Goal: Information Seeking & Learning: Learn about a topic

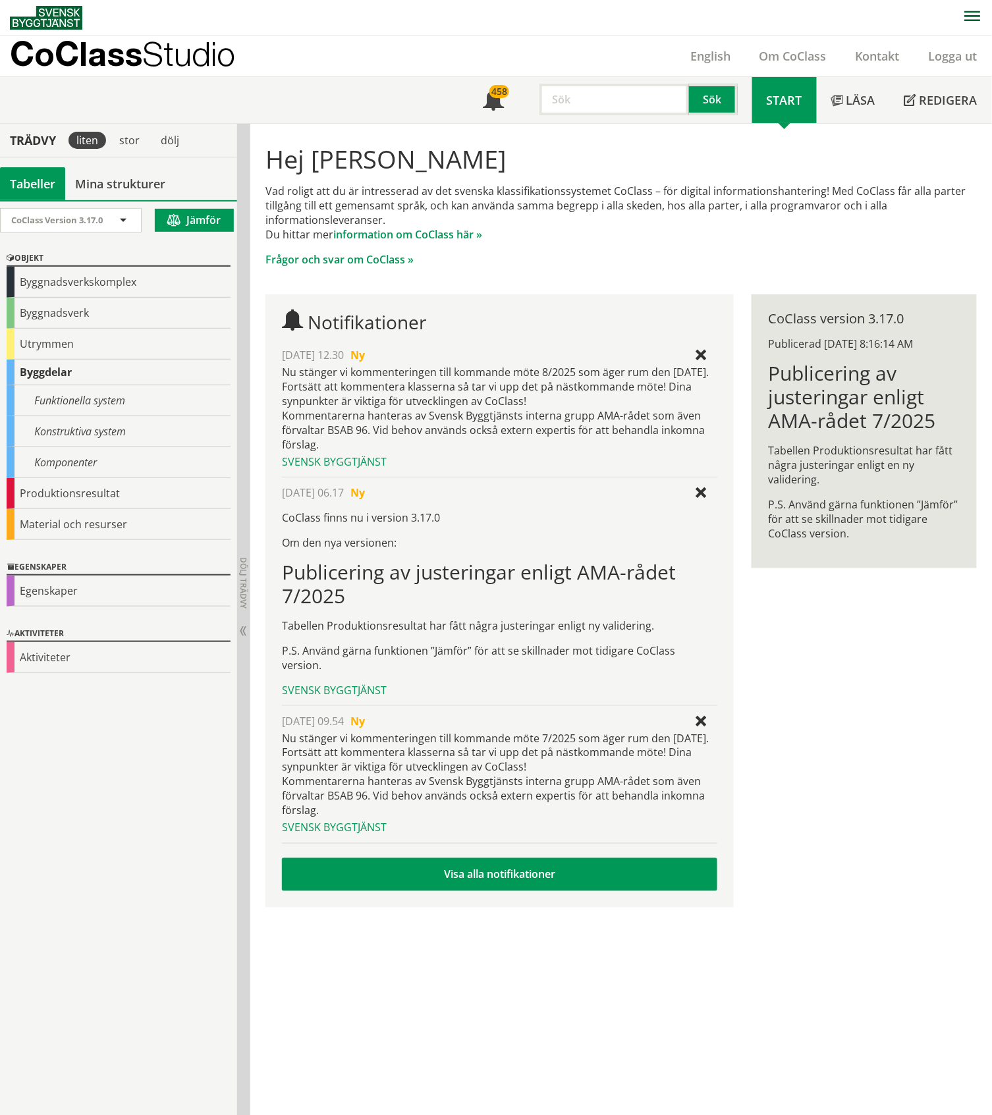
click at [891, 519] on div "Hej [PERSON_NAME] Vad roligt att du är intresserad av det svenska klassifikatio…" at bounding box center [621, 523] width 742 height 799
click at [597, 96] on input "text" at bounding box center [615, 100] width 150 height 32
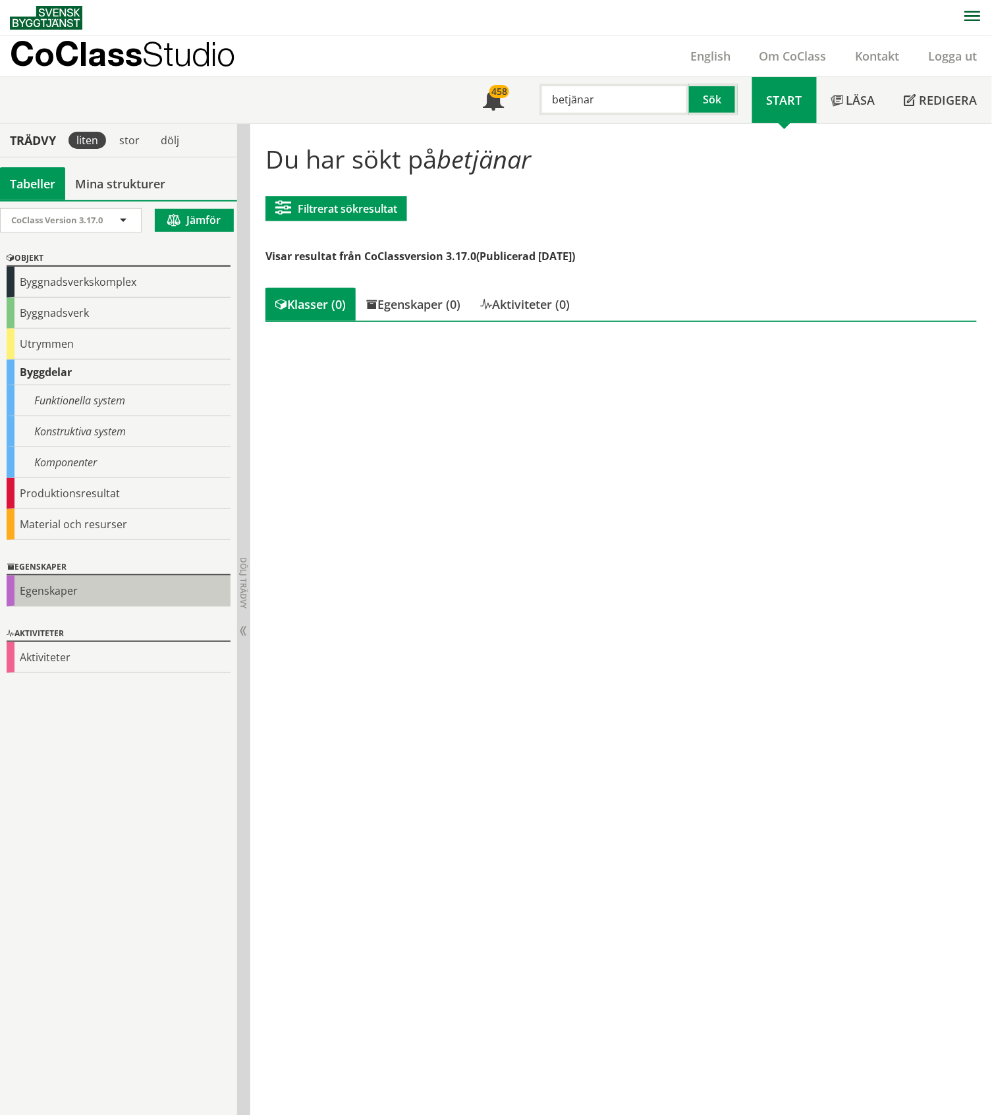
click at [65, 519] on div "Egenskaper" at bounding box center [119, 591] width 224 height 31
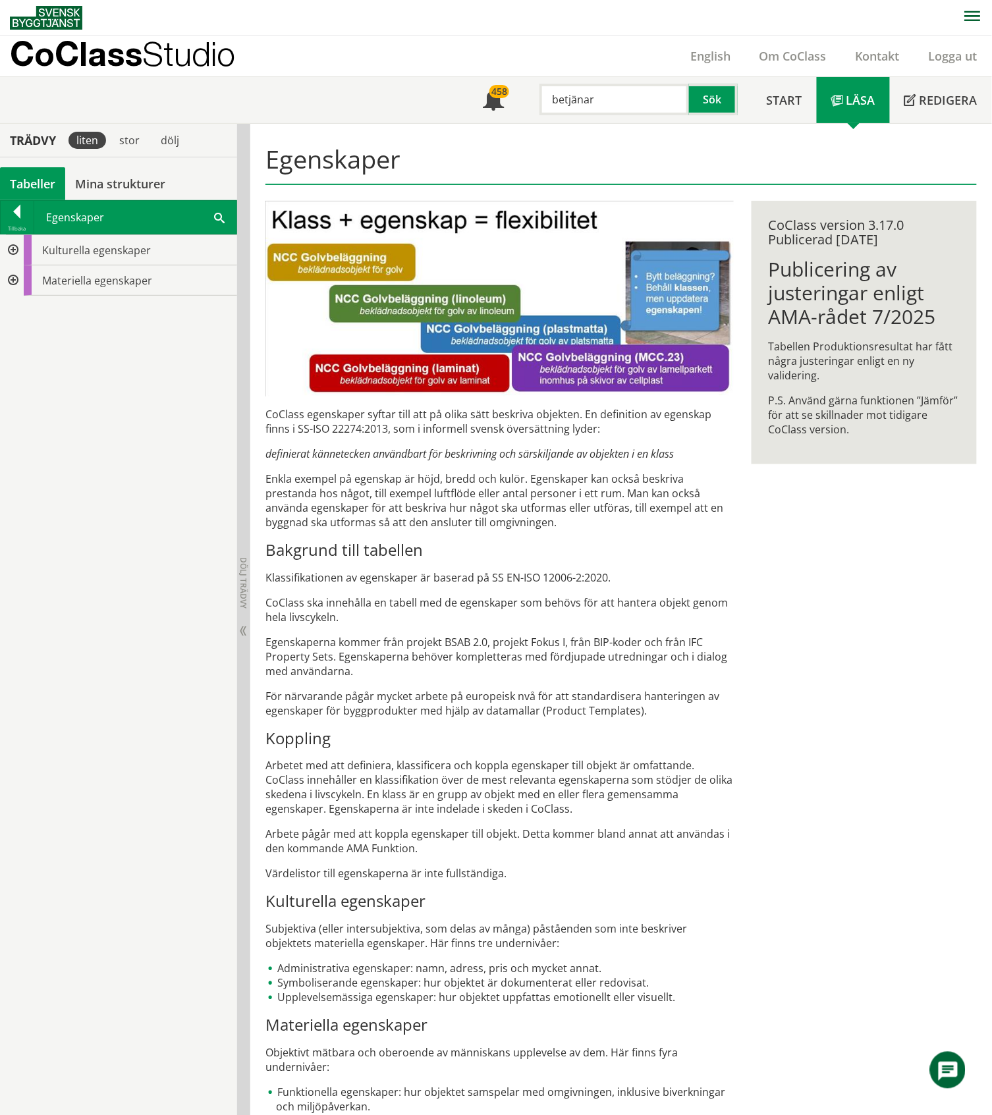
click at [13, 256] on div at bounding box center [12, 250] width 24 height 30
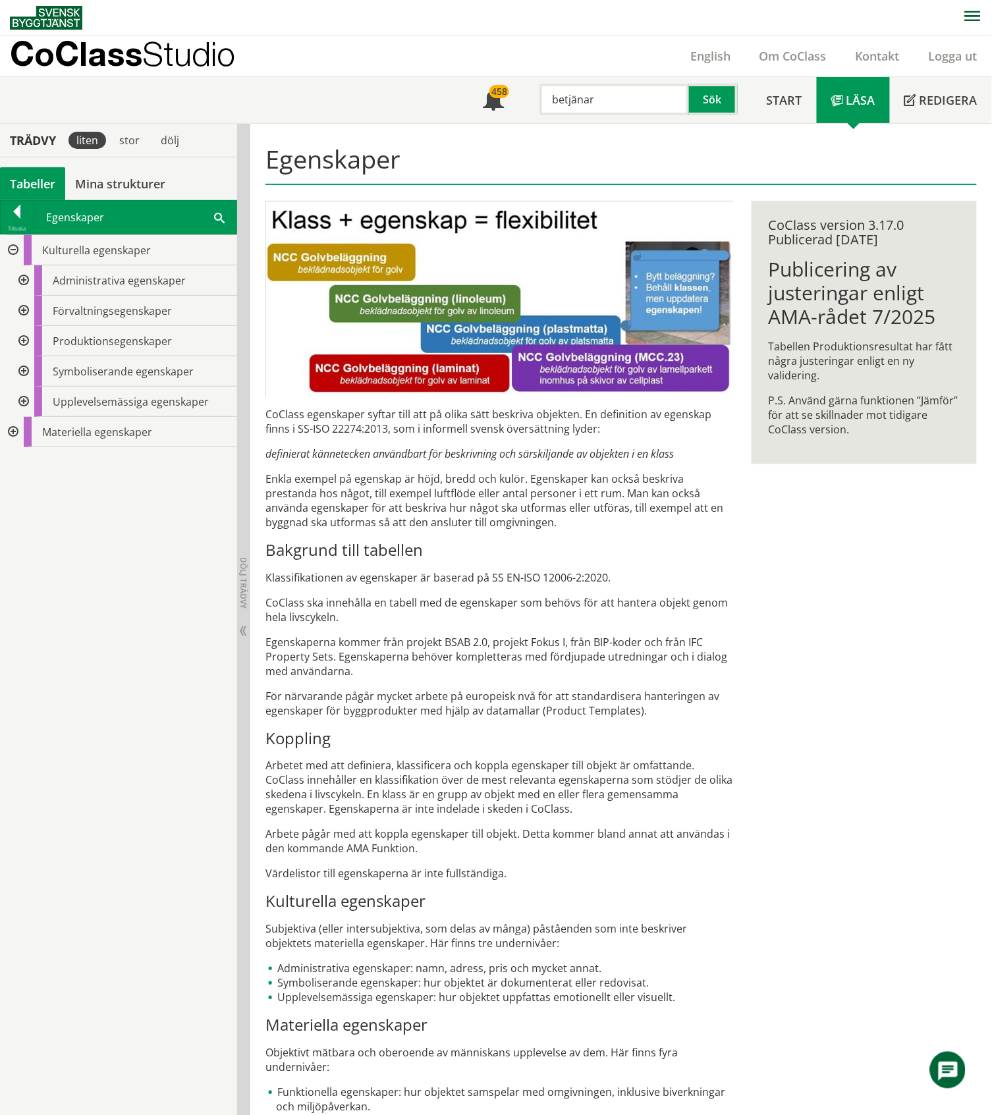
click at [22, 339] on div at bounding box center [23, 341] width 24 height 30
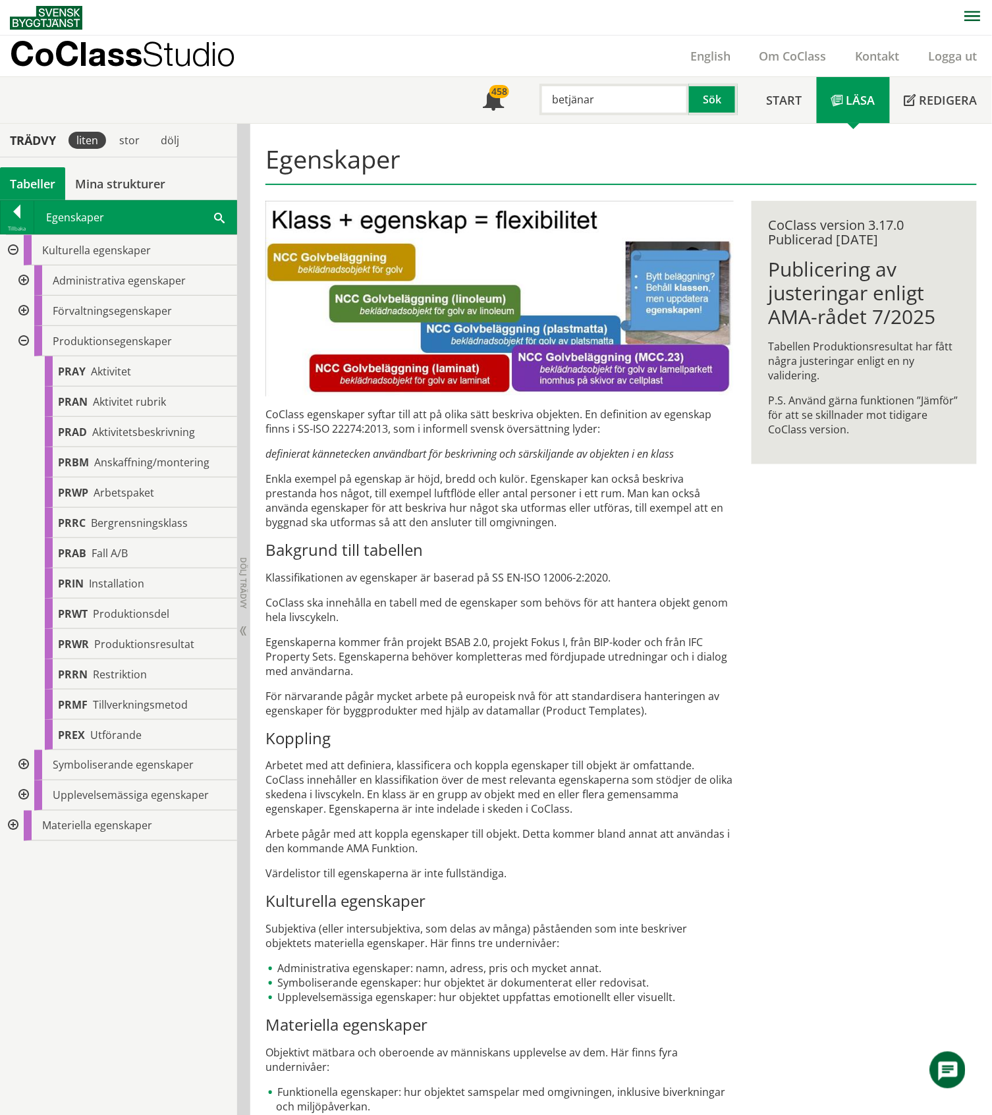
click at [22, 339] on div at bounding box center [23, 341] width 24 height 30
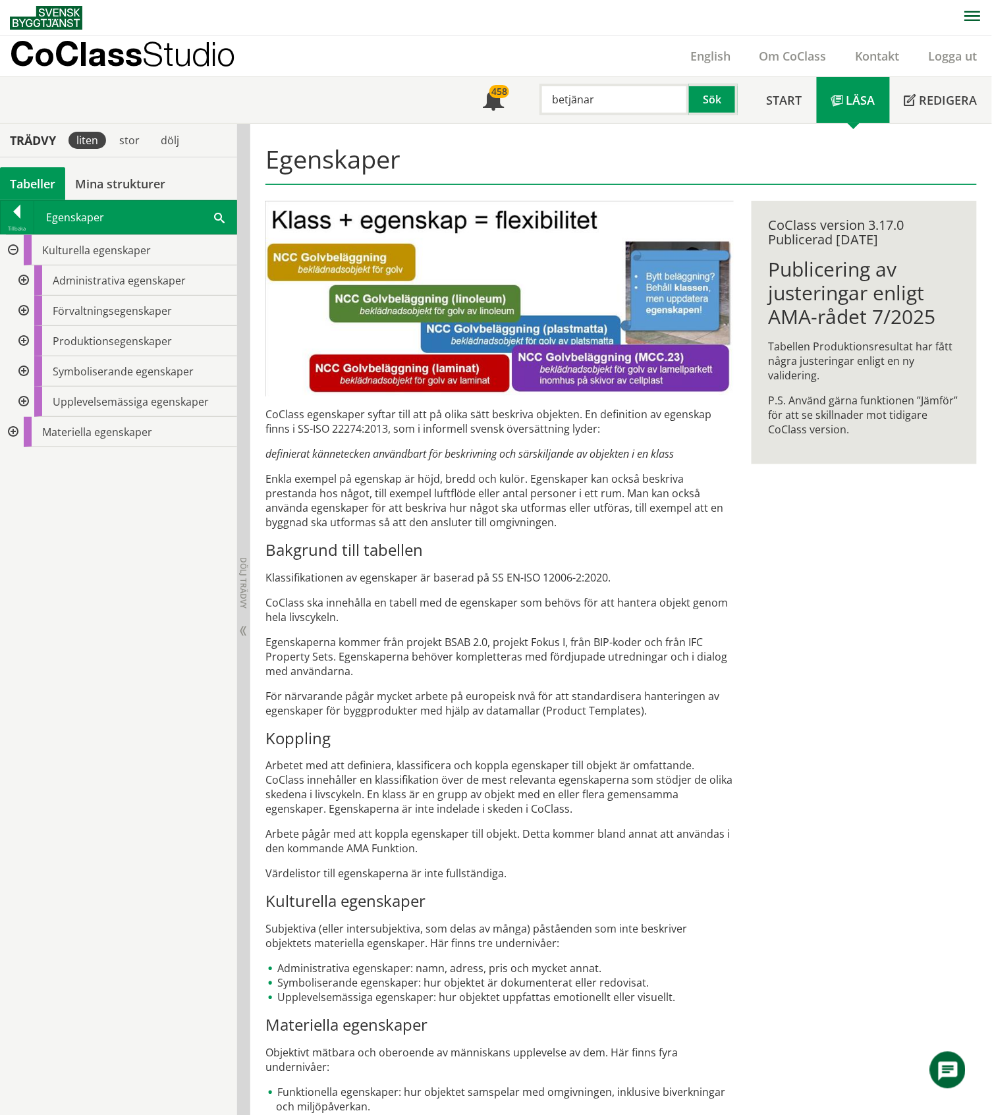
click at [26, 309] on div at bounding box center [23, 311] width 24 height 30
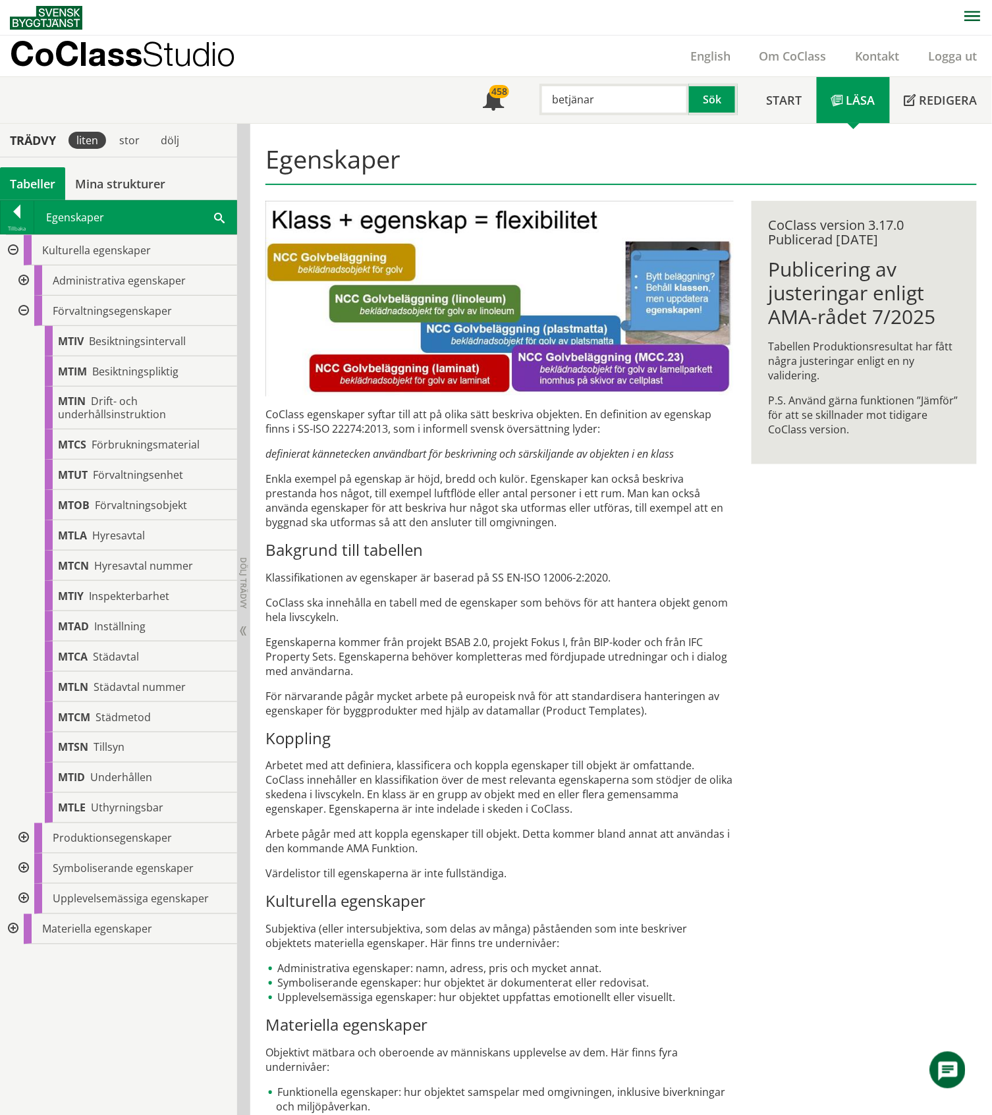
click at [22, 310] on div at bounding box center [23, 311] width 24 height 30
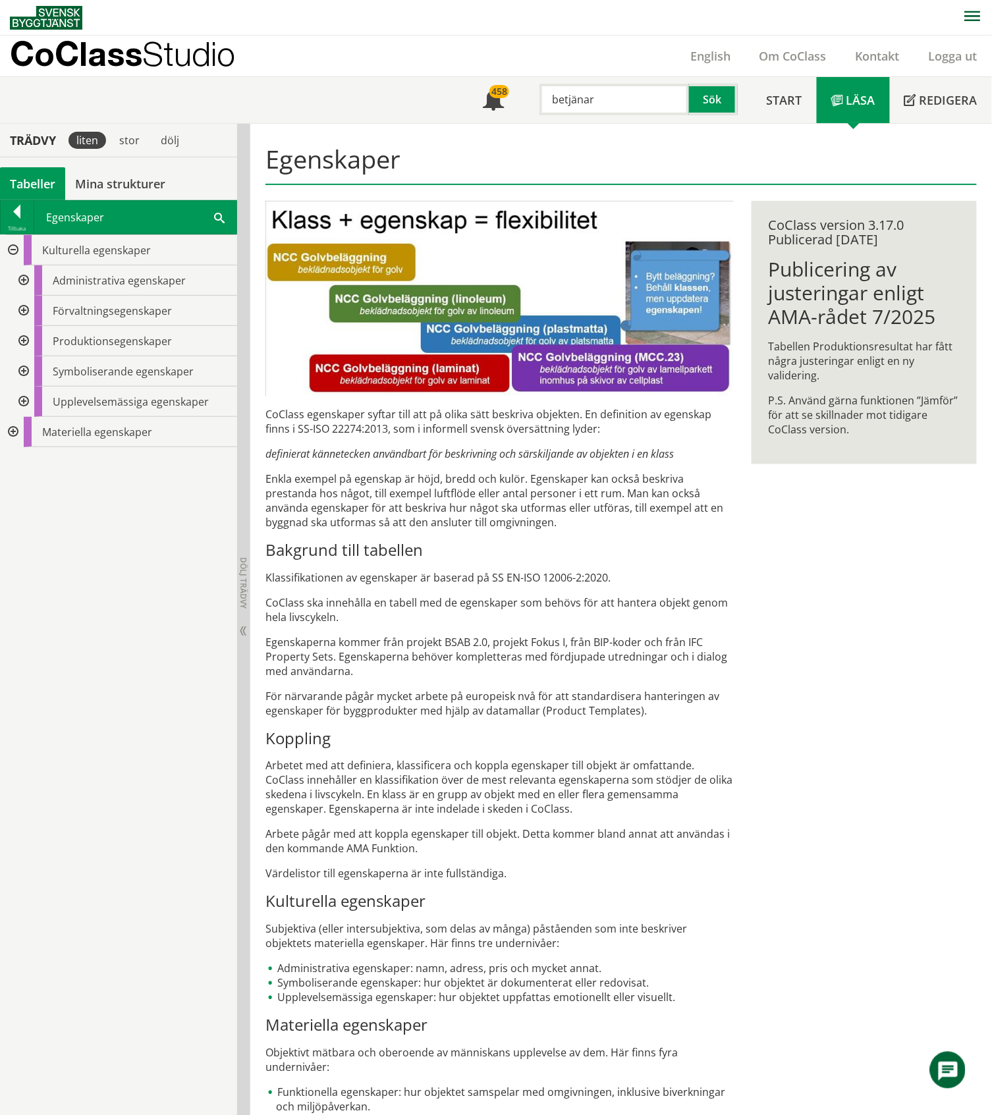
click at [22, 283] on div at bounding box center [23, 281] width 24 height 30
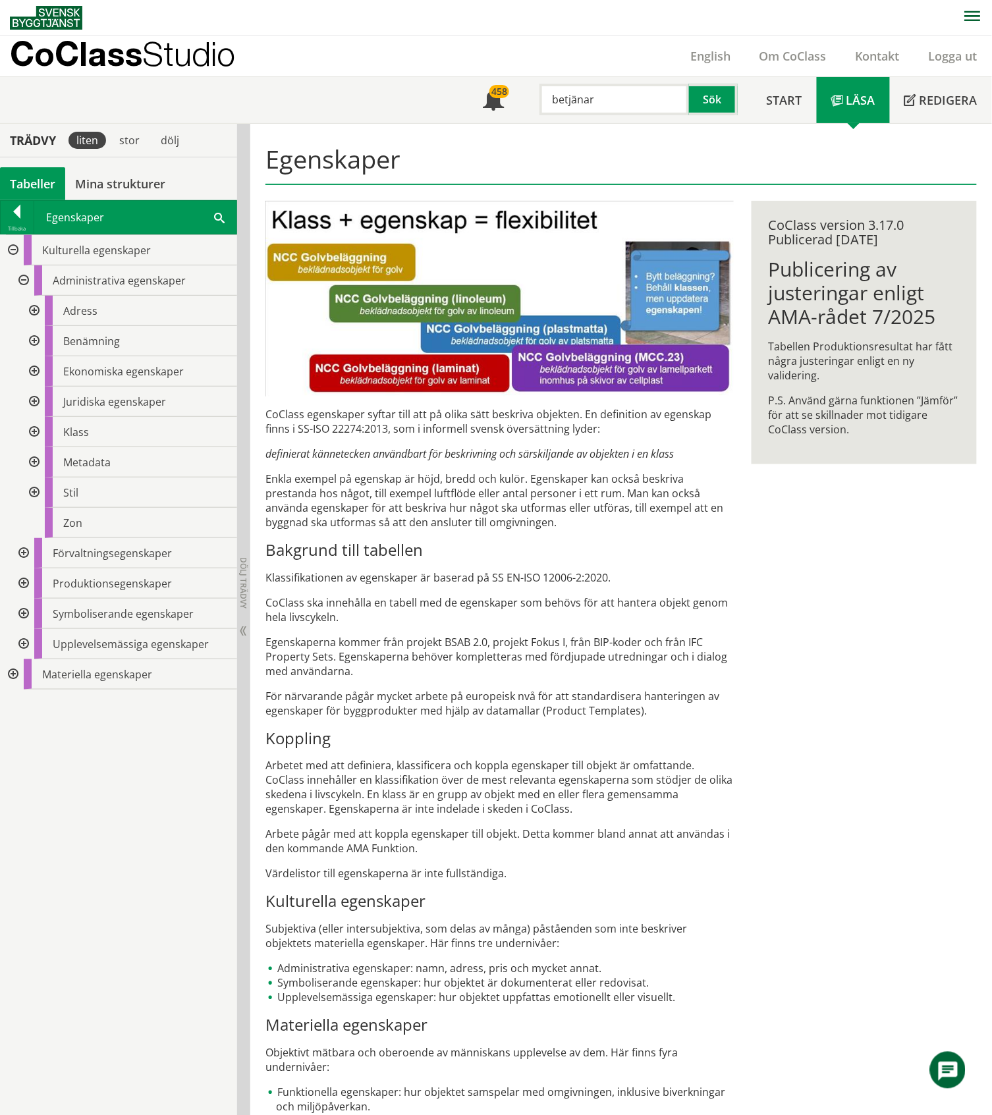
click at [36, 463] on div at bounding box center [33, 462] width 24 height 30
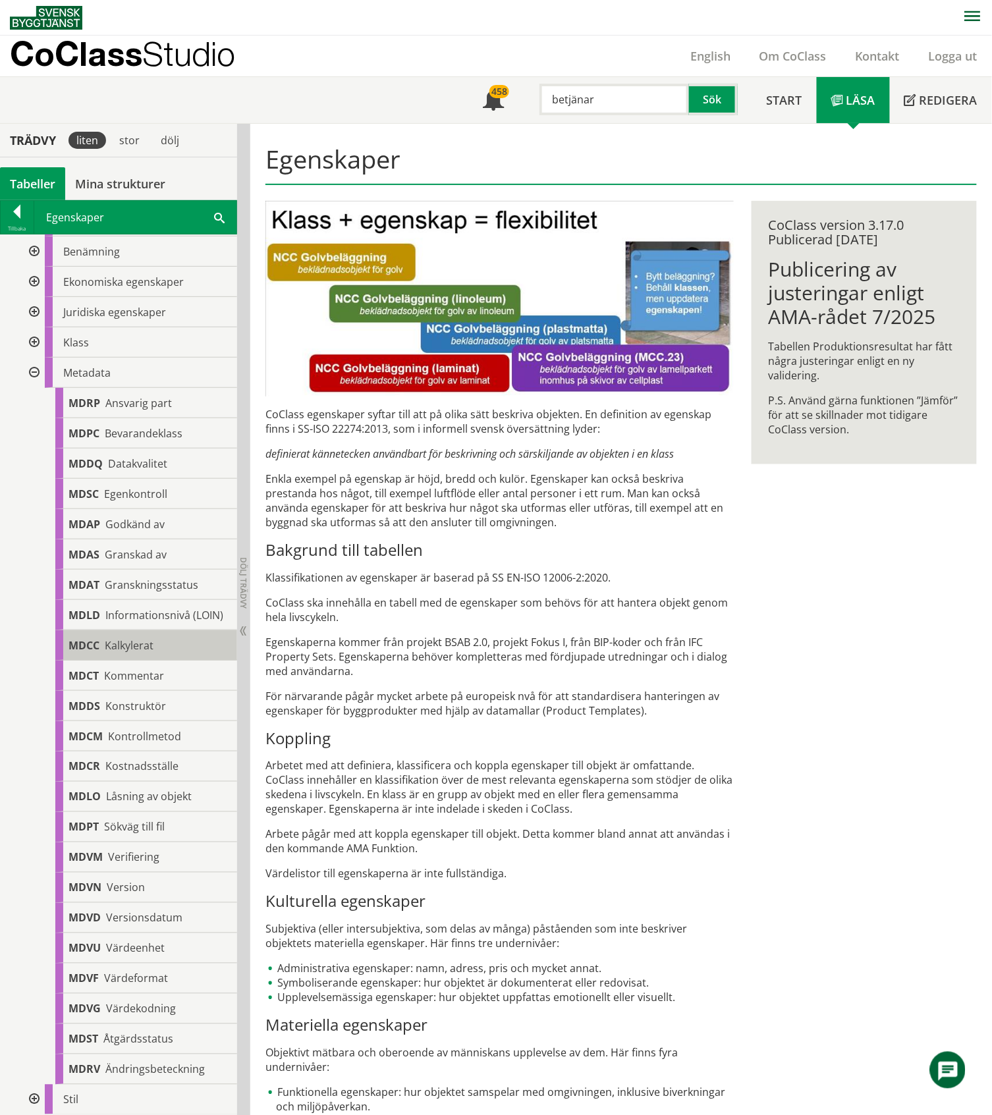
scroll to position [88, 0]
click at [32, 373] on div at bounding box center [33, 375] width 24 height 30
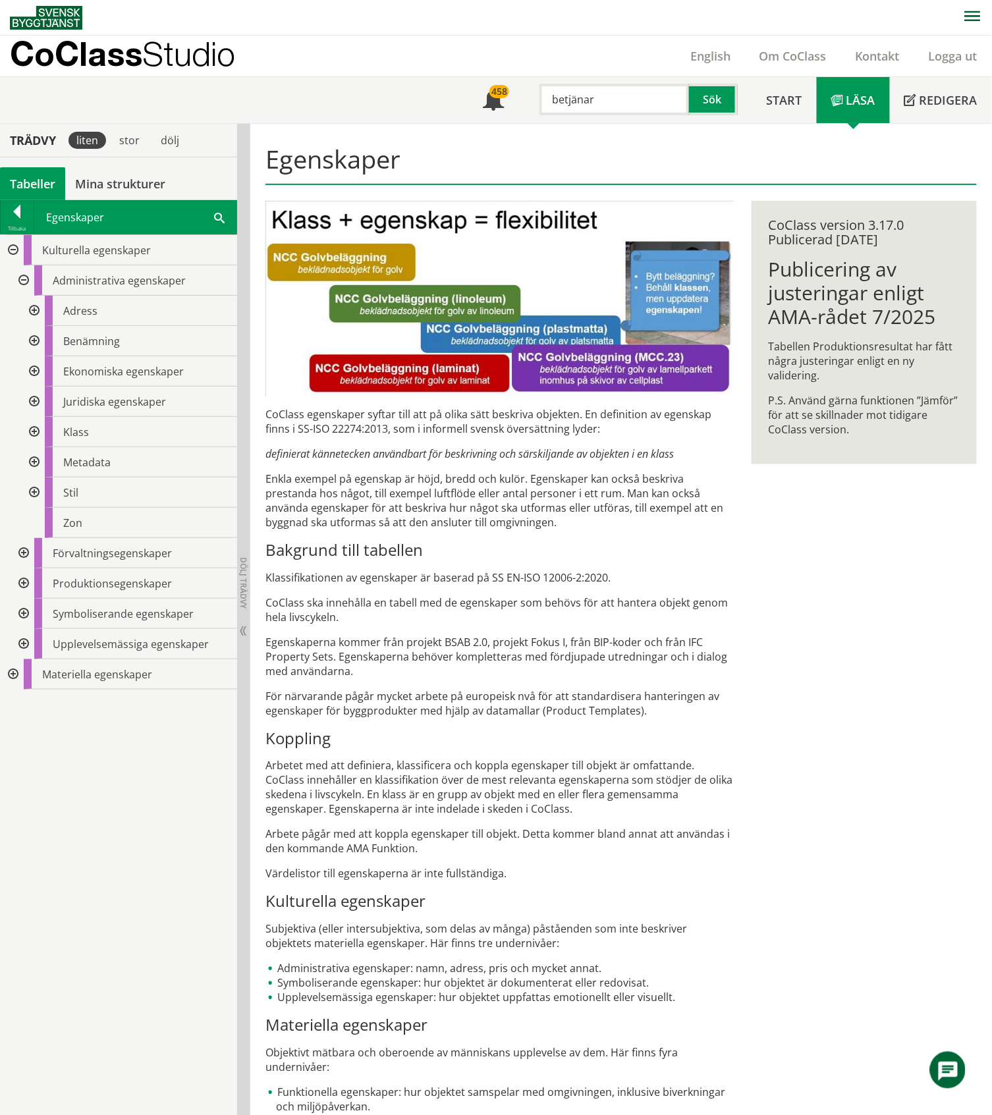
scroll to position [0, 0]
click at [33, 403] on div at bounding box center [33, 402] width 24 height 30
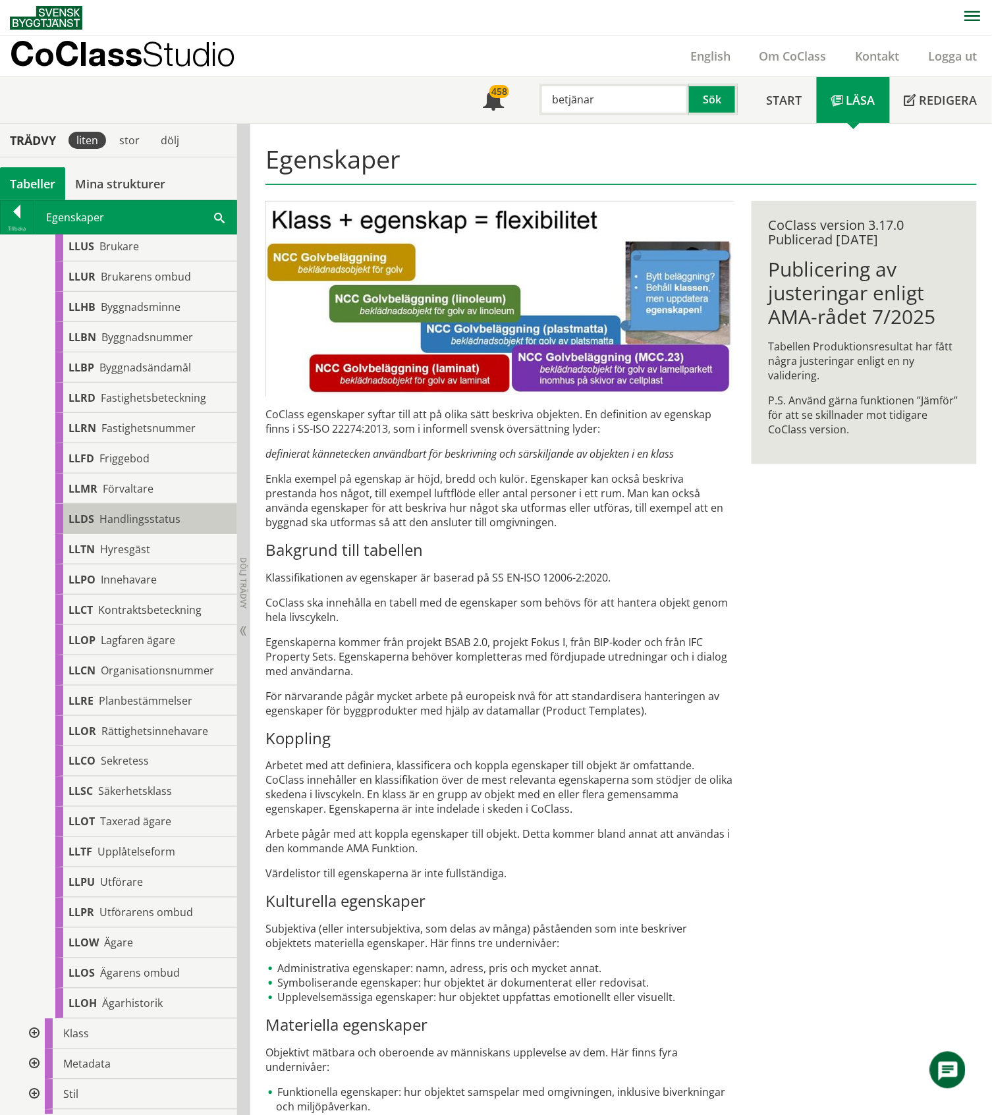
scroll to position [88, 0]
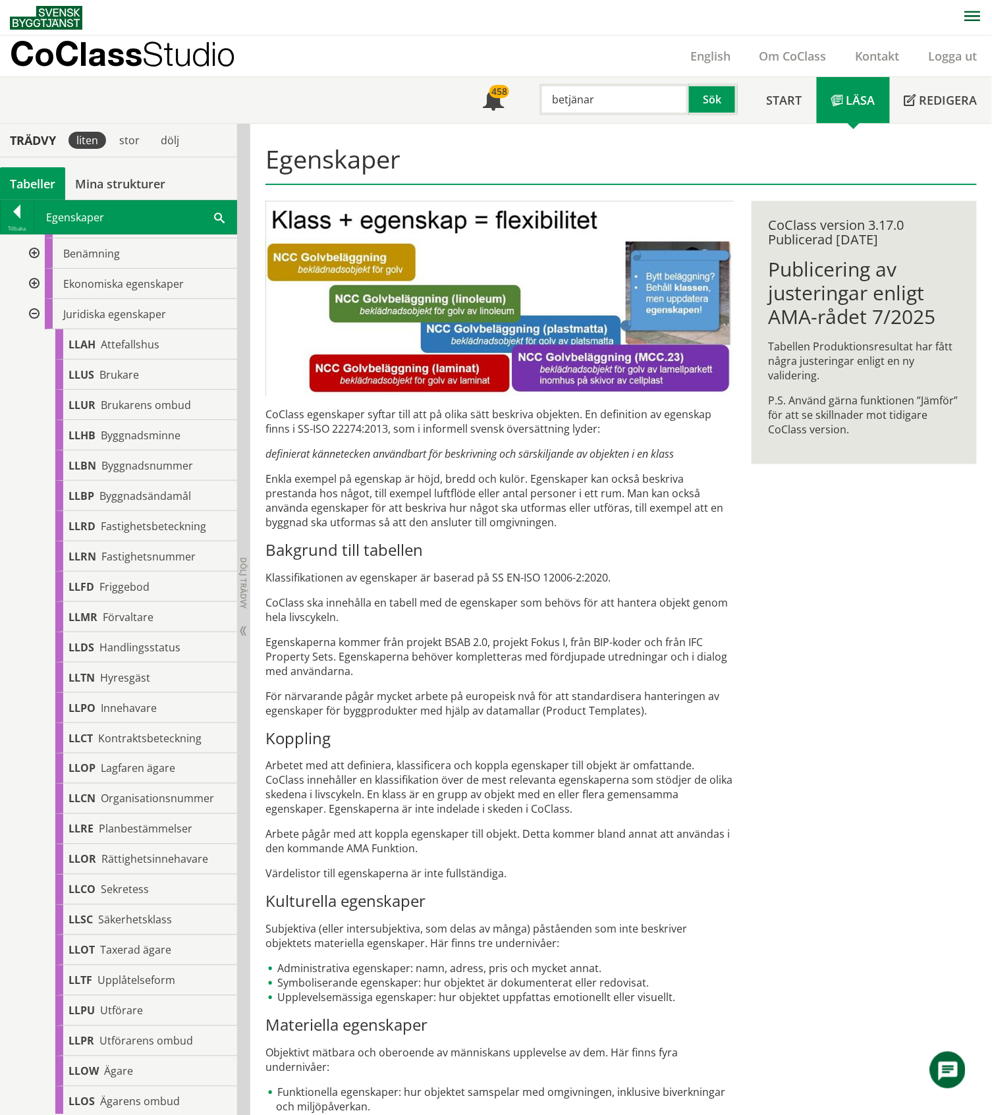
click at [34, 317] on div at bounding box center [33, 314] width 24 height 30
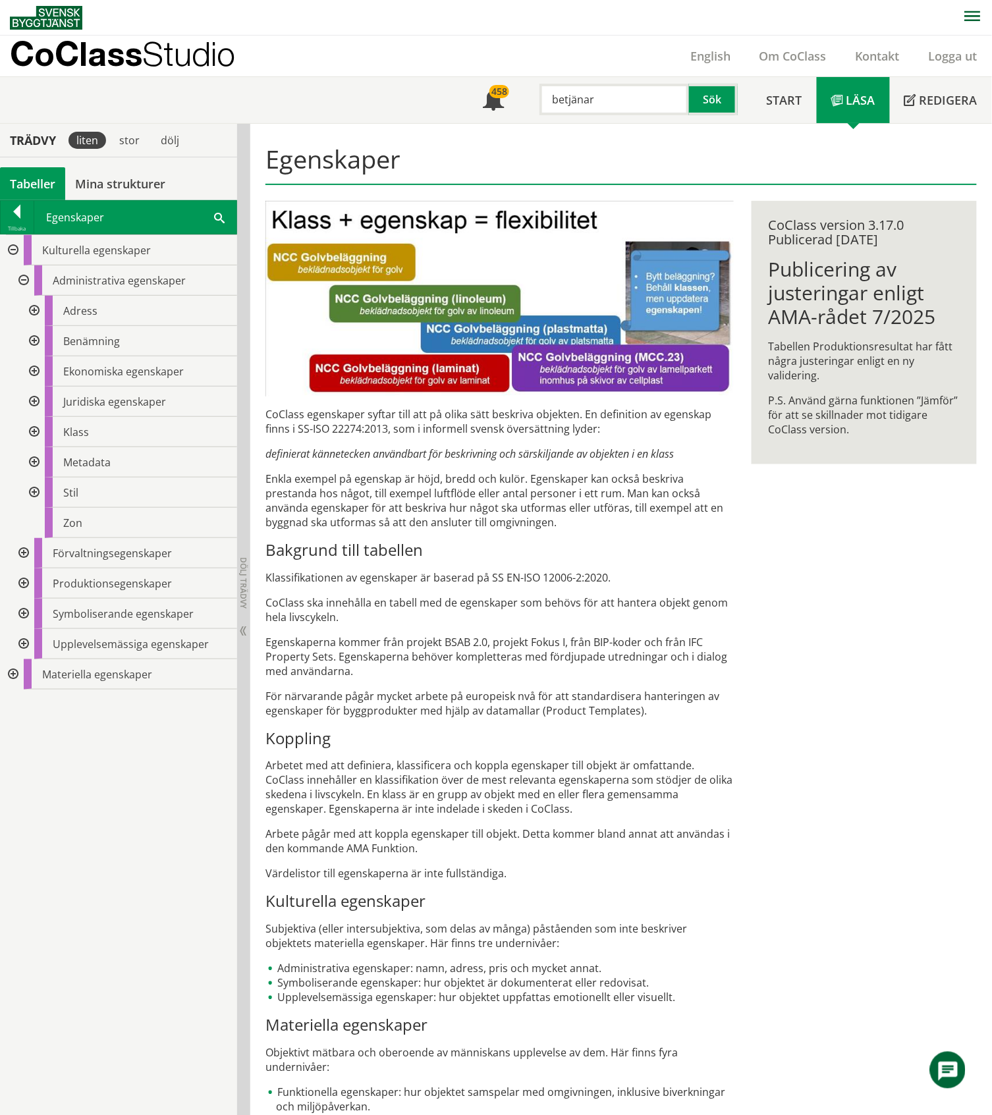
click at [32, 312] on div at bounding box center [33, 311] width 24 height 30
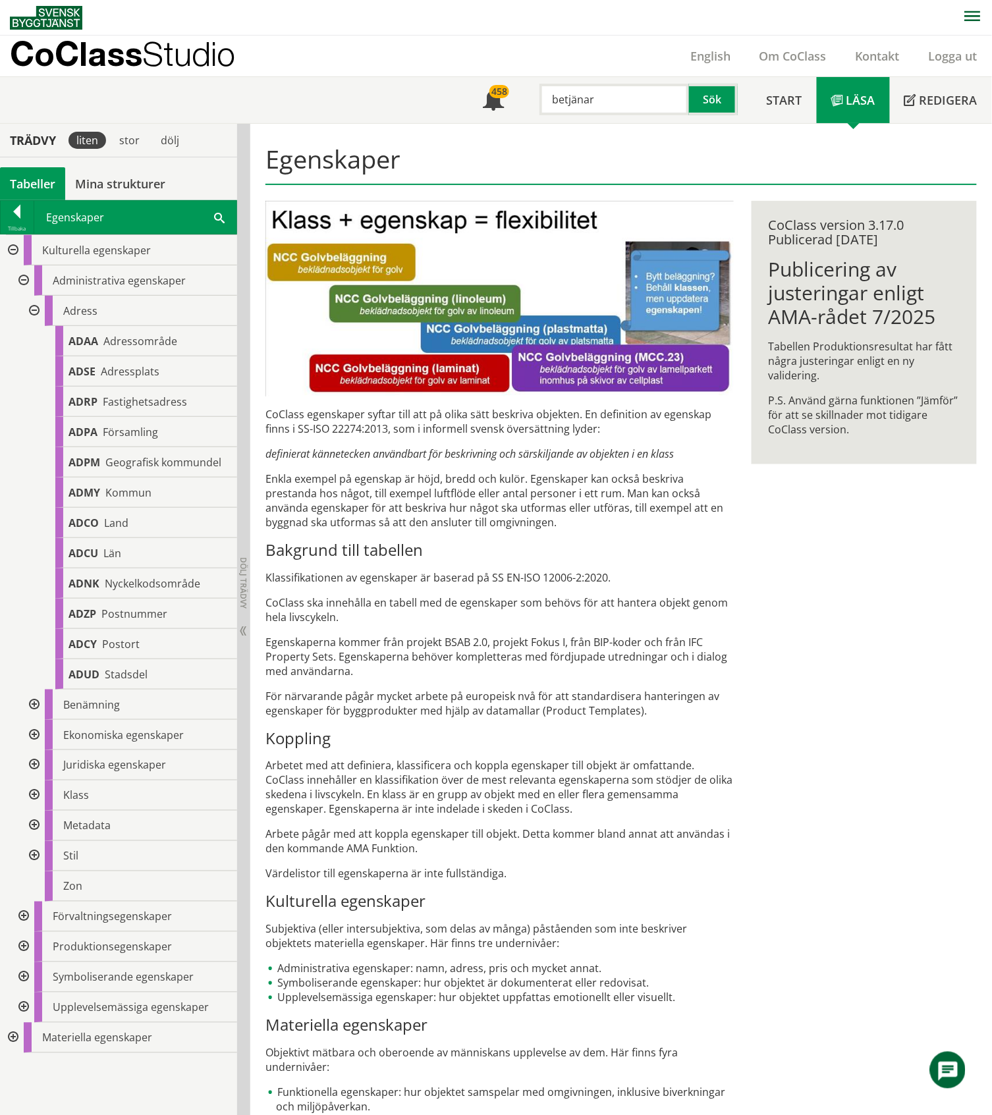
click at [33, 312] on div at bounding box center [33, 311] width 24 height 30
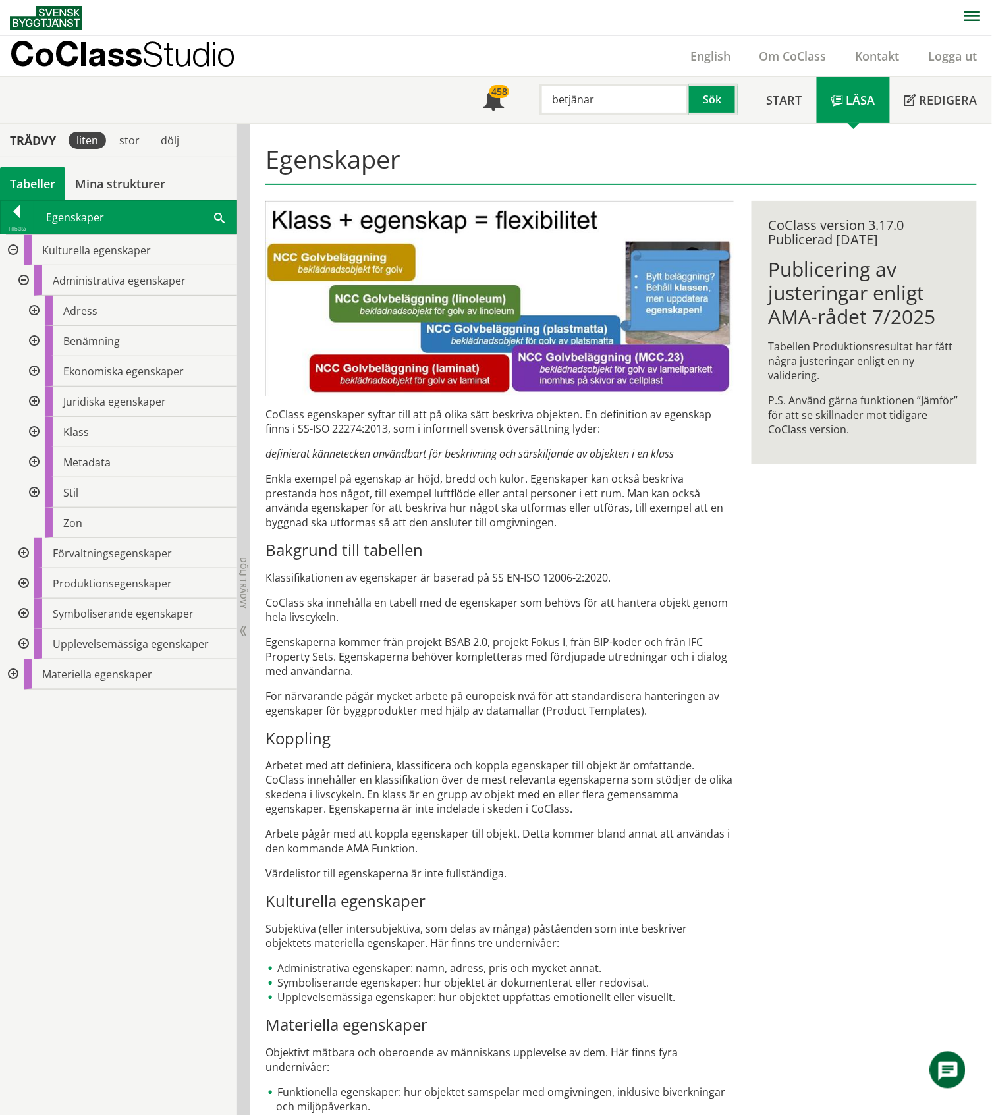
click at [36, 343] on div at bounding box center [33, 341] width 24 height 30
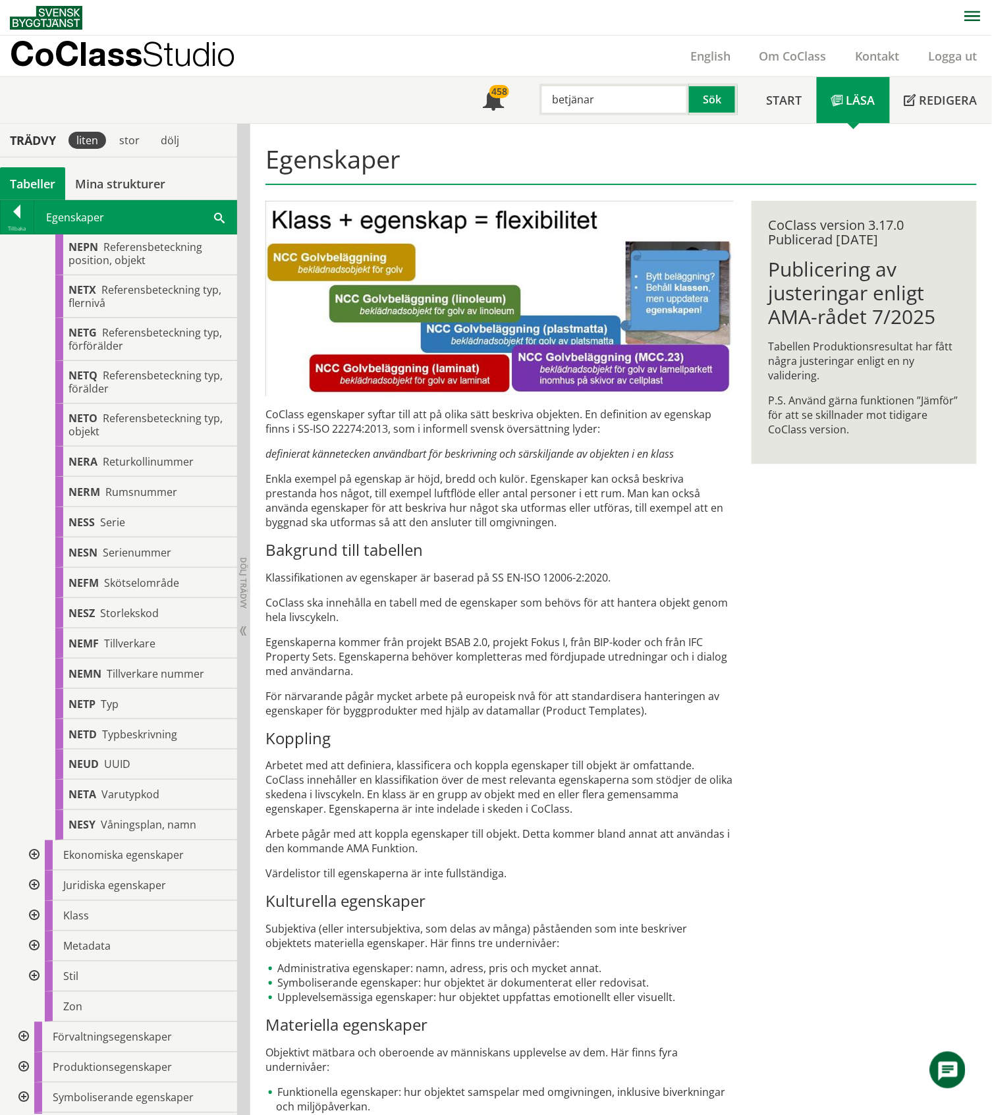
scroll to position [1405, 0]
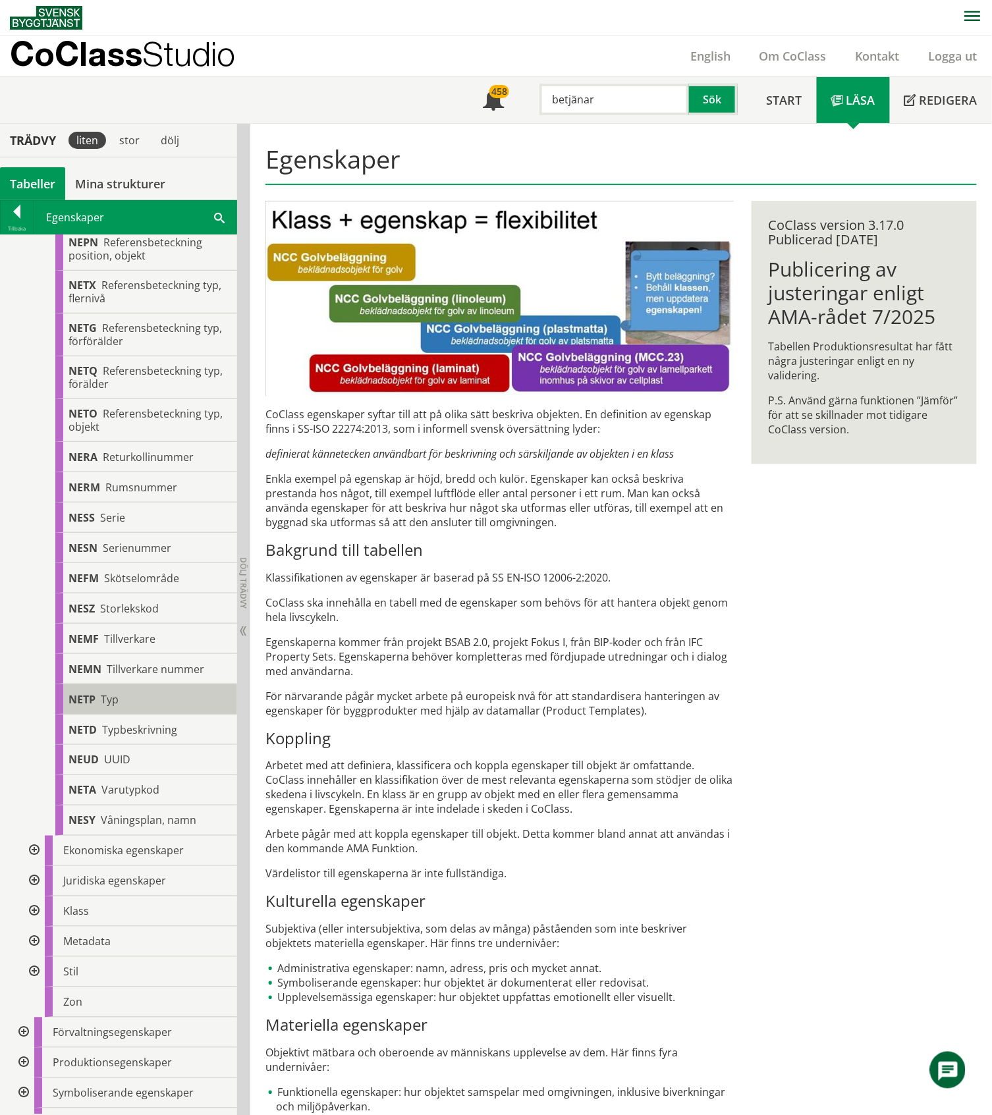
click at [119, 519] on div "NETP Typ" at bounding box center [146, 700] width 182 height 30
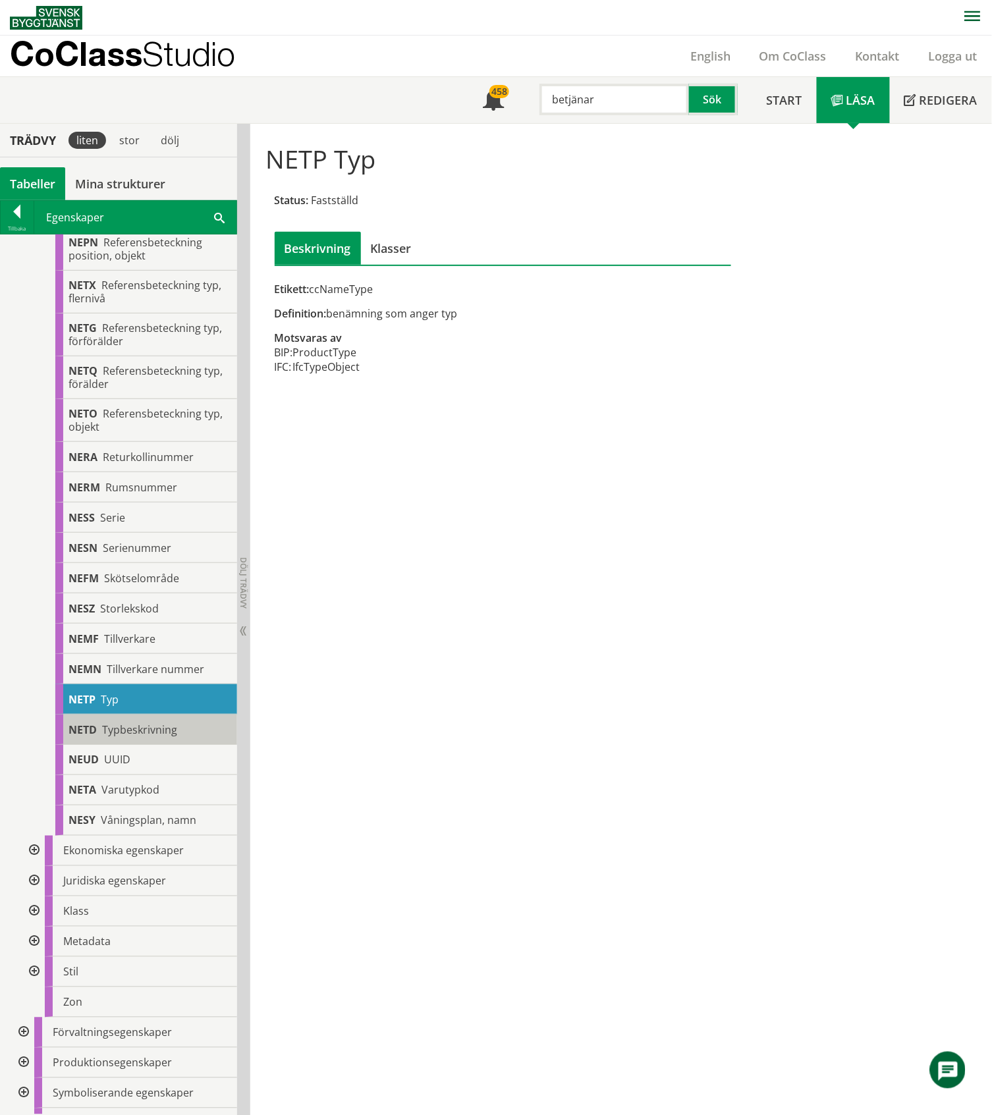
click at [132, 519] on span "Typbeskrivning" at bounding box center [139, 730] width 75 height 14
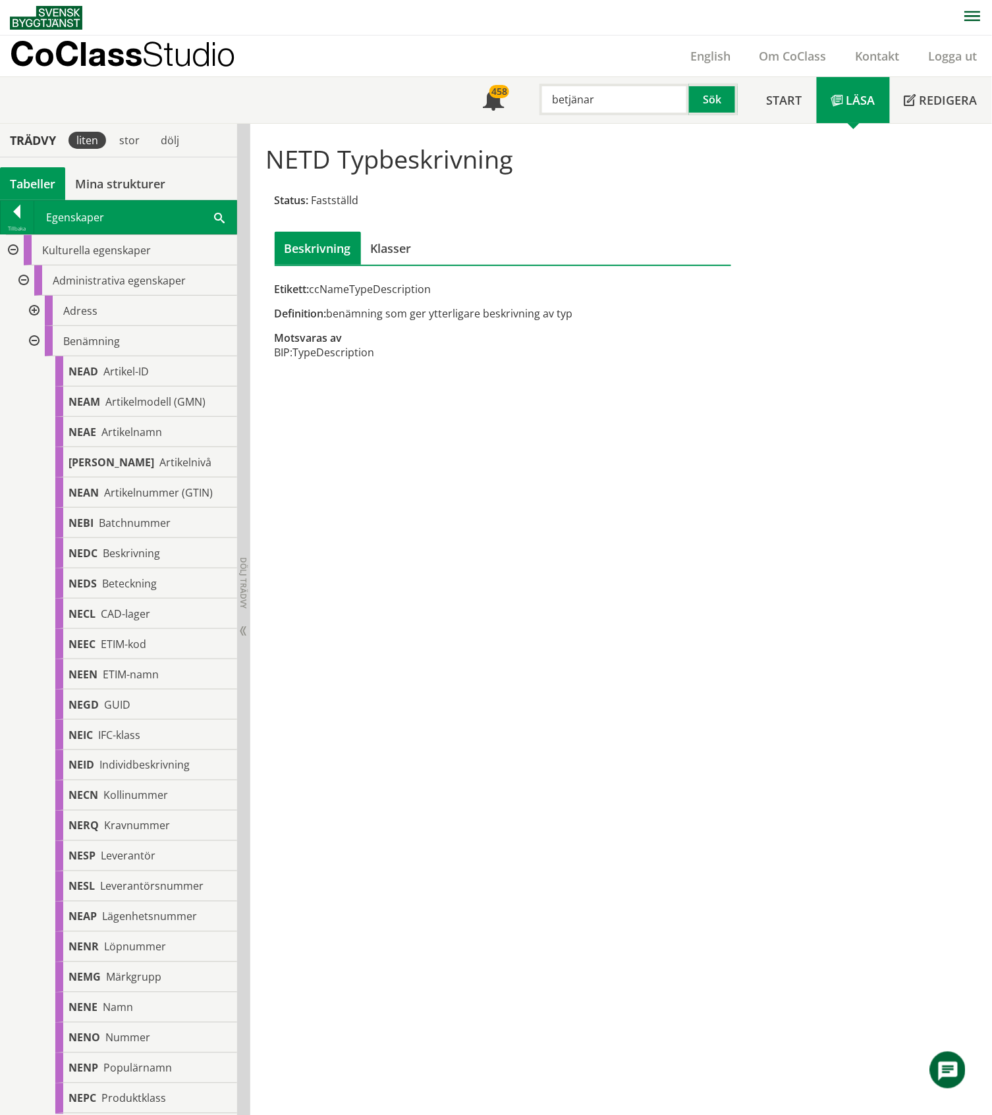
click at [37, 335] on div at bounding box center [33, 341] width 24 height 30
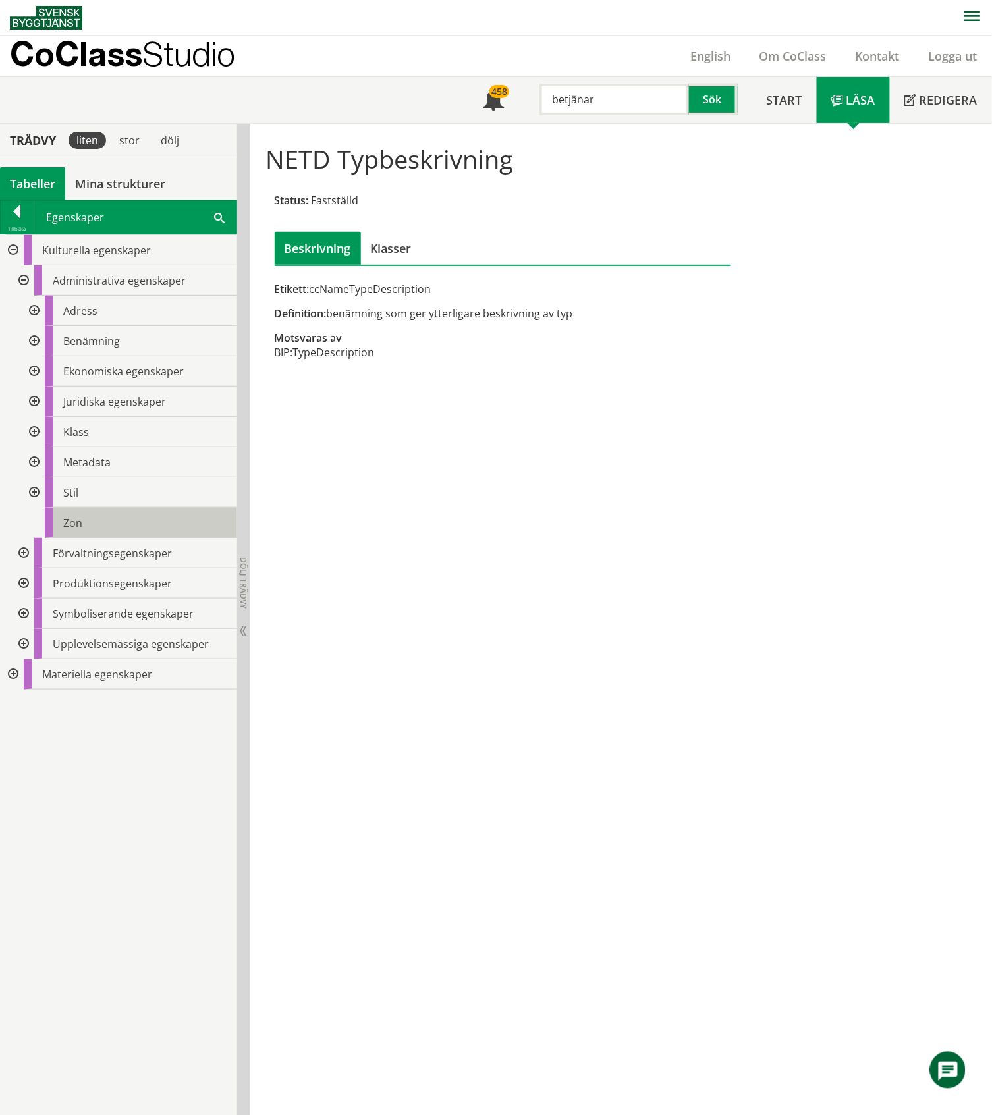
click at [112, 518] on div "Zon" at bounding box center [141, 523] width 192 height 30
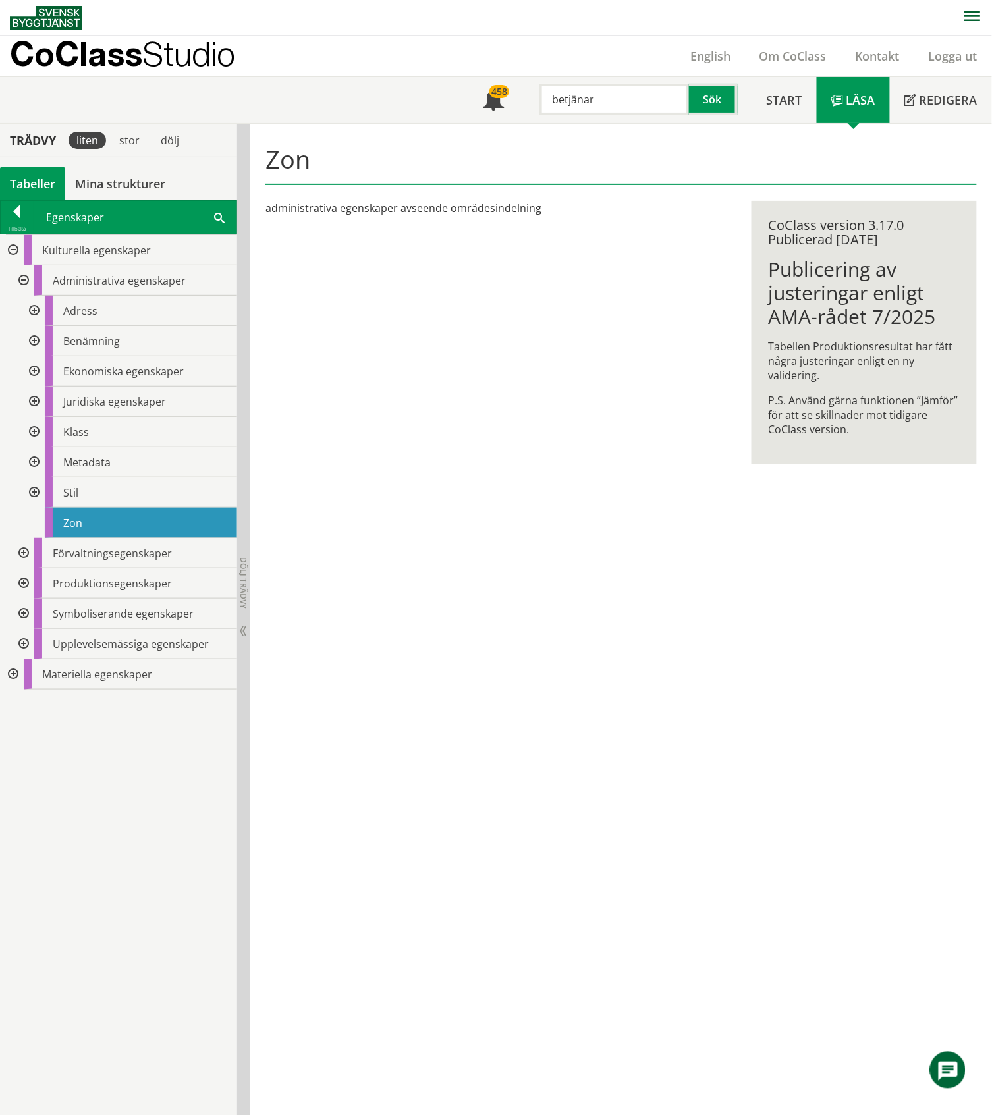
click at [22, 282] on div at bounding box center [23, 281] width 24 height 30
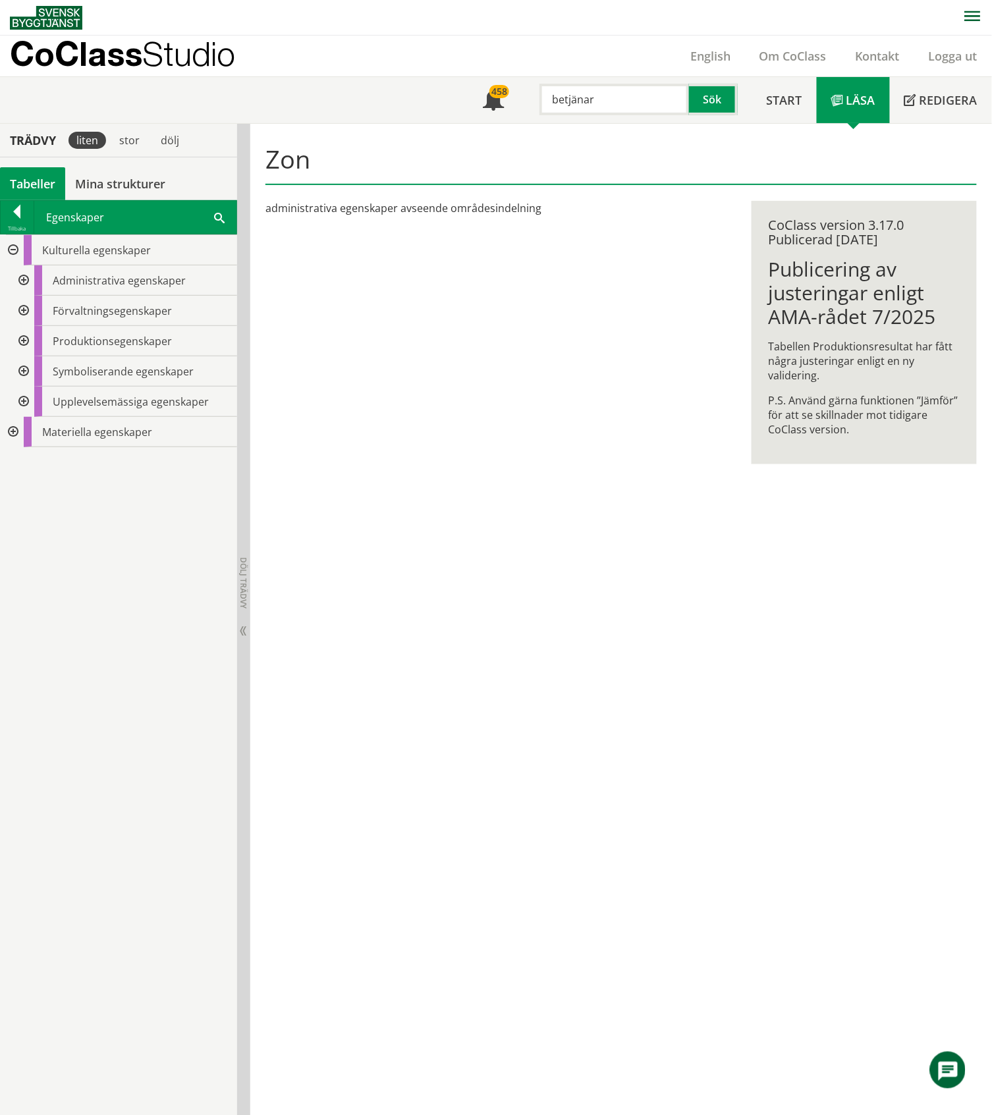
click at [12, 250] on div at bounding box center [12, 250] width 24 height 30
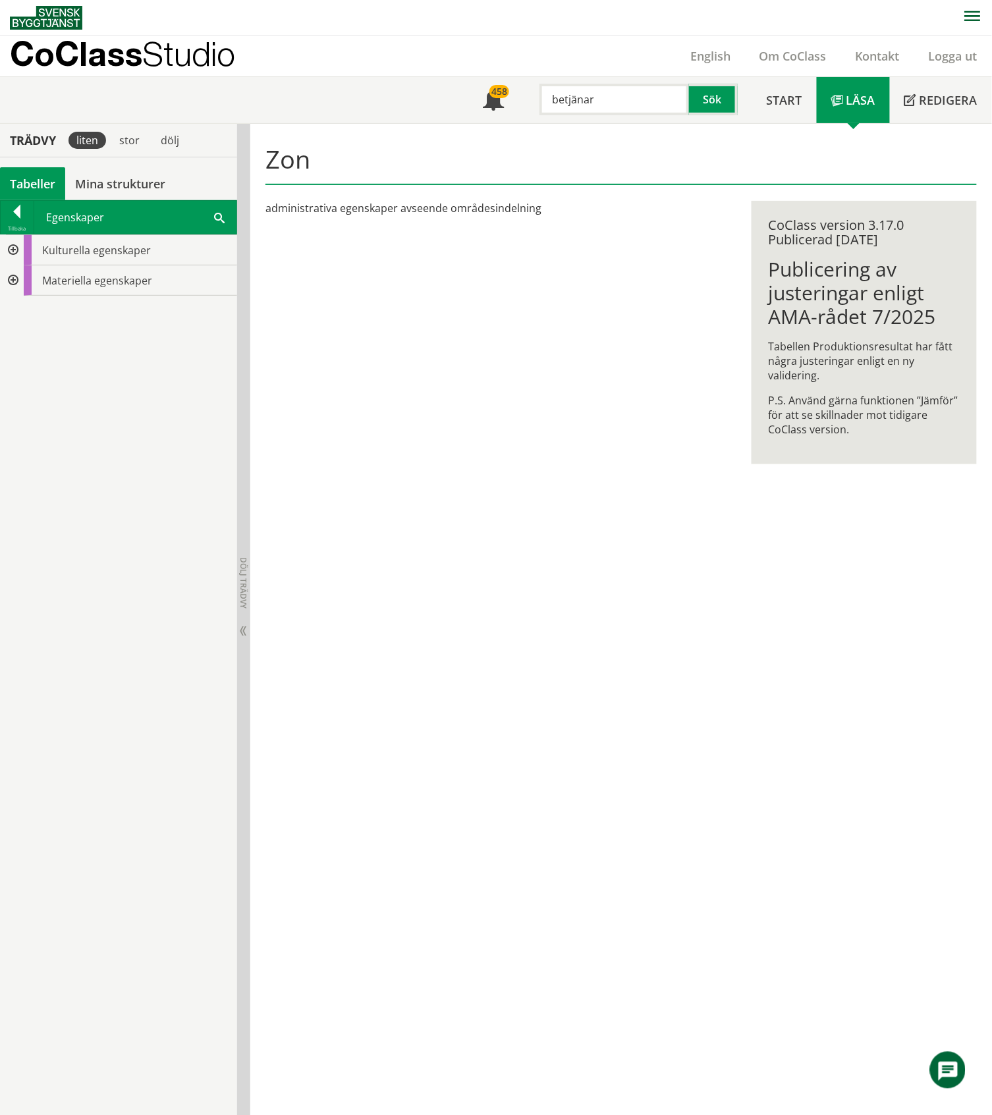
click at [9, 283] on div at bounding box center [12, 281] width 24 height 30
click at [22, 312] on div at bounding box center [23, 311] width 24 height 30
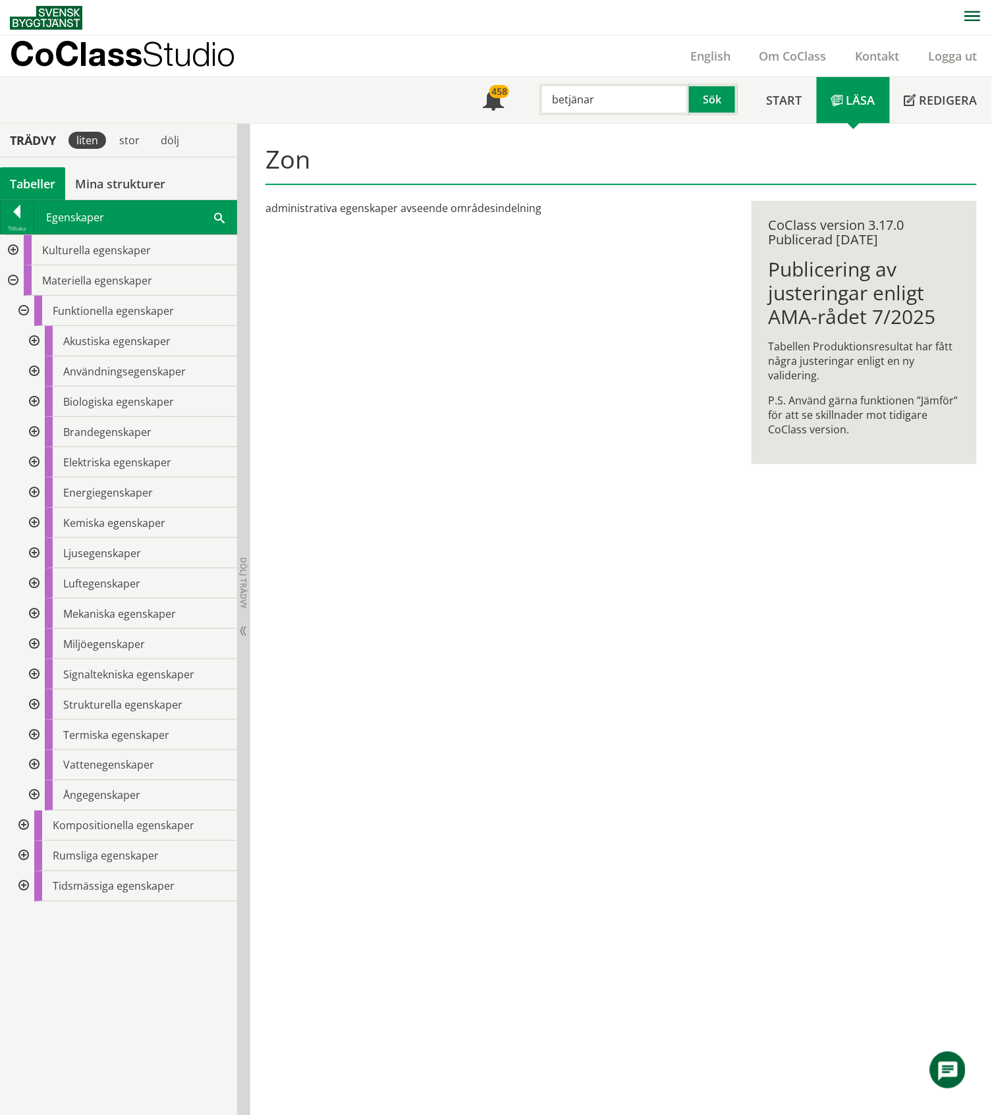
click at [35, 519] on div at bounding box center [33, 735] width 24 height 30
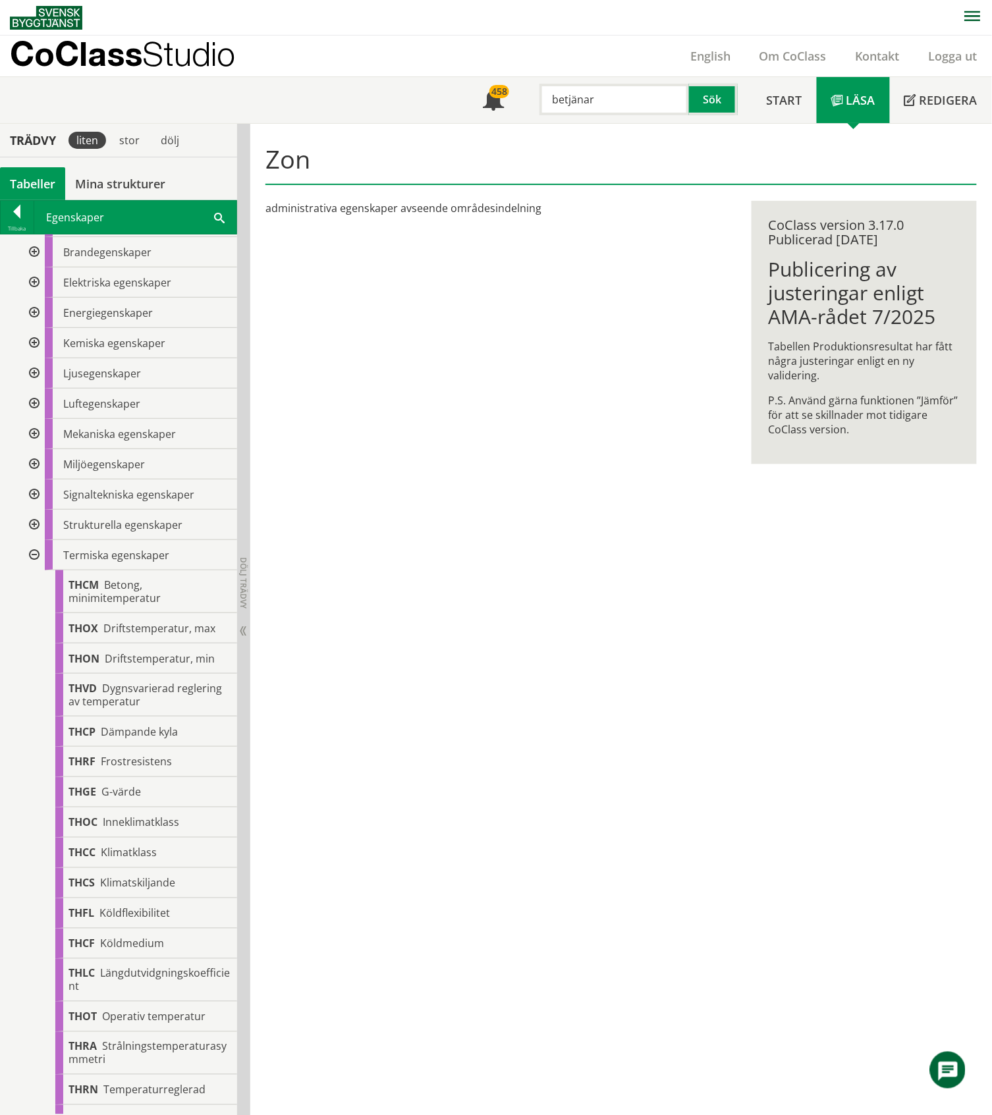
scroll to position [175, 0]
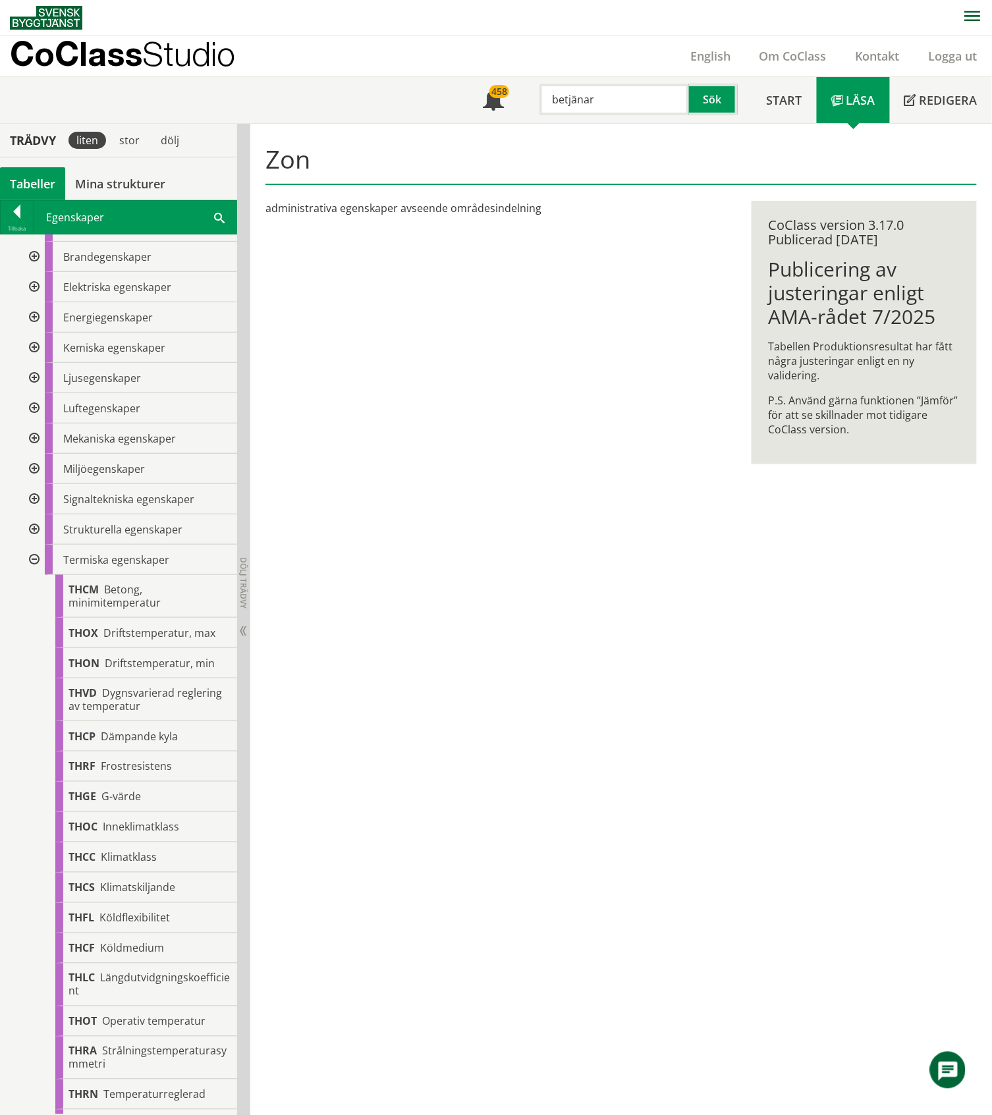
click at [37, 519] on div at bounding box center [33, 560] width 24 height 30
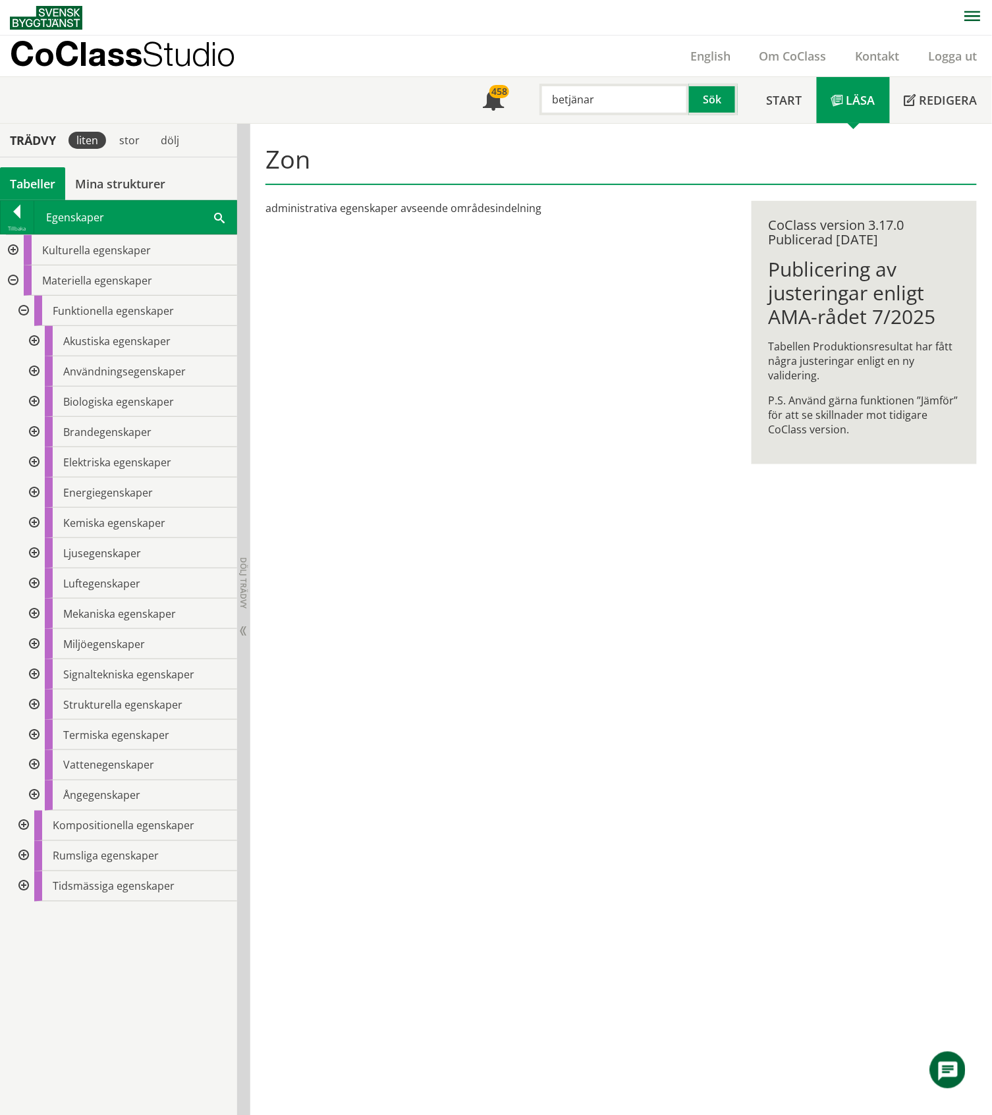
click at [25, 519] on div at bounding box center [23, 856] width 24 height 30
click at [36, 519] on div at bounding box center [33, 947] width 24 height 30
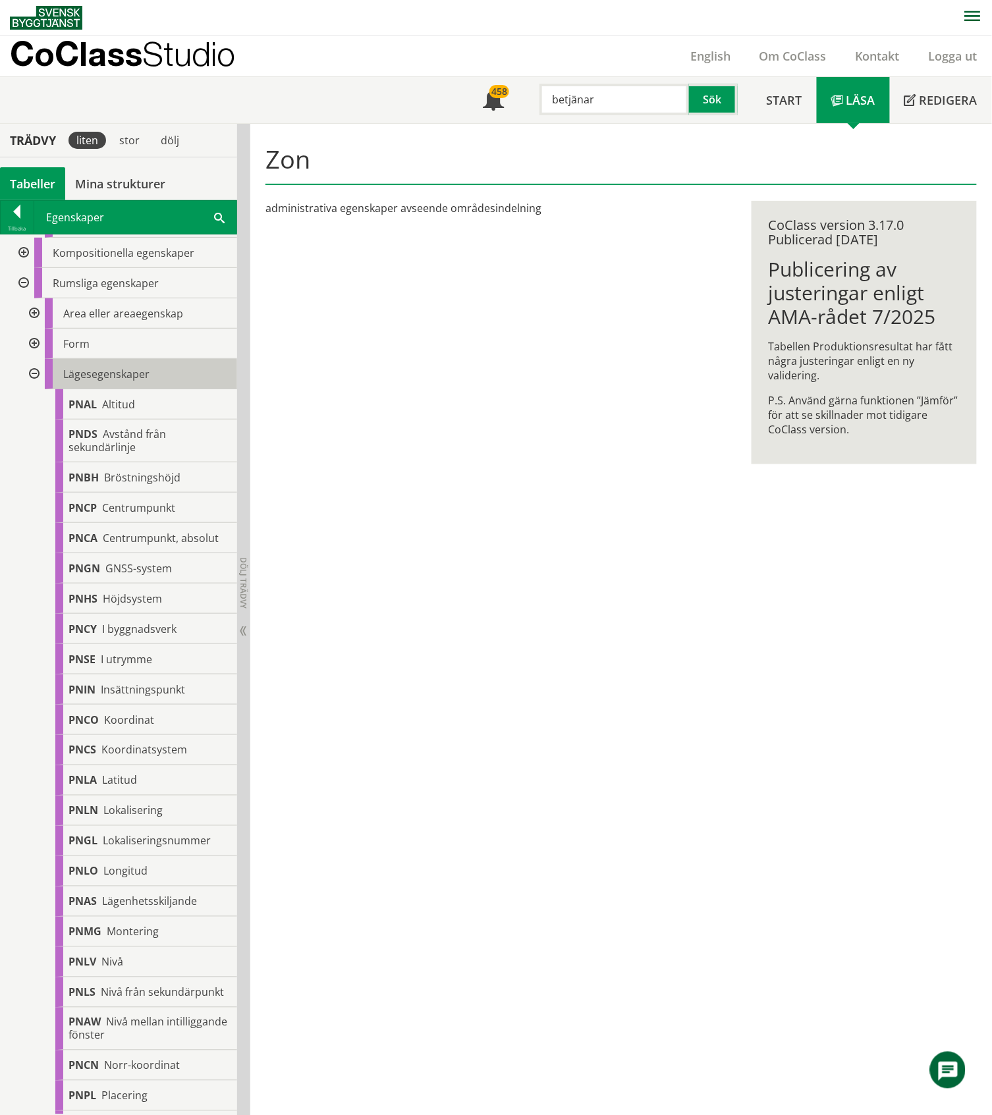
scroll to position [878, 0]
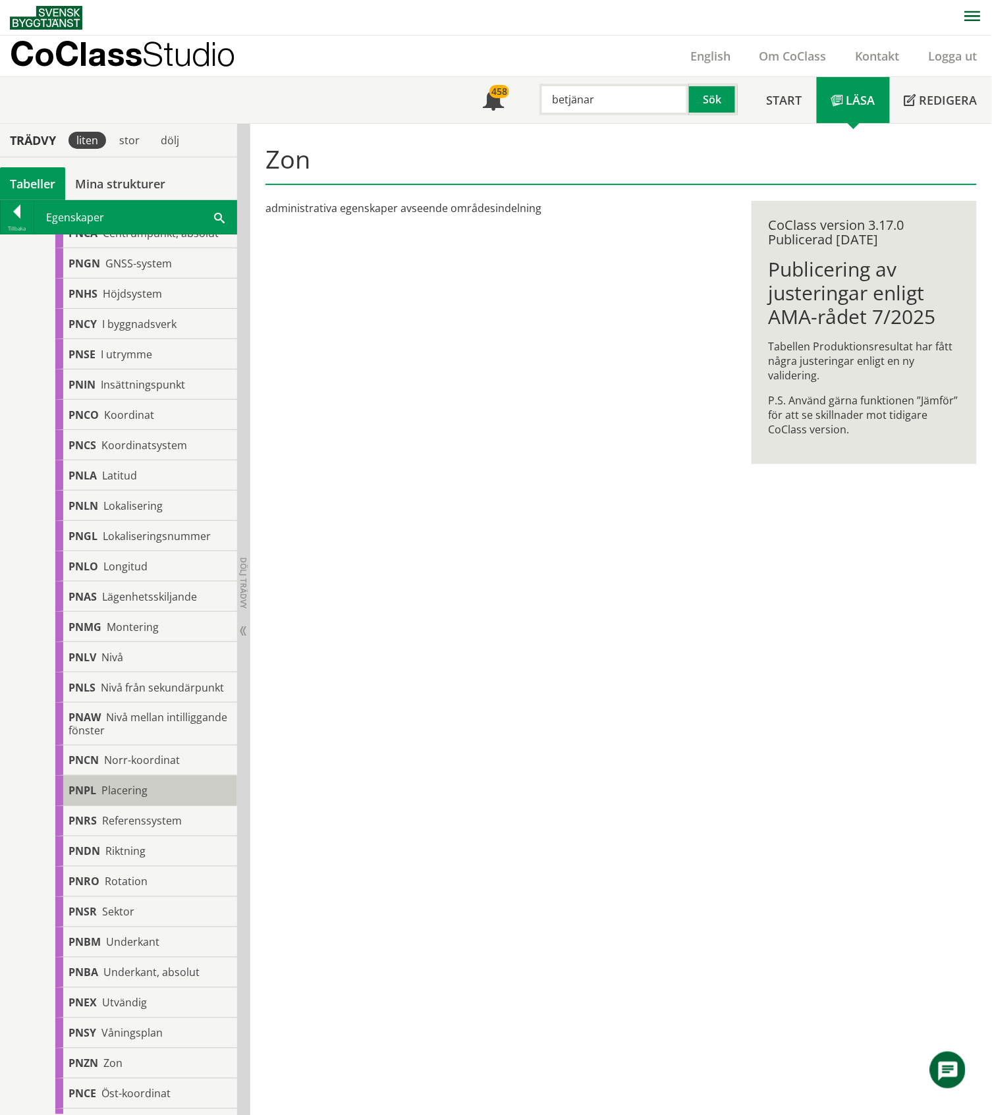
click at [124, 519] on span "Placering" at bounding box center [124, 791] width 46 height 14
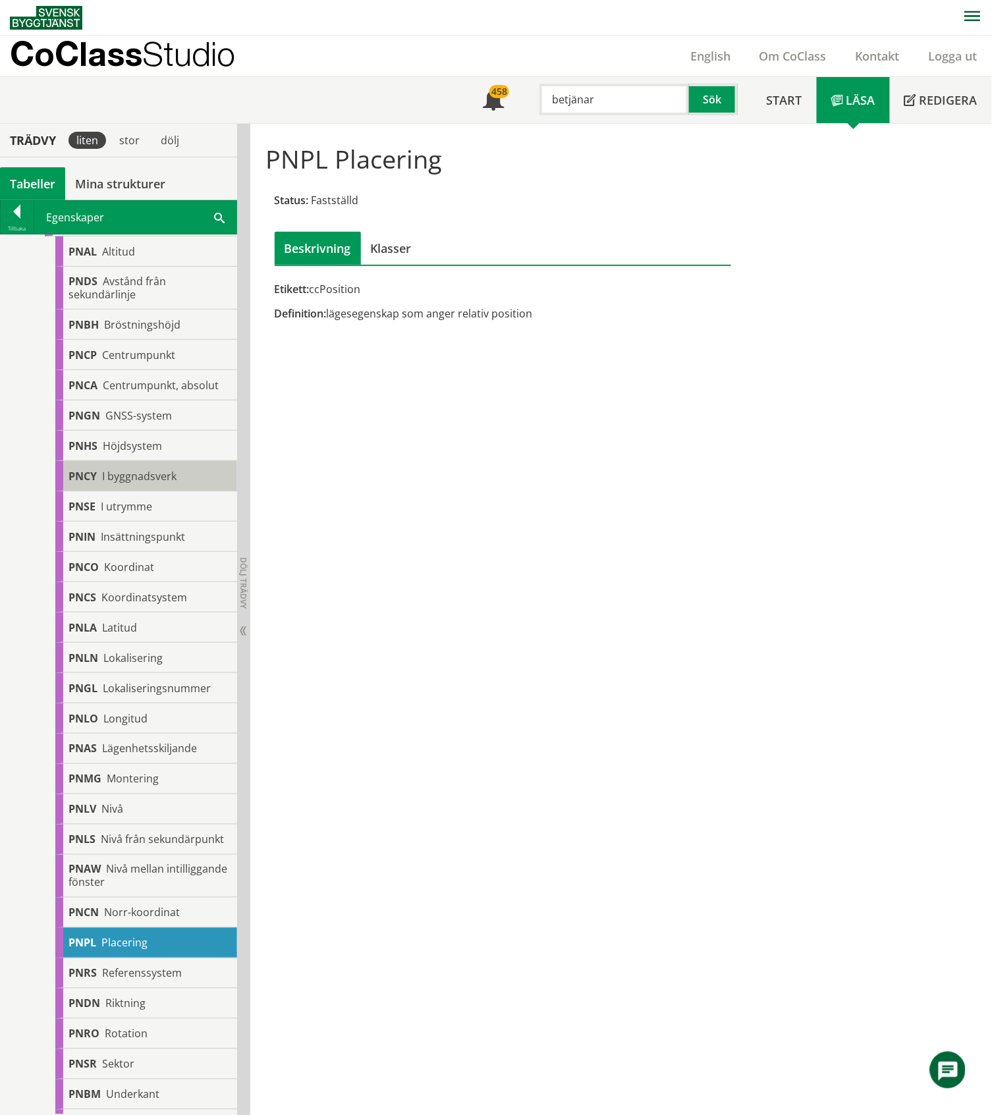
scroll to position [510, 0]
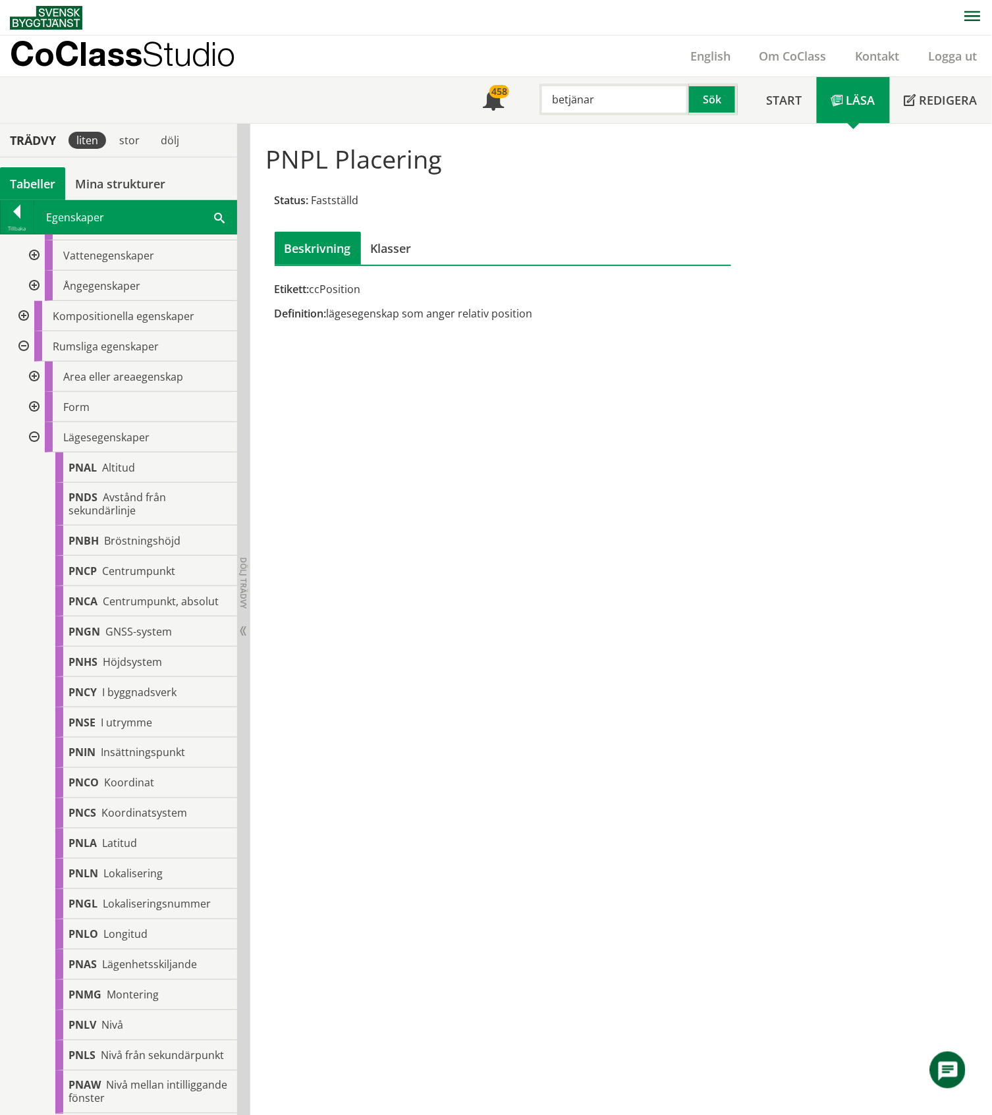
click at [32, 438] on div at bounding box center [33, 437] width 24 height 30
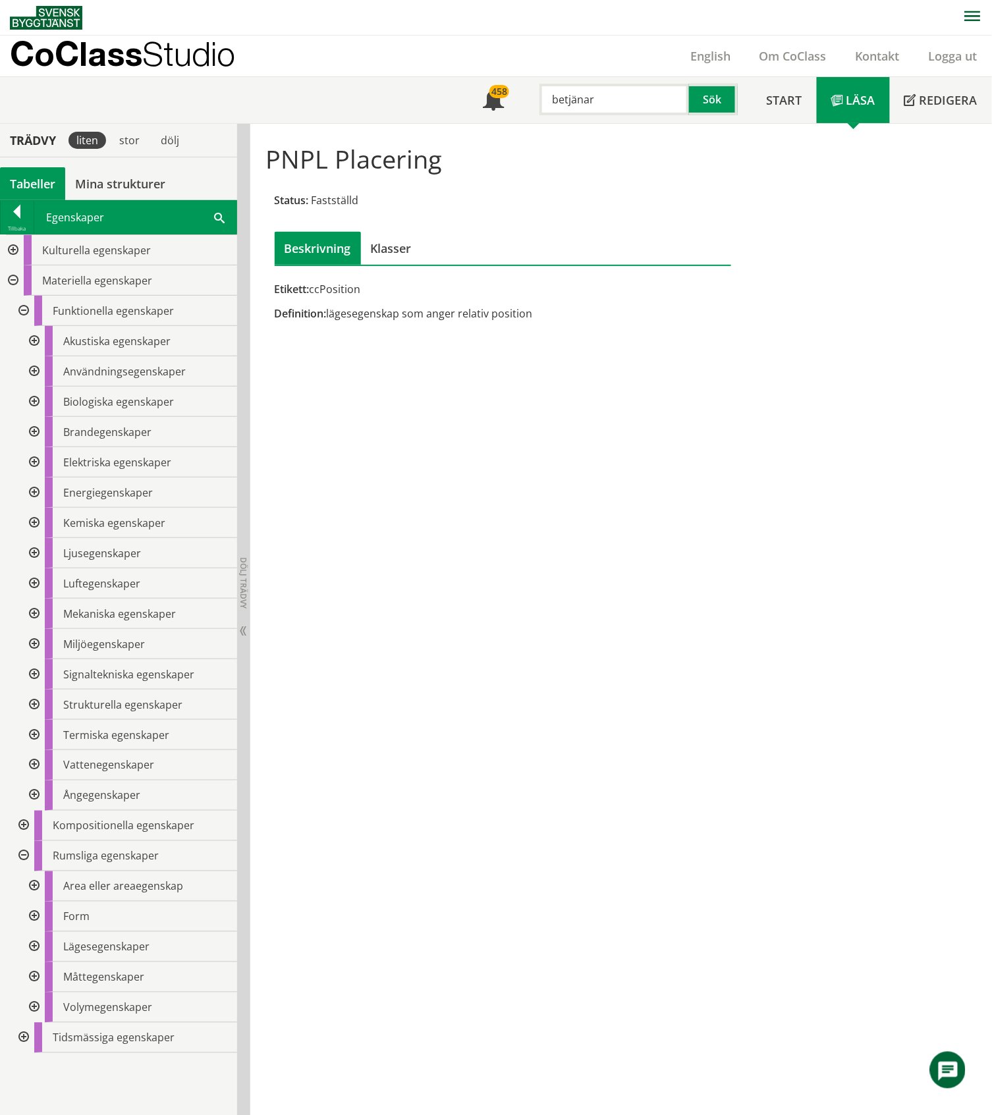
click at [20, 519] on div at bounding box center [23, 826] width 24 height 30
click at [33, 338] on div at bounding box center [33, 341] width 24 height 30
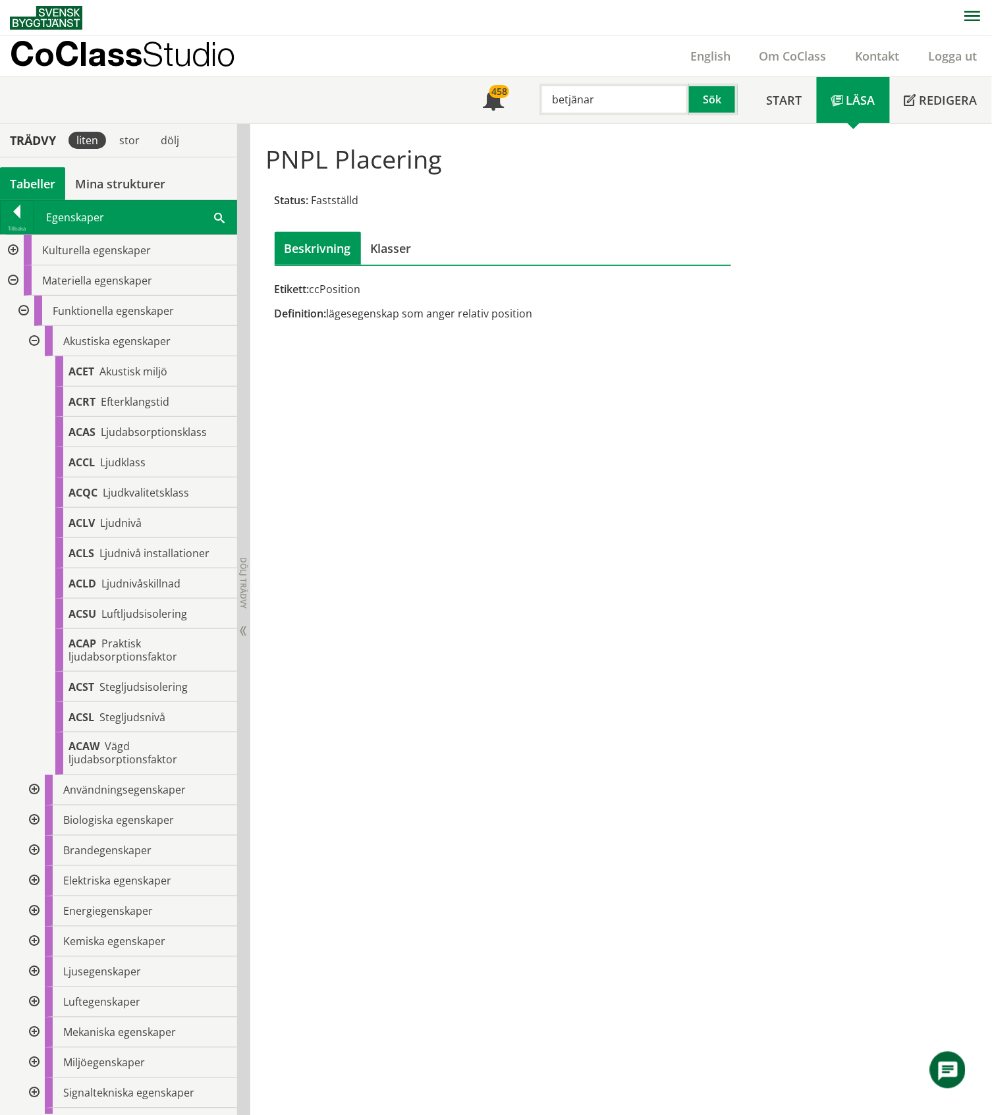
click at [33, 338] on div at bounding box center [33, 341] width 24 height 30
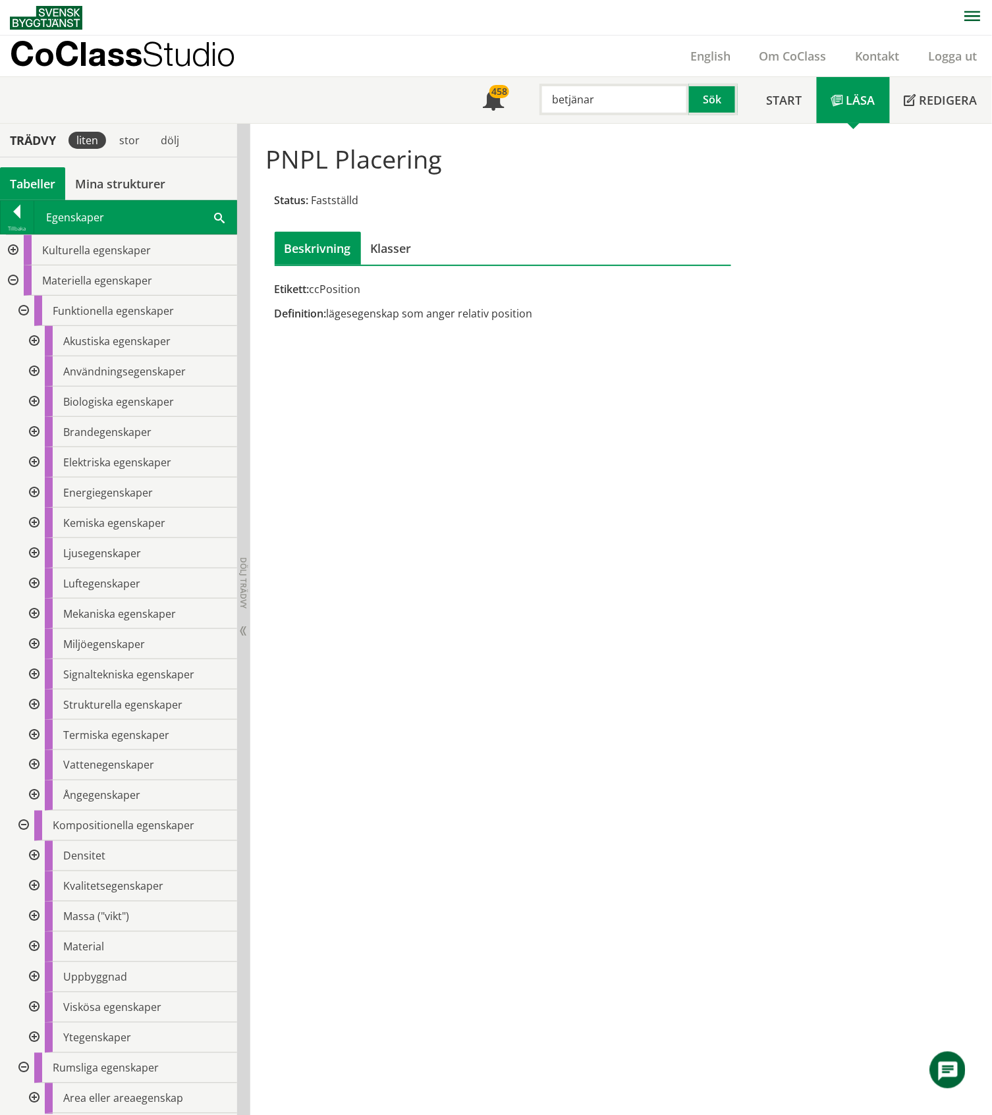
click at [32, 375] on div at bounding box center [33, 371] width 24 height 30
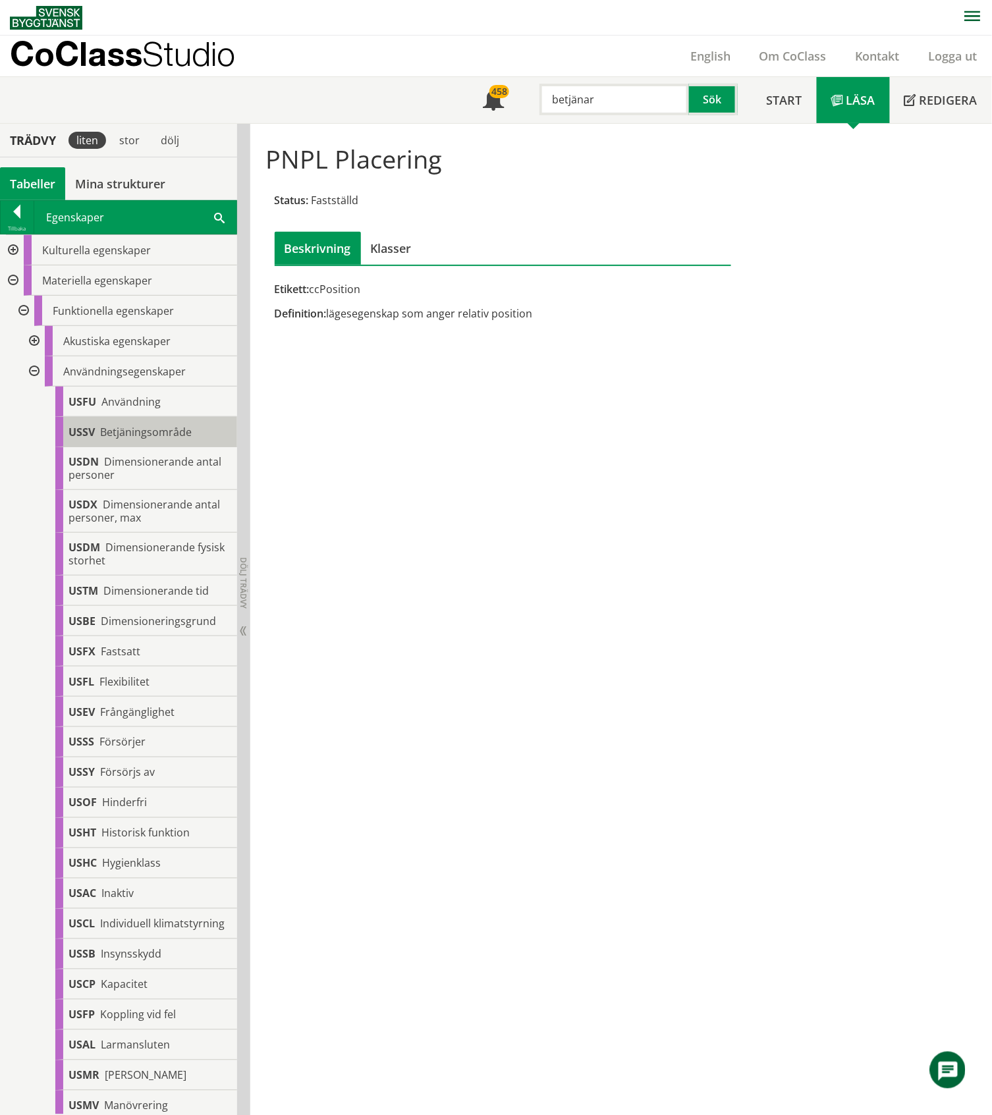
click at [174, 430] on span "Betjäningsområde" at bounding box center [146, 432] width 92 height 14
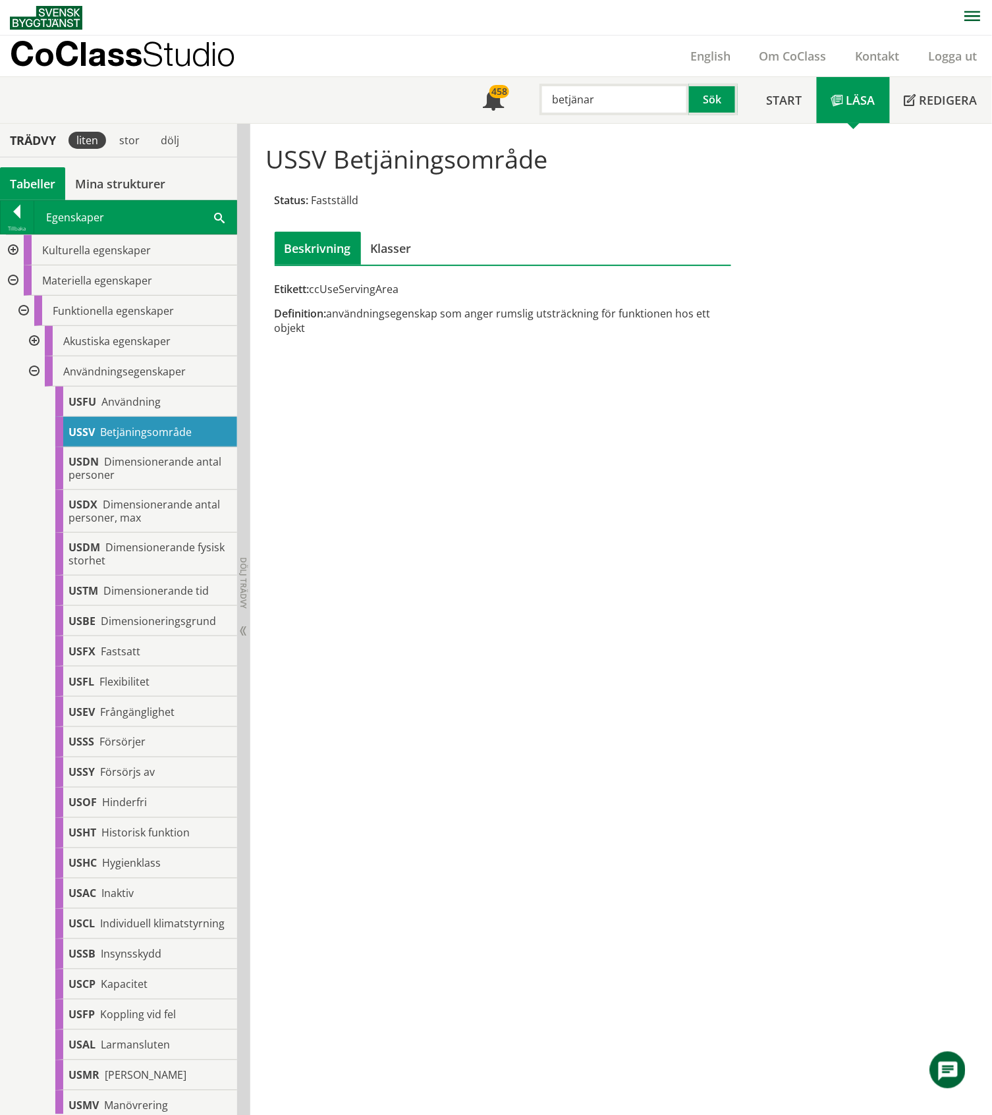
click at [38, 372] on div at bounding box center [33, 371] width 24 height 30
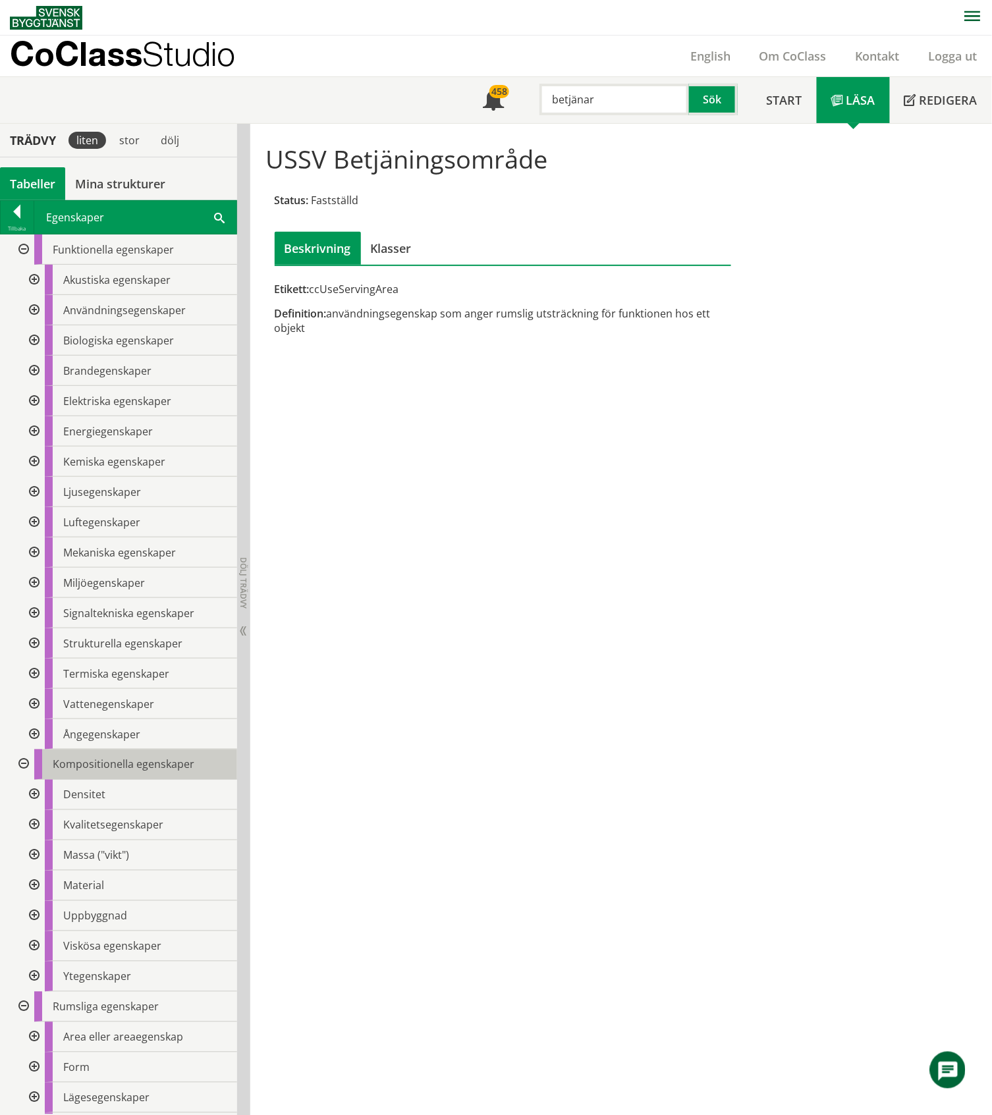
scroll to position [151, 0]
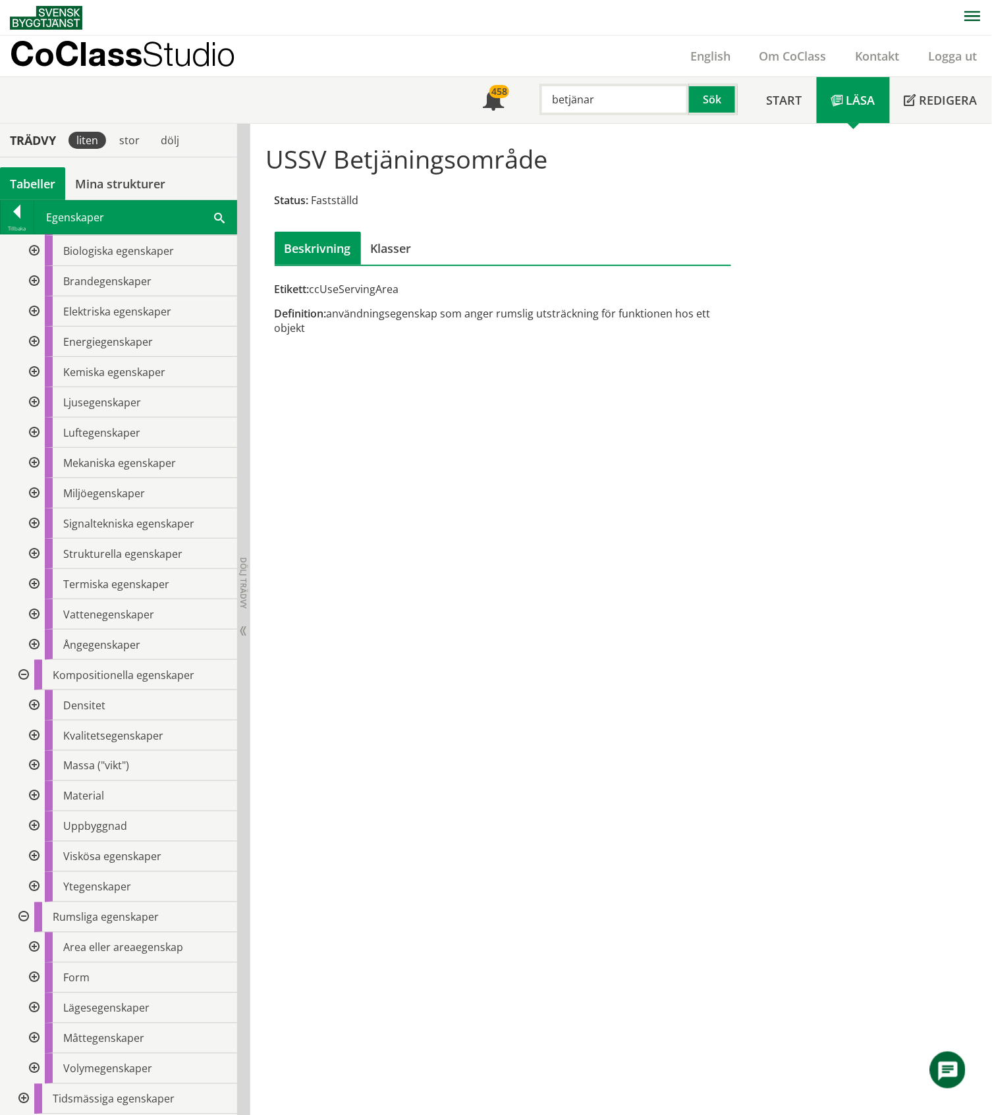
click at [21, 519] on div at bounding box center [23, 1099] width 24 height 30
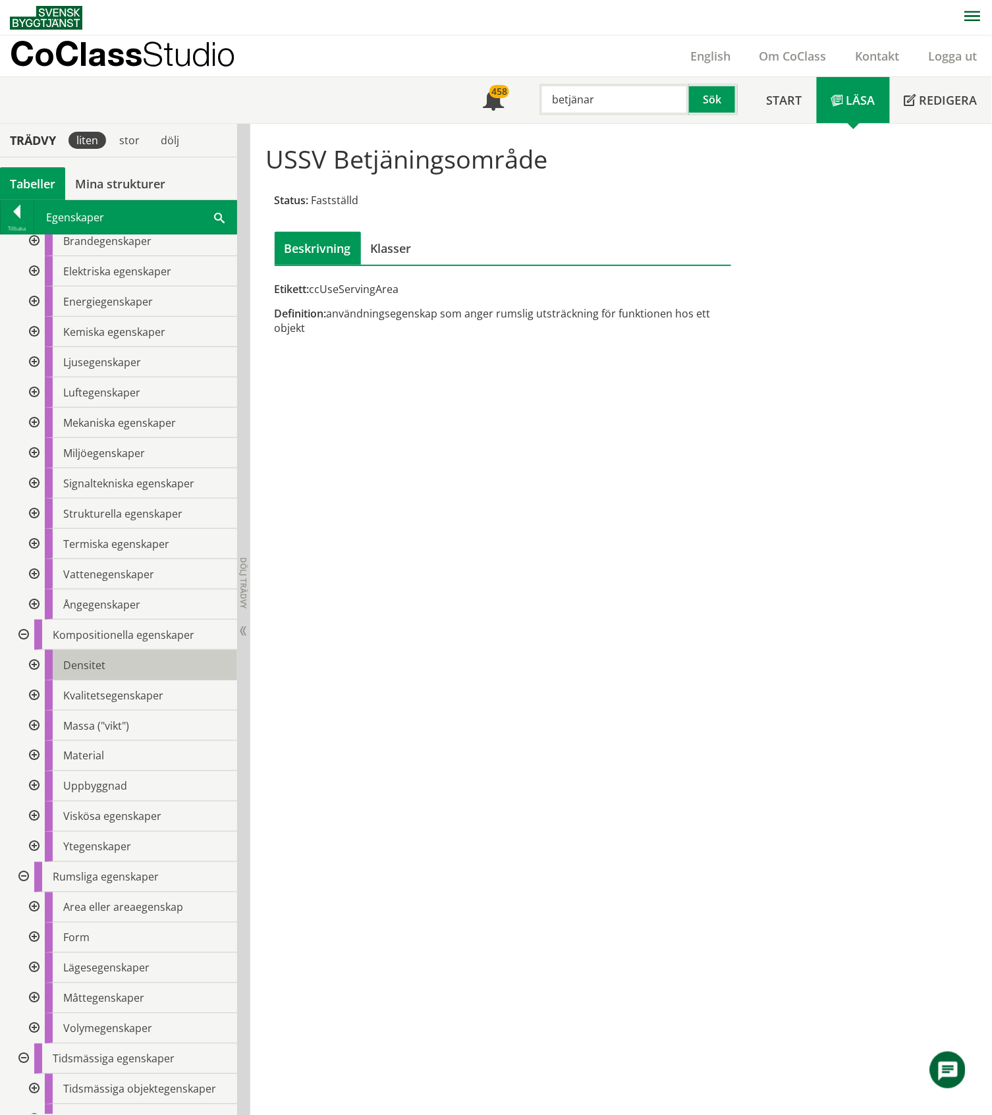
scroll to position [211, 0]
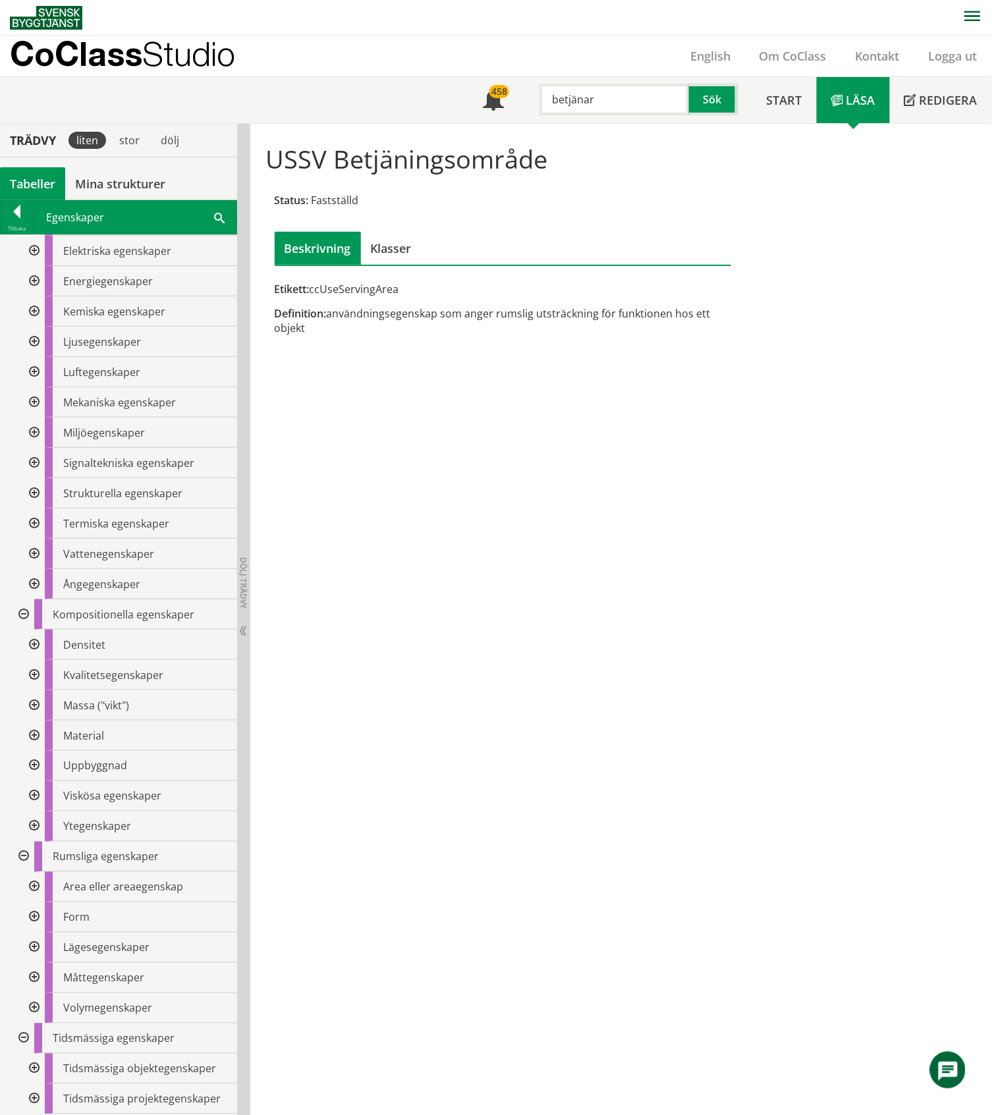
click at [30, 519] on div at bounding box center [33, 1069] width 24 height 30
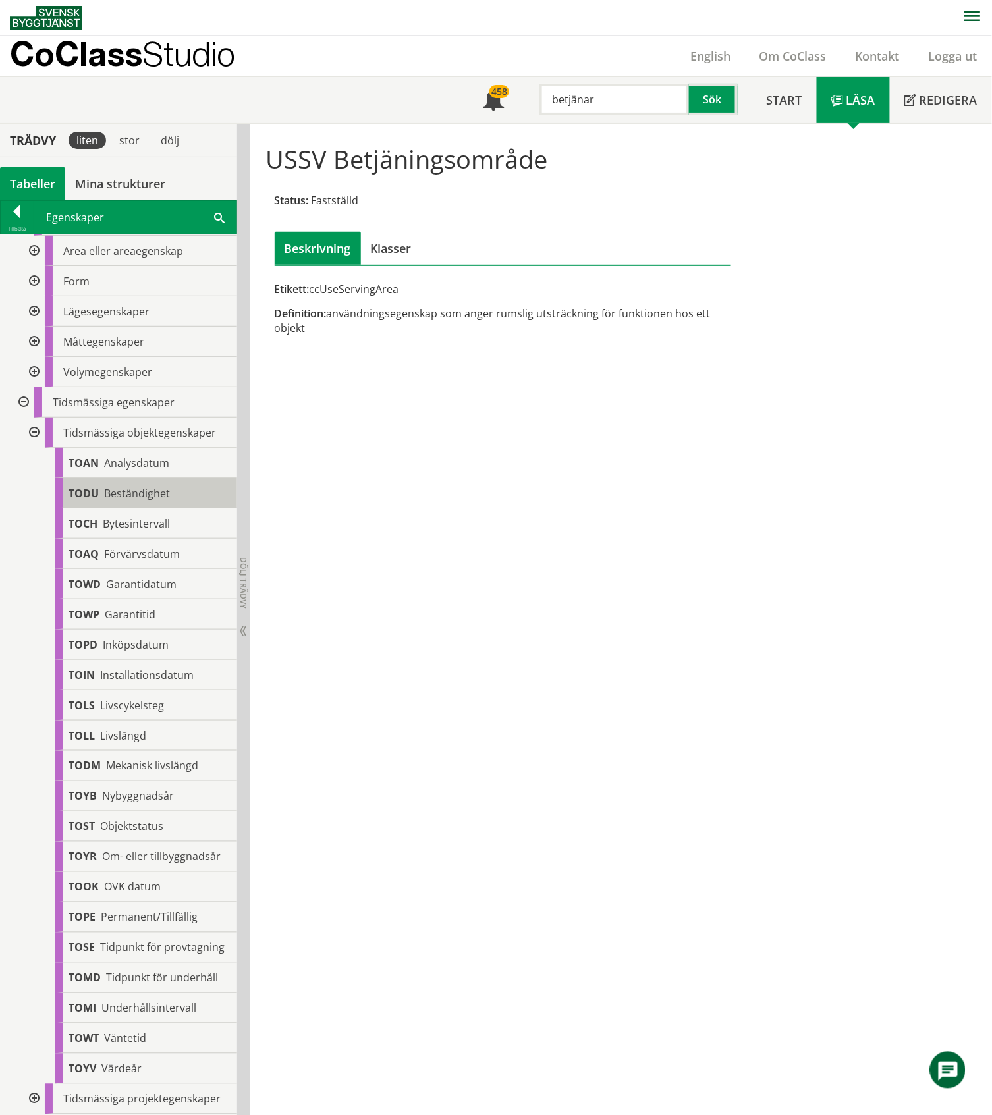
scroll to position [873, 0]
click at [32, 519] on div at bounding box center [33, 1099] width 24 height 30
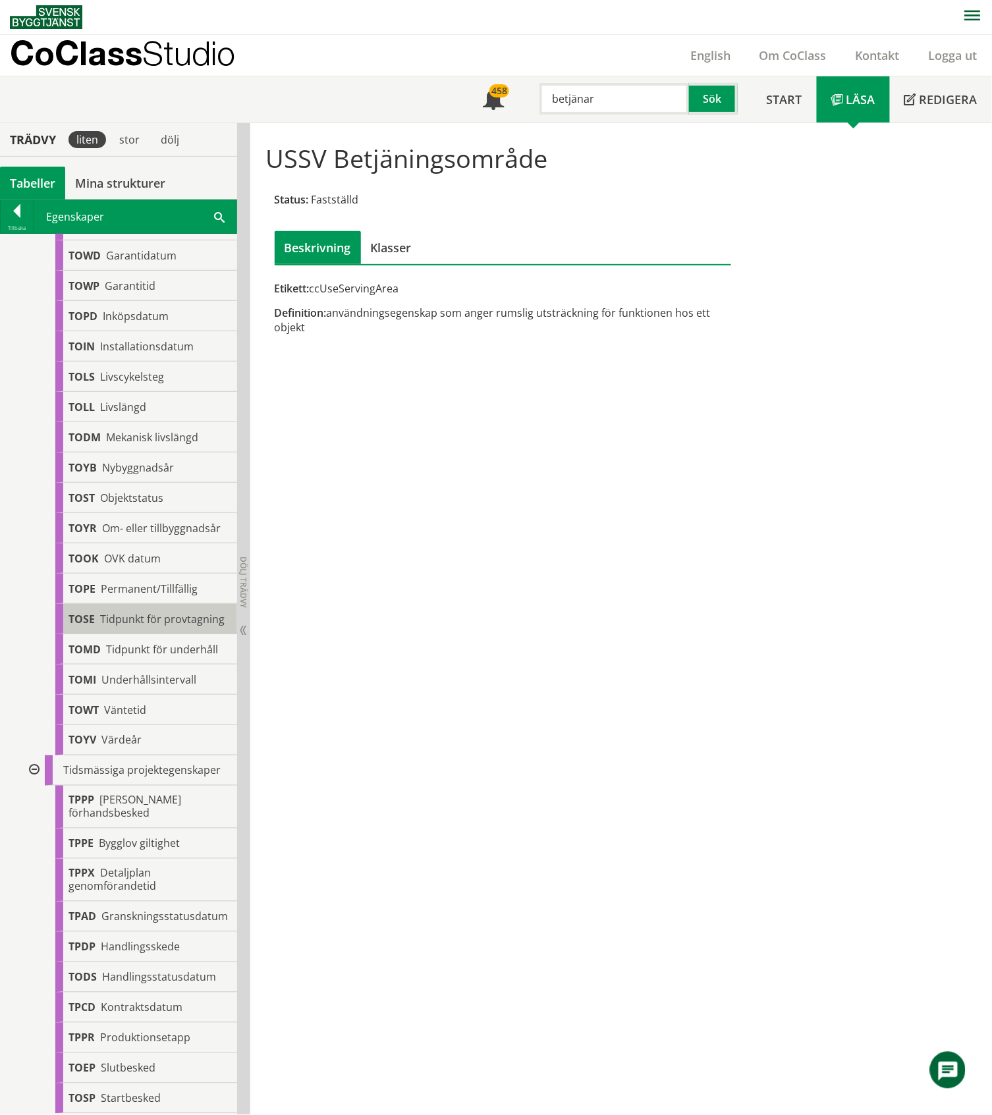
scroll to position [1213, 0]
click at [32, 519] on div at bounding box center [33, 772] width 24 height 30
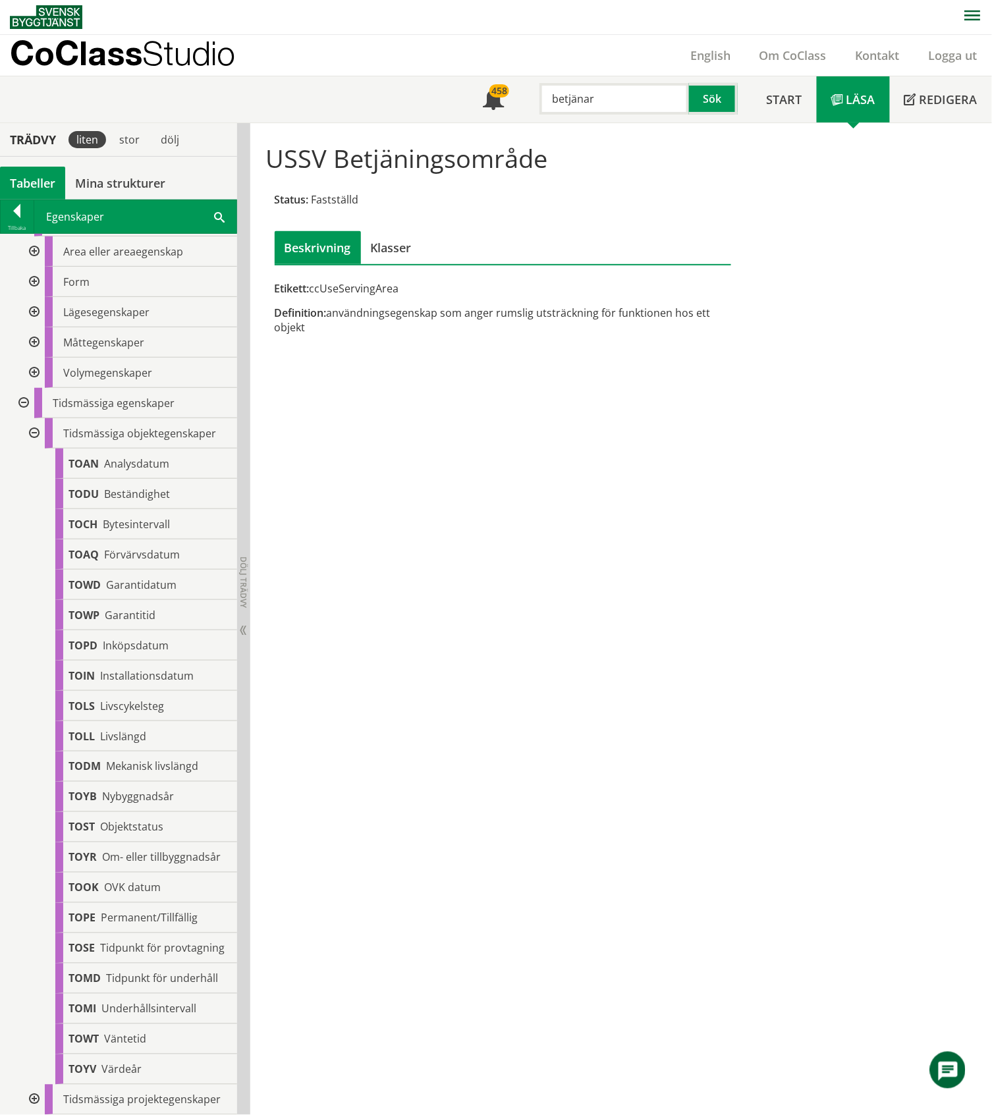
scroll to position [871, 0]
click at [35, 418] on div at bounding box center [33, 433] width 24 height 30
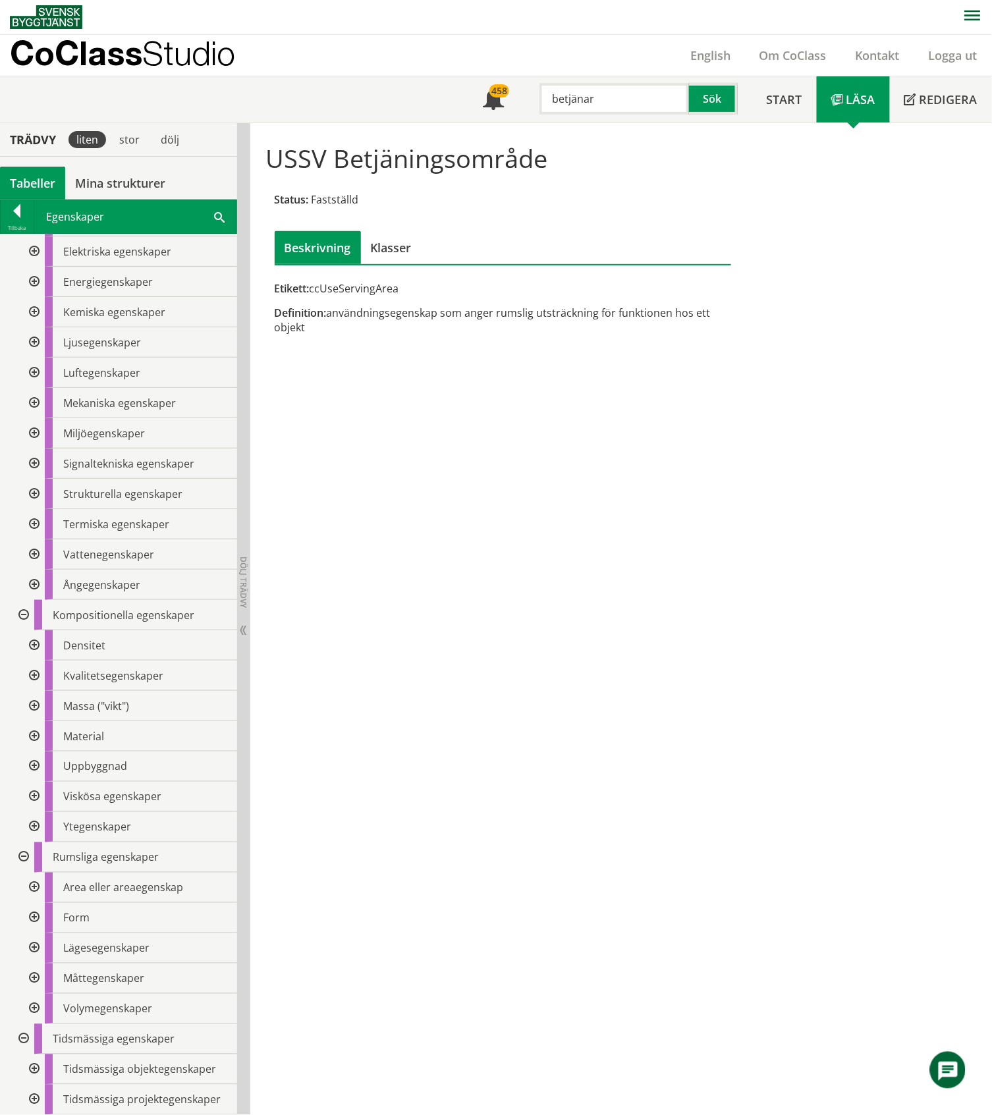
scroll to position [210, 0]
click at [37, 369] on div at bounding box center [33, 373] width 24 height 30
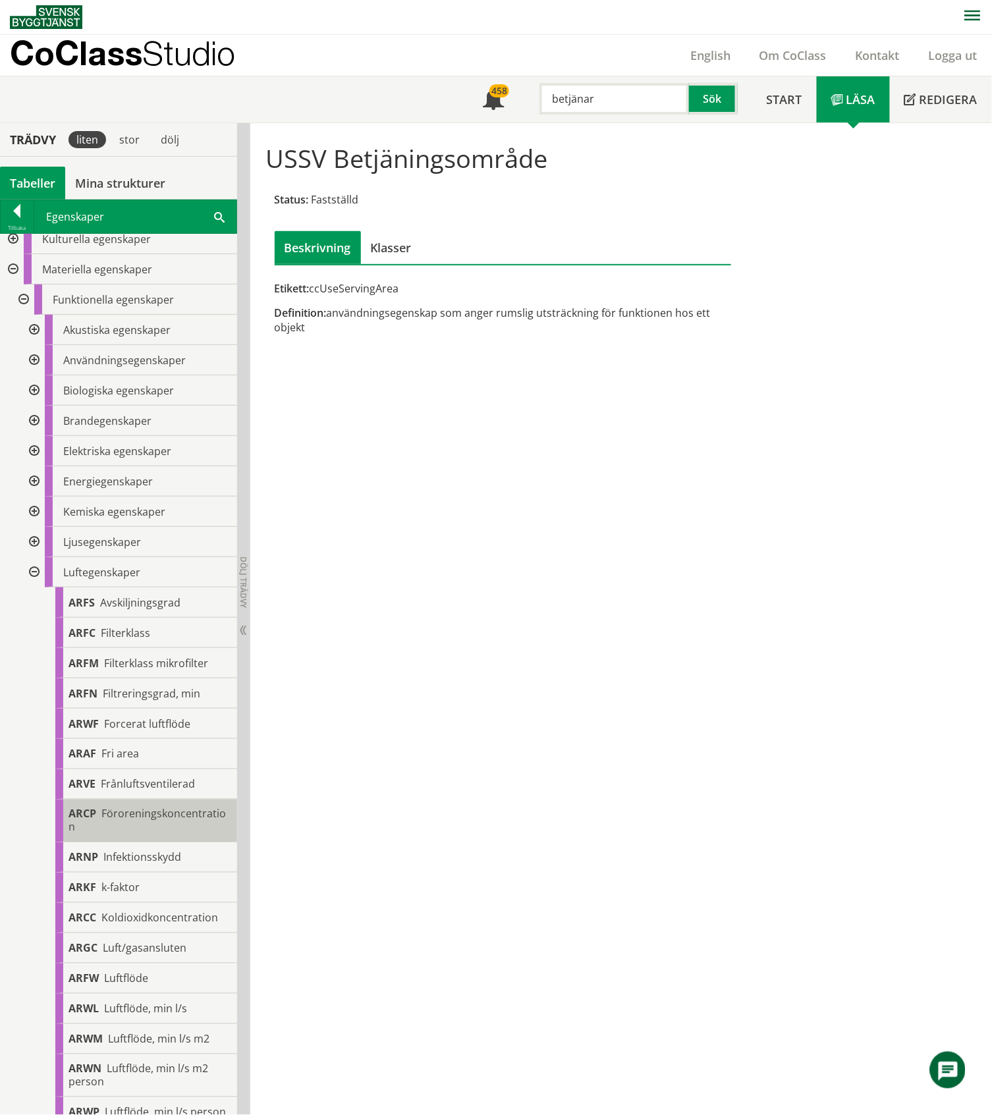
scroll to position [0, 0]
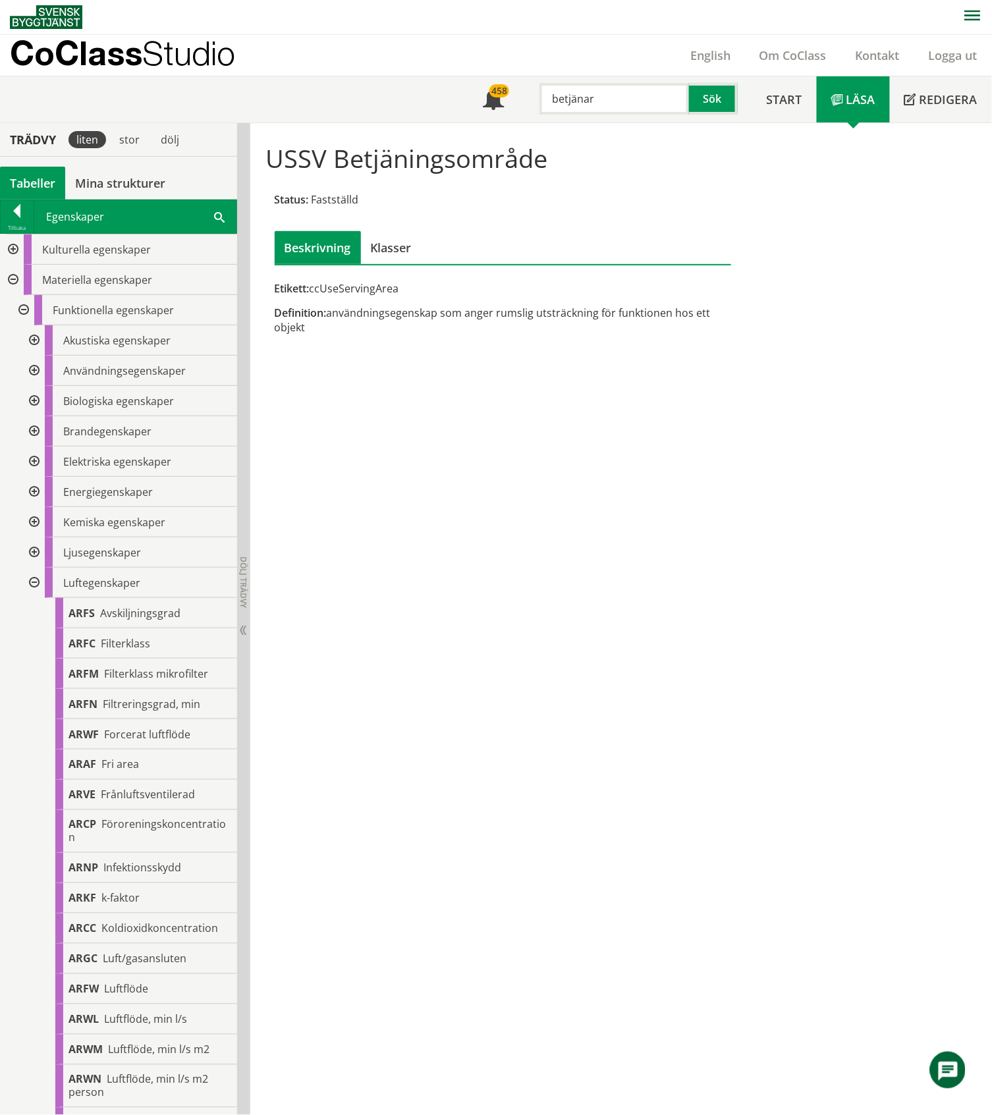
click at [12, 249] on div at bounding box center [12, 250] width 24 height 30
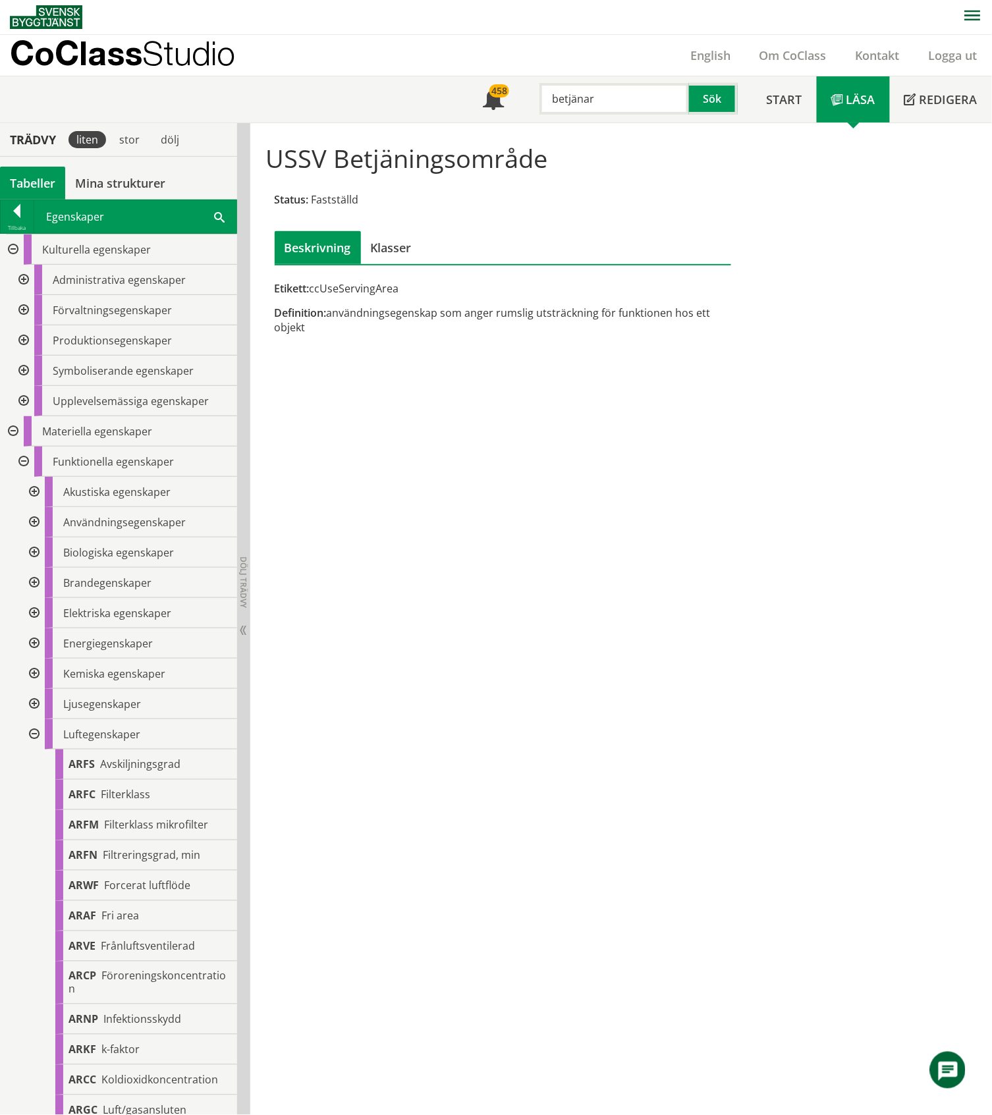
click at [24, 281] on div at bounding box center [23, 280] width 24 height 30
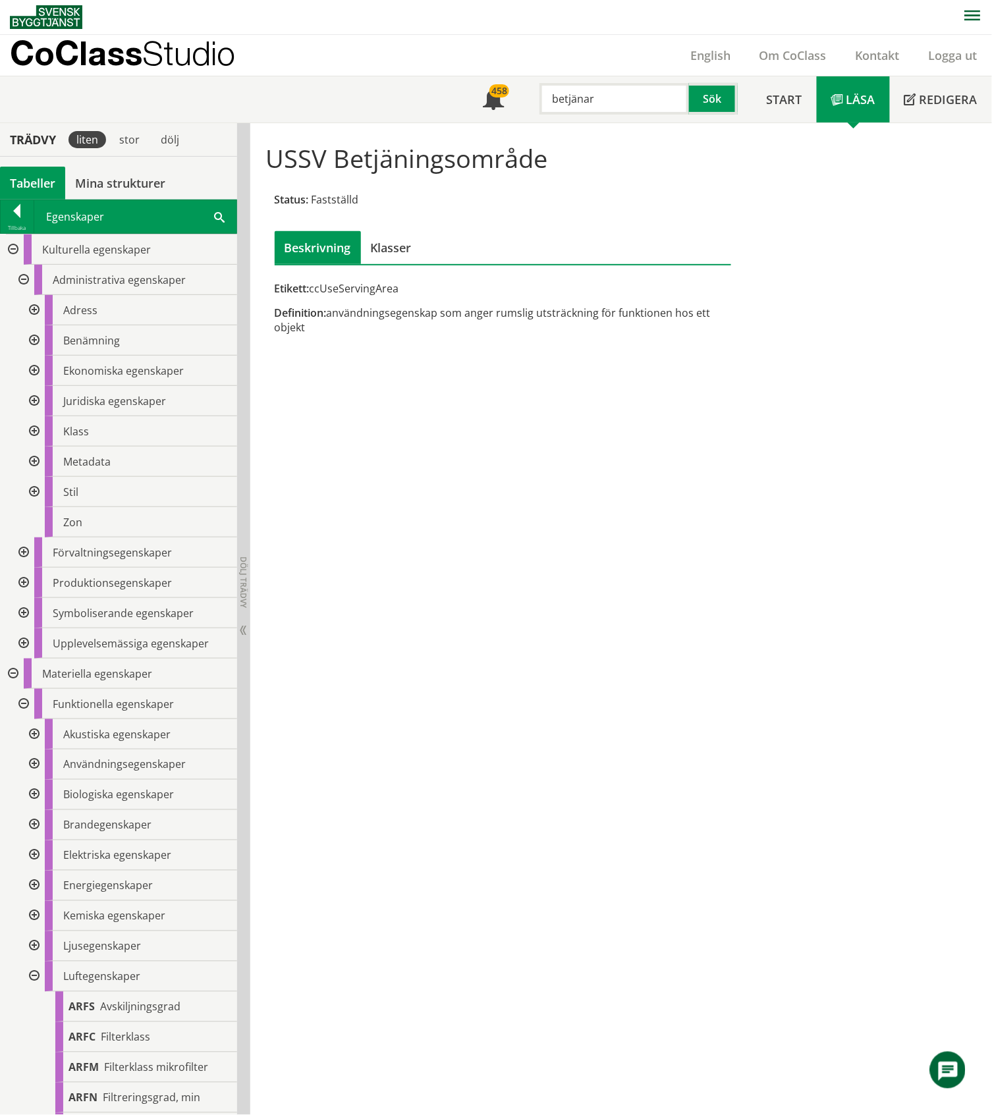
click at [36, 339] on div at bounding box center [33, 340] width 24 height 30
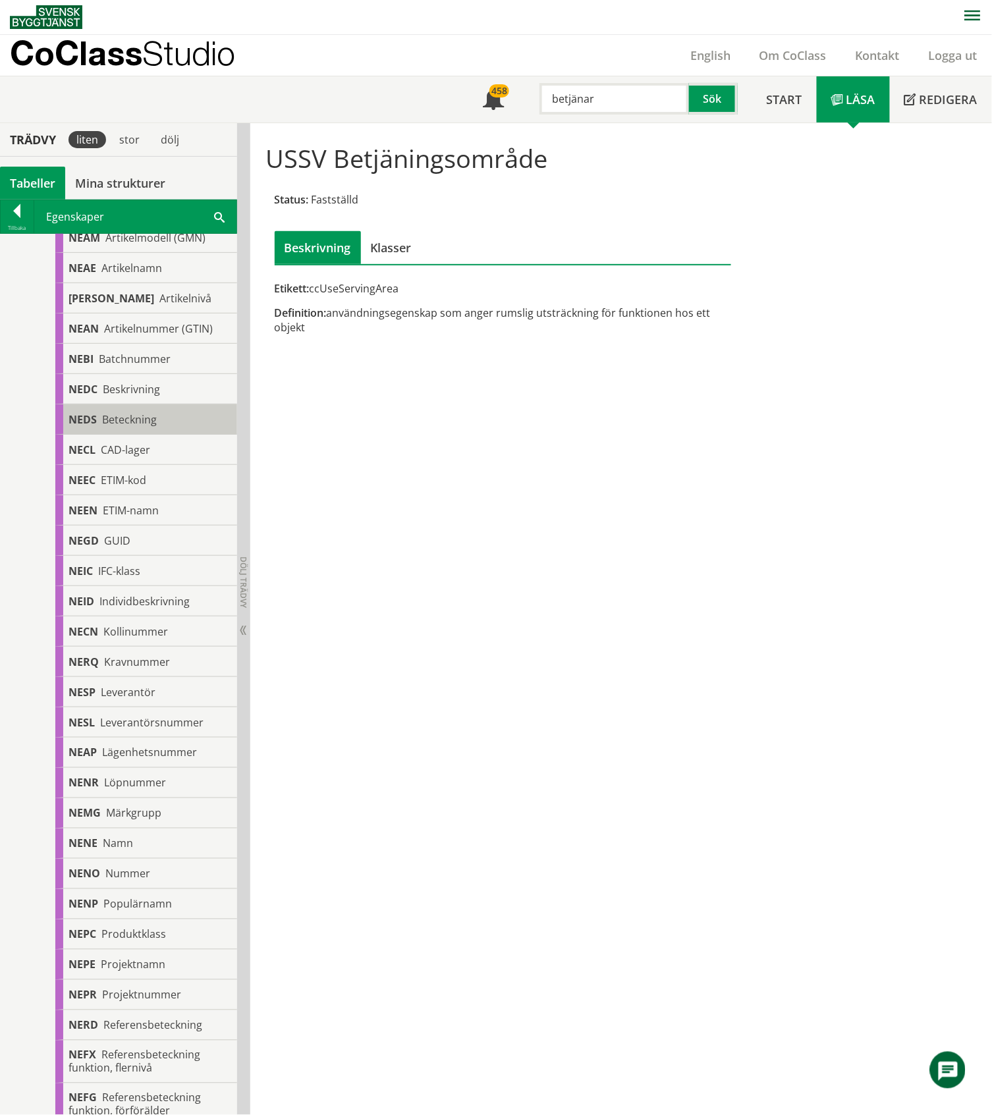
scroll to position [175, 0]
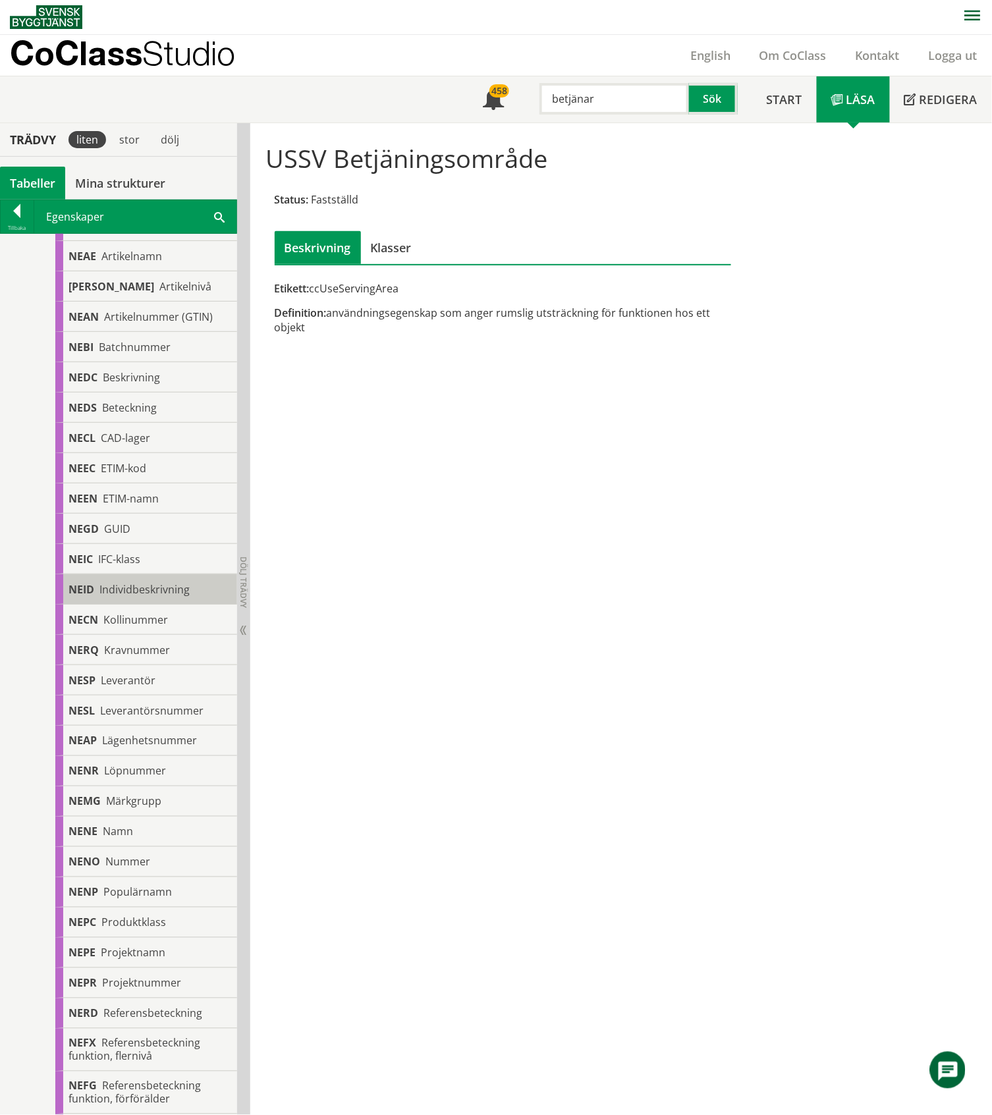
click at [183, 519] on span "Individbeskrivning" at bounding box center [144, 589] width 90 height 14
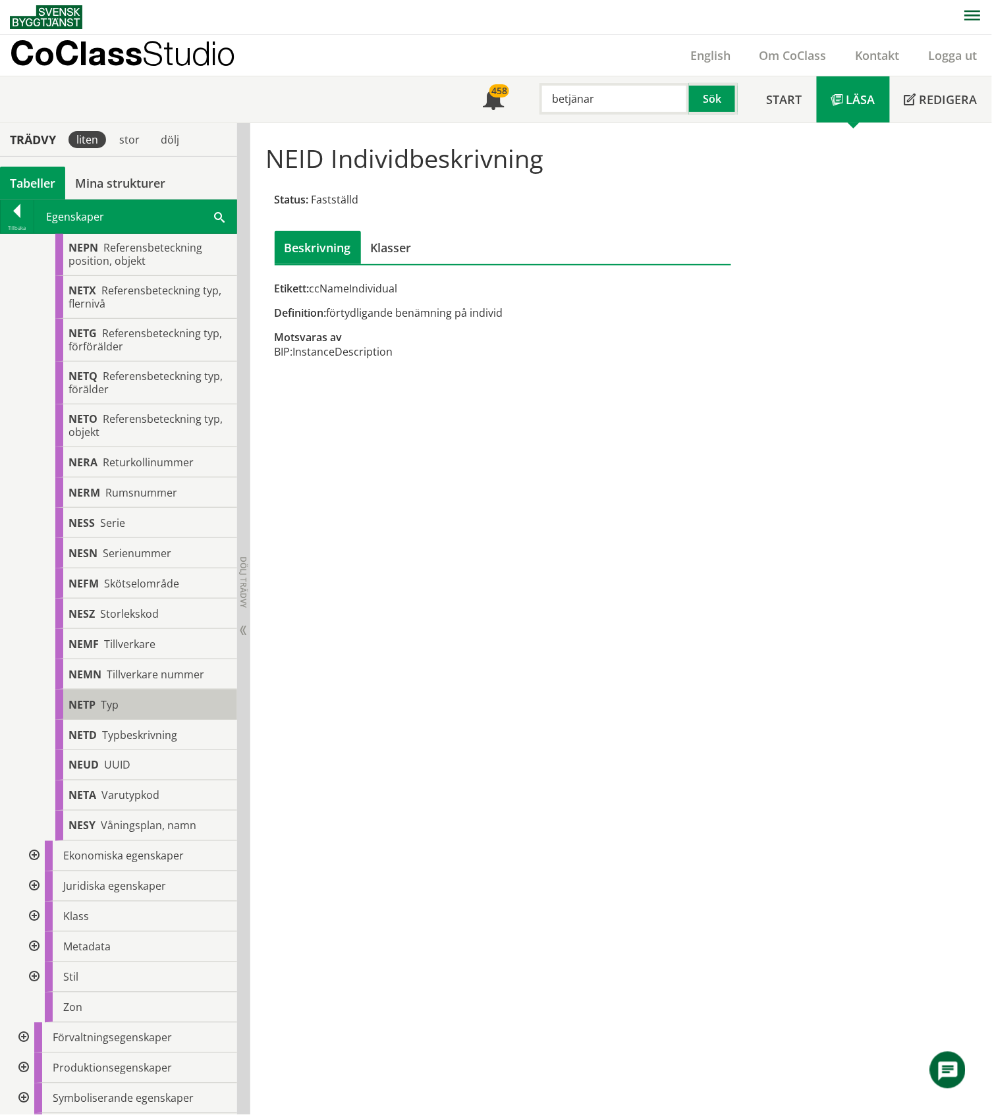
scroll to position [1845, 0]
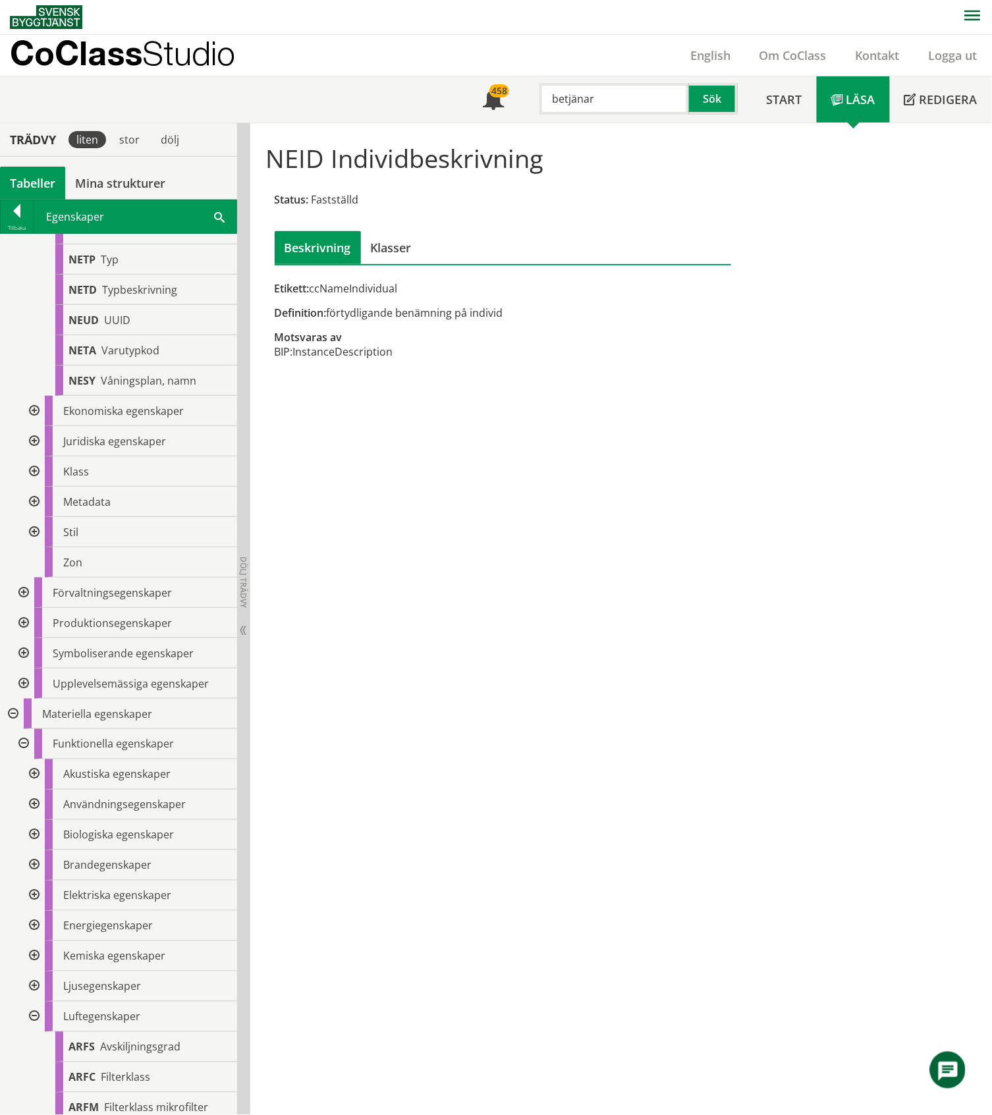
click at [32, 415] on div at bounding box center [33, 411] width 24 height 30
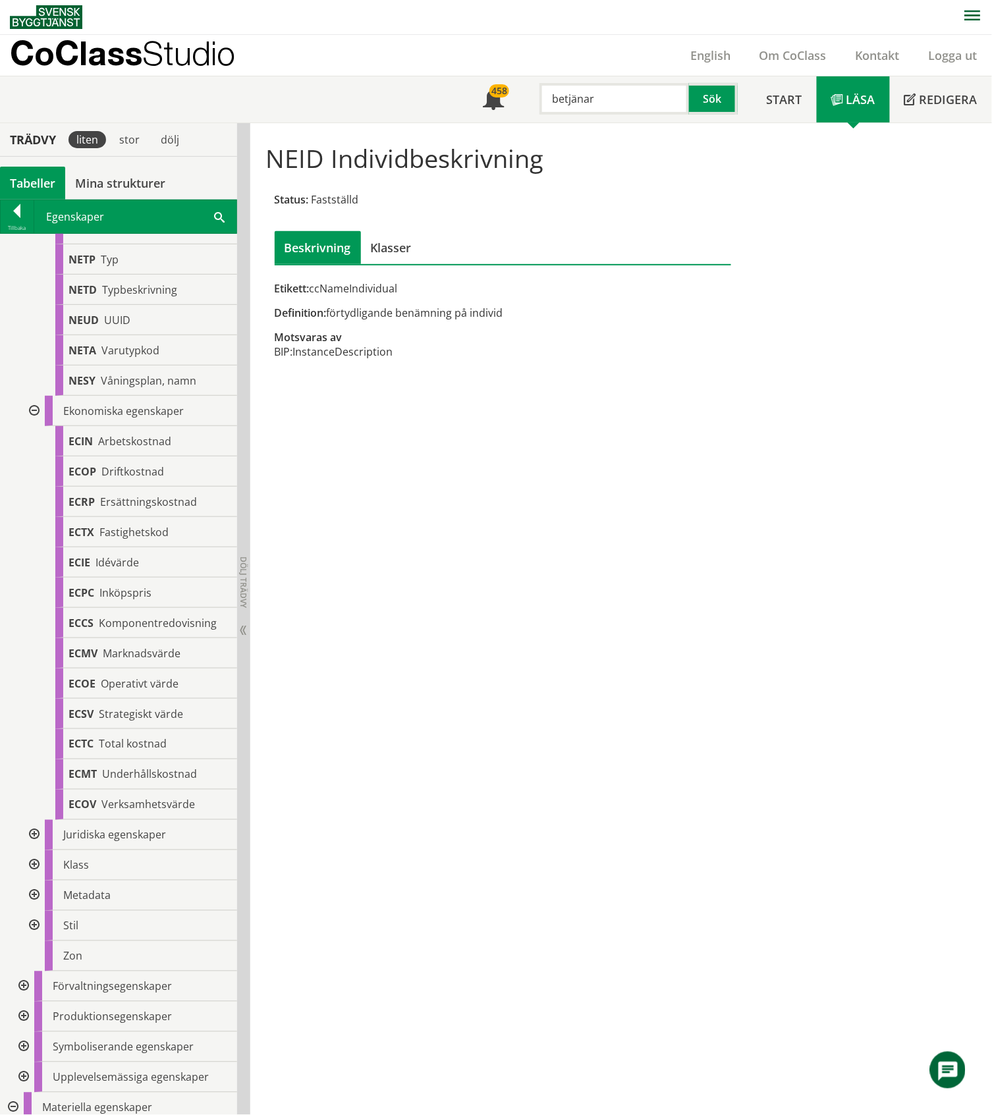
click at [32, 415] on div at bounding box center [33, 411] width 24 height 30
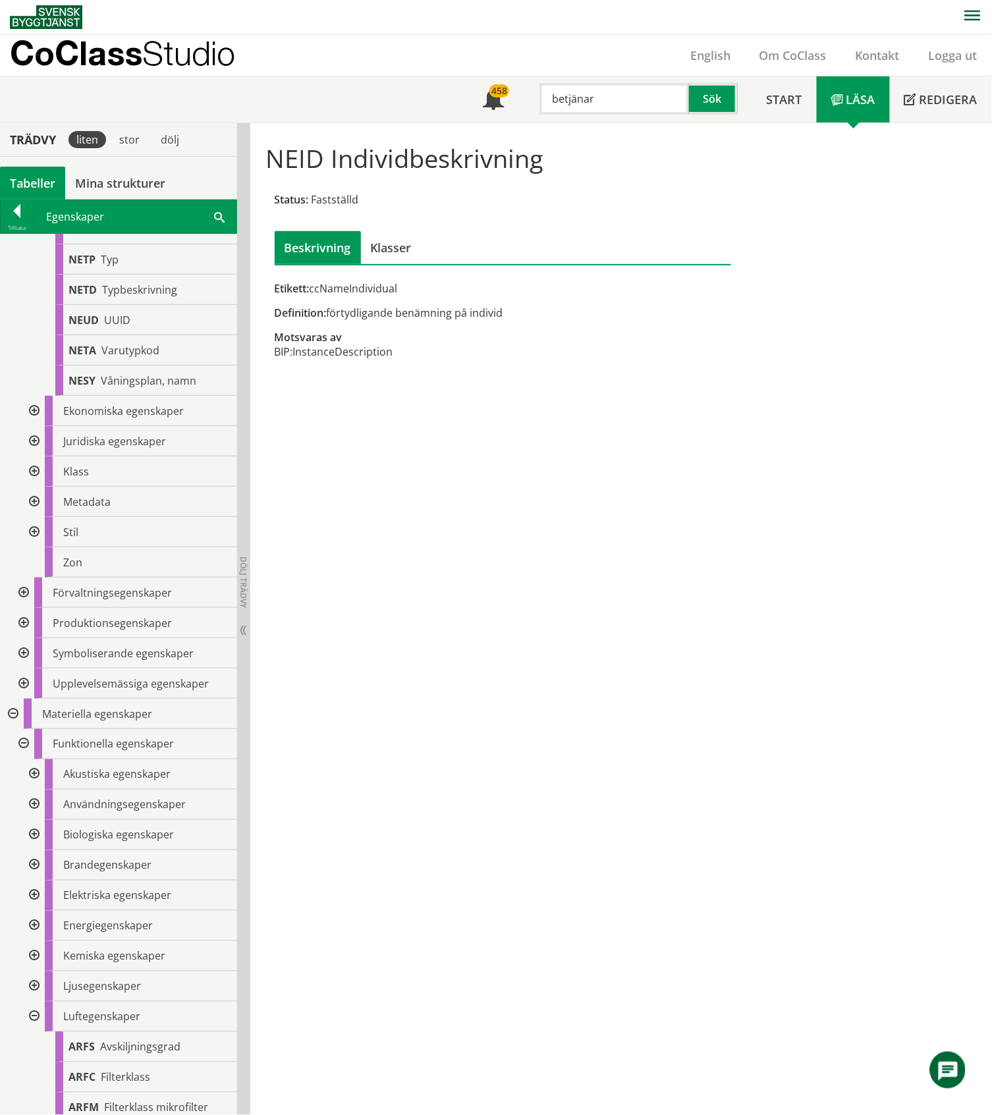
drag, startPoint x: 615, startPoint y: 103, endPoint x: 536, endPoint y: 101, distance: 78.4
click at [536, 101] on div "betjänar" at bounding box center [608, 99] width 150 height 32
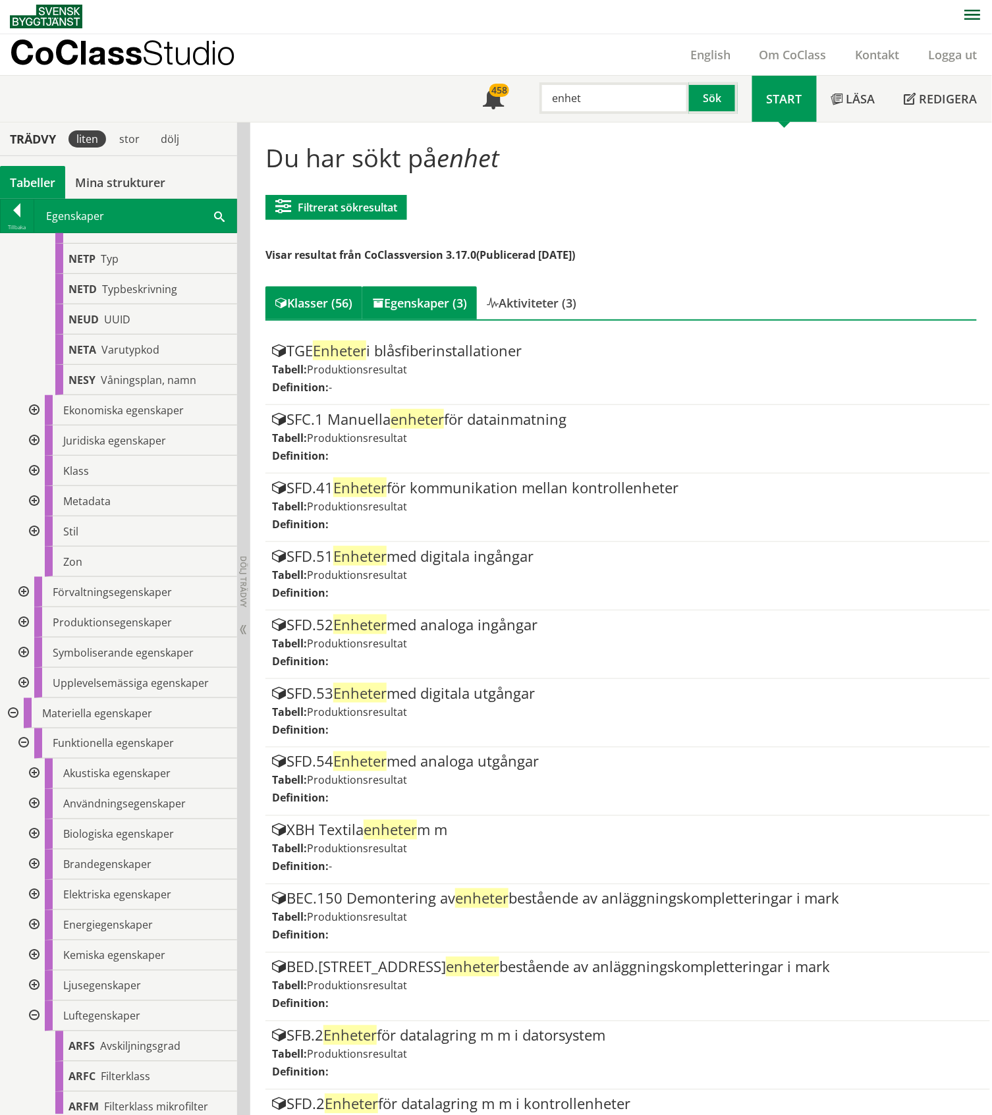
click at [419, 304] on div "Egenskaper (3)" at bounding box center [419, 303] width 115 height 33
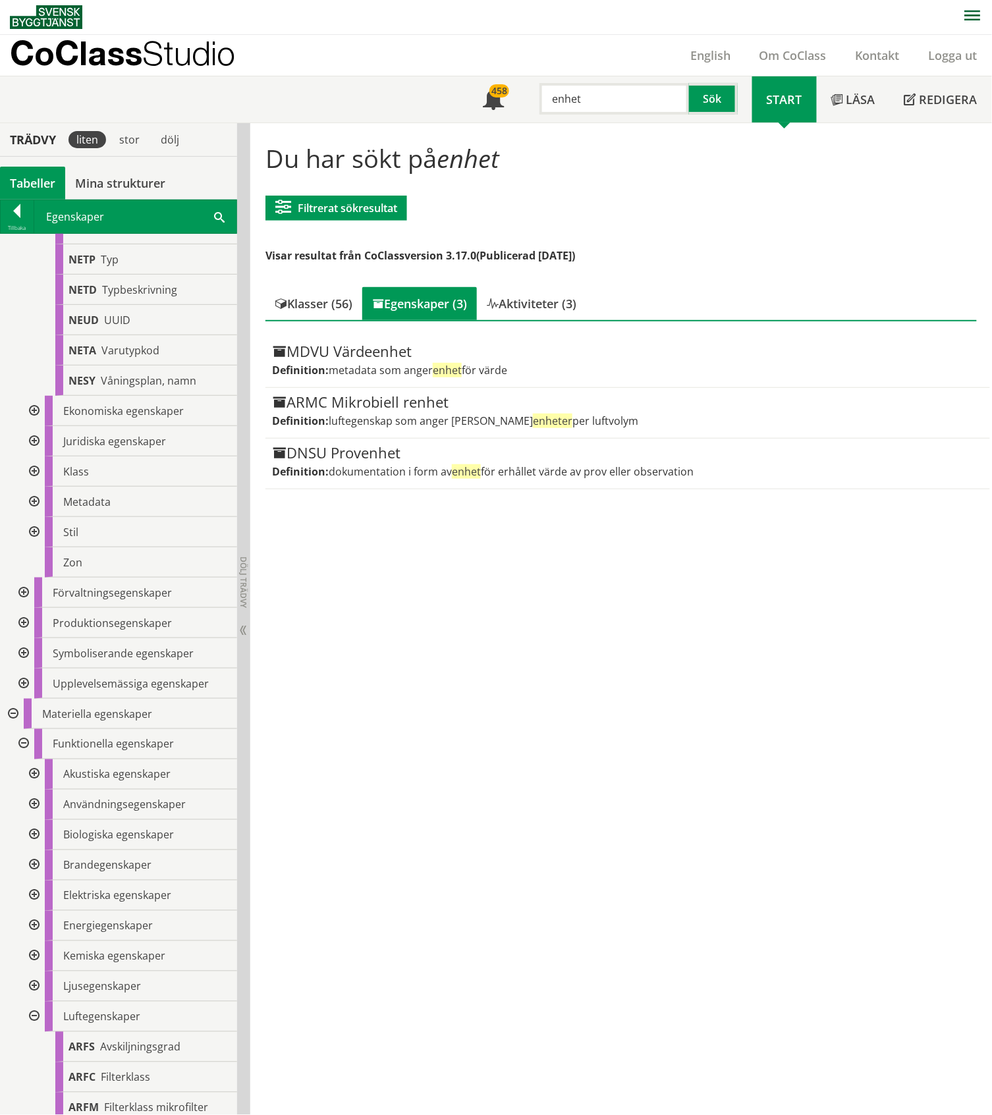
click at [24, 519] on div at bounding box center [23, 684] width 24 height 30
click at [35, 519] on div at bounding box center [33, 714] width 24 height 30
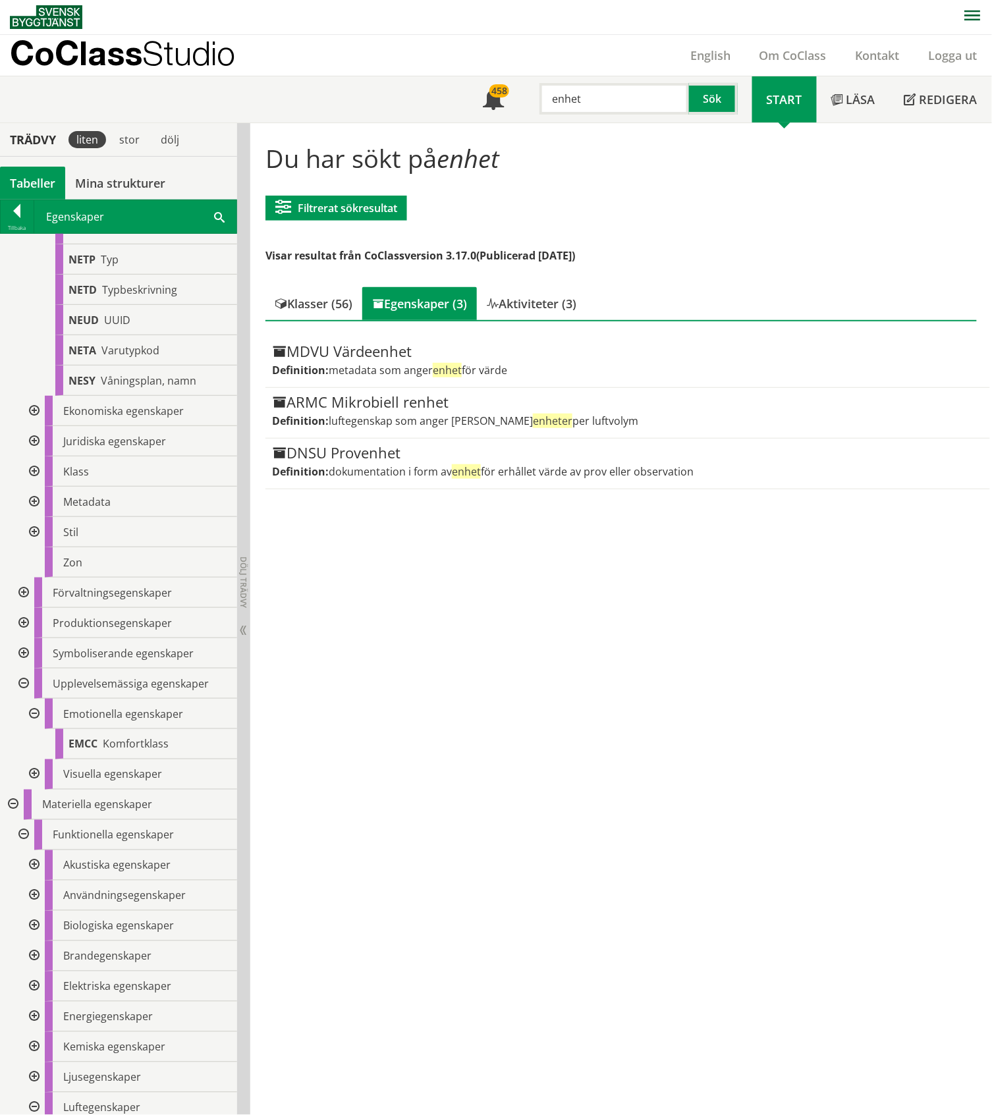
click at [35, 519] on div at bounding box center [33, 714] width 24 height 30
click at [36, 519] on div at bounding box center [33, 744] width 24 height 30
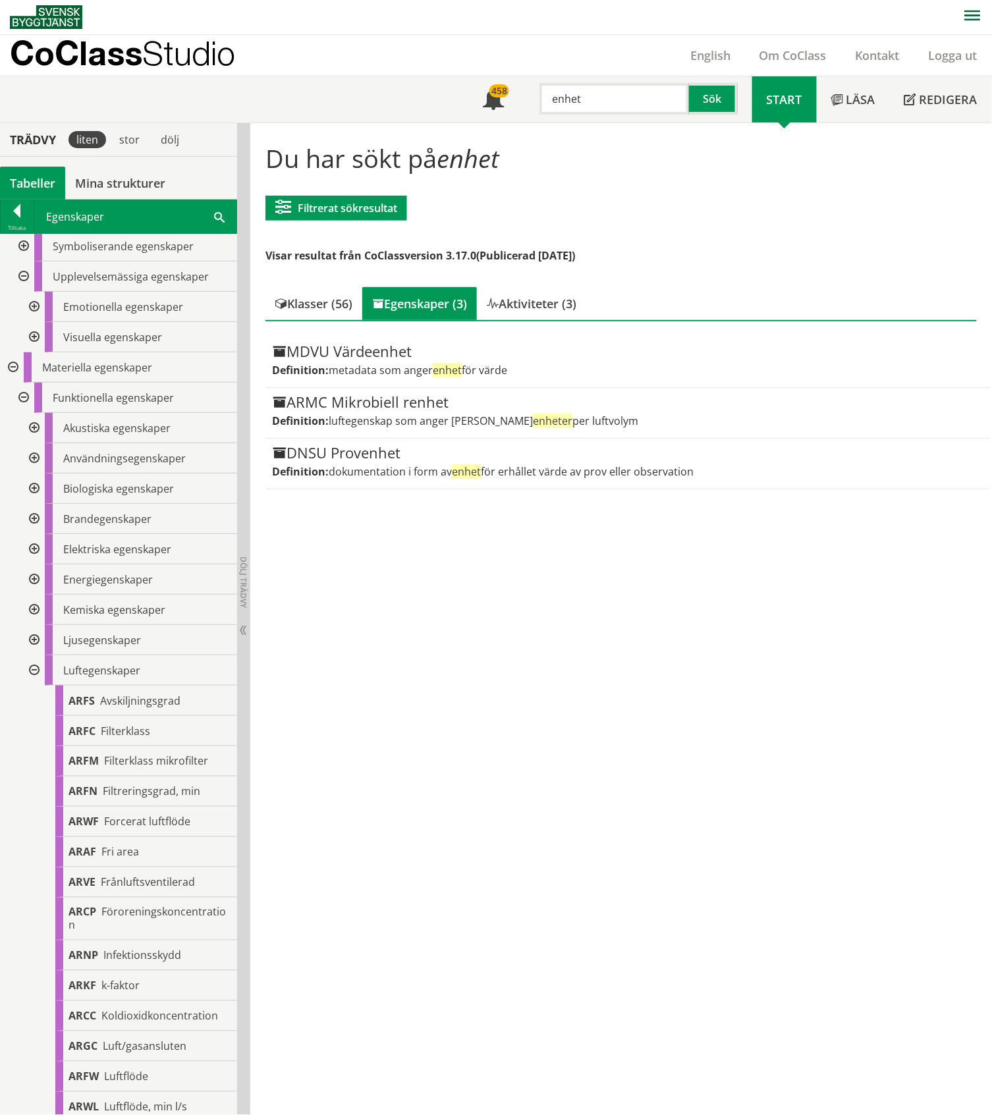
scroll to position [2284, 0]
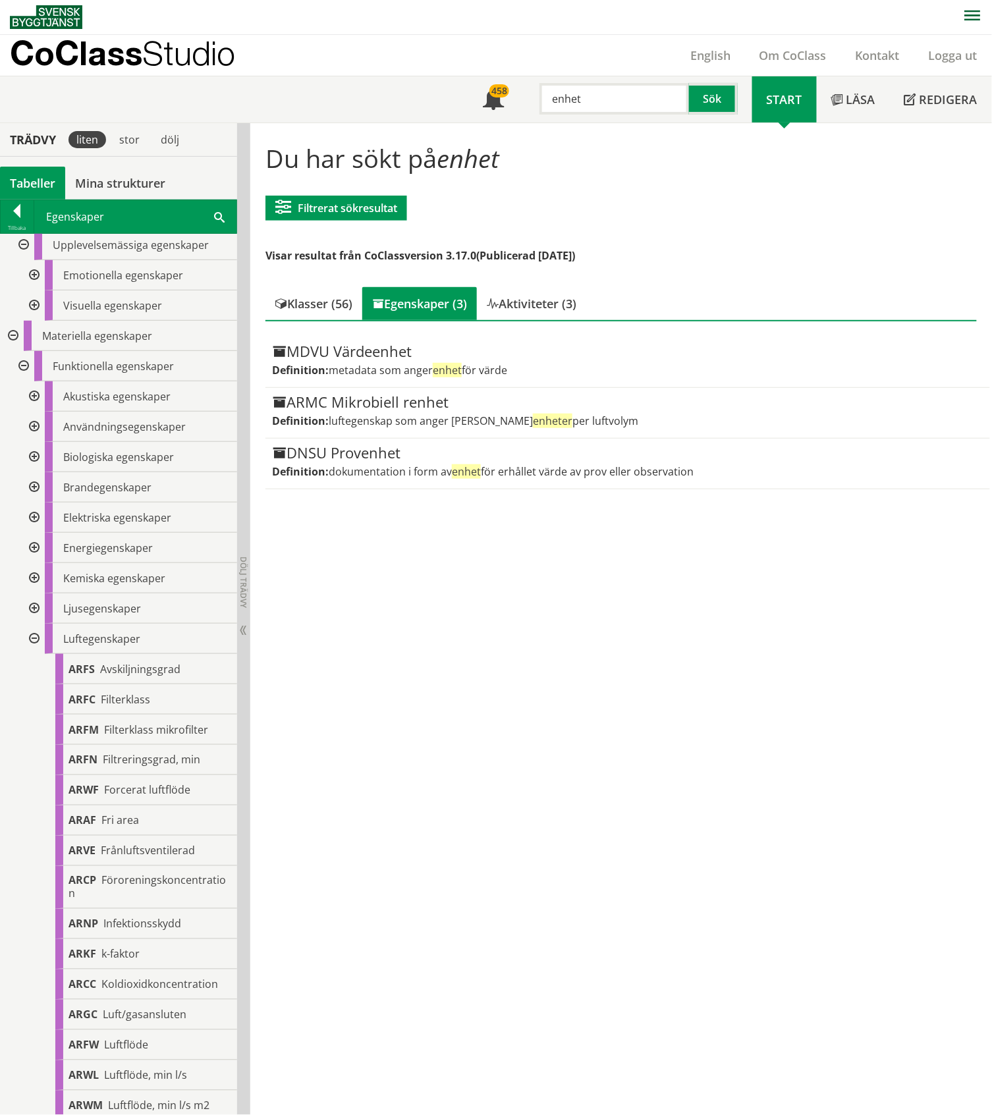
click at [35, 519] on div at bounding box center [33, 639] width 24 height 30
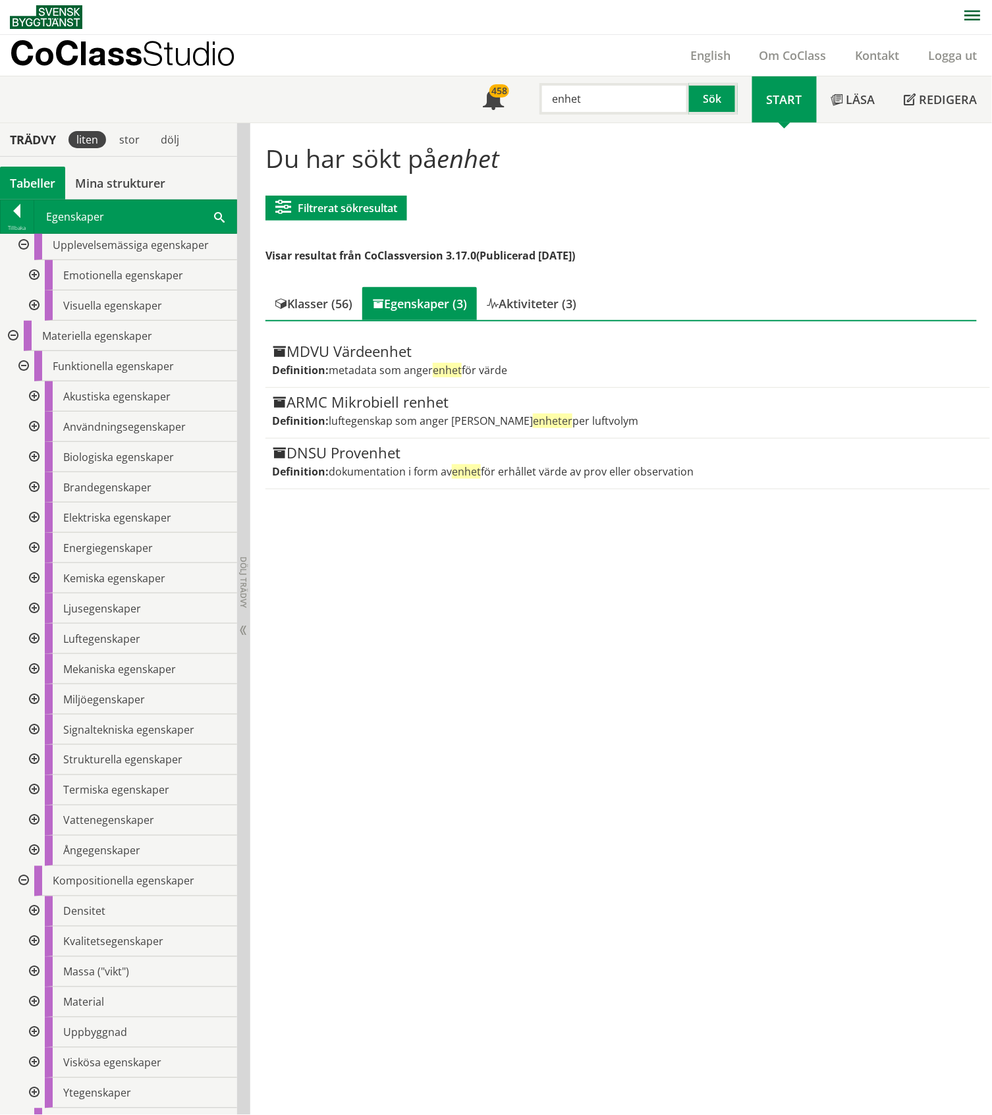
click at [34, 519] on div at bounding box center [33, 730] width 24 height 30
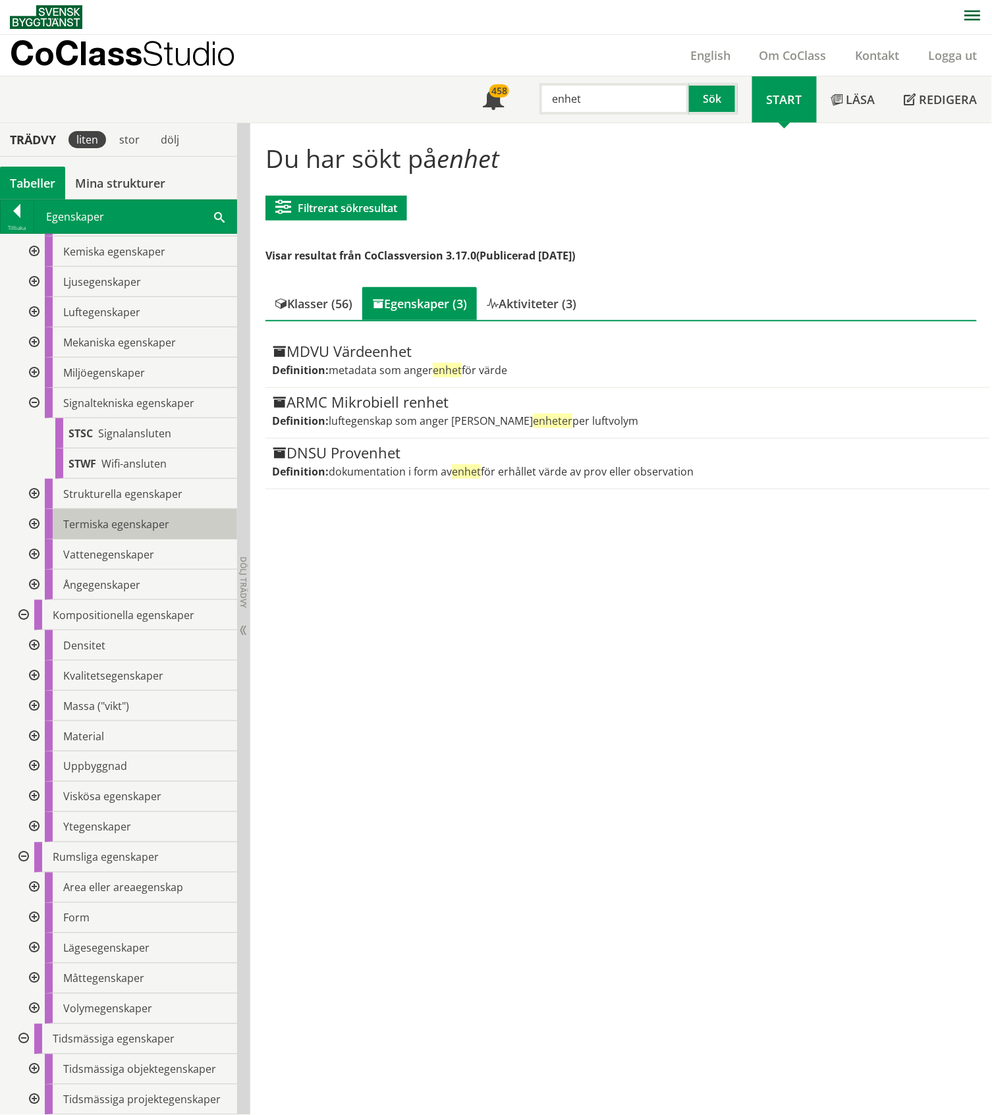
scroll to position [2613, 0]
click at [37, 519] on div at bounding box center [33, 979] width 24 height 30
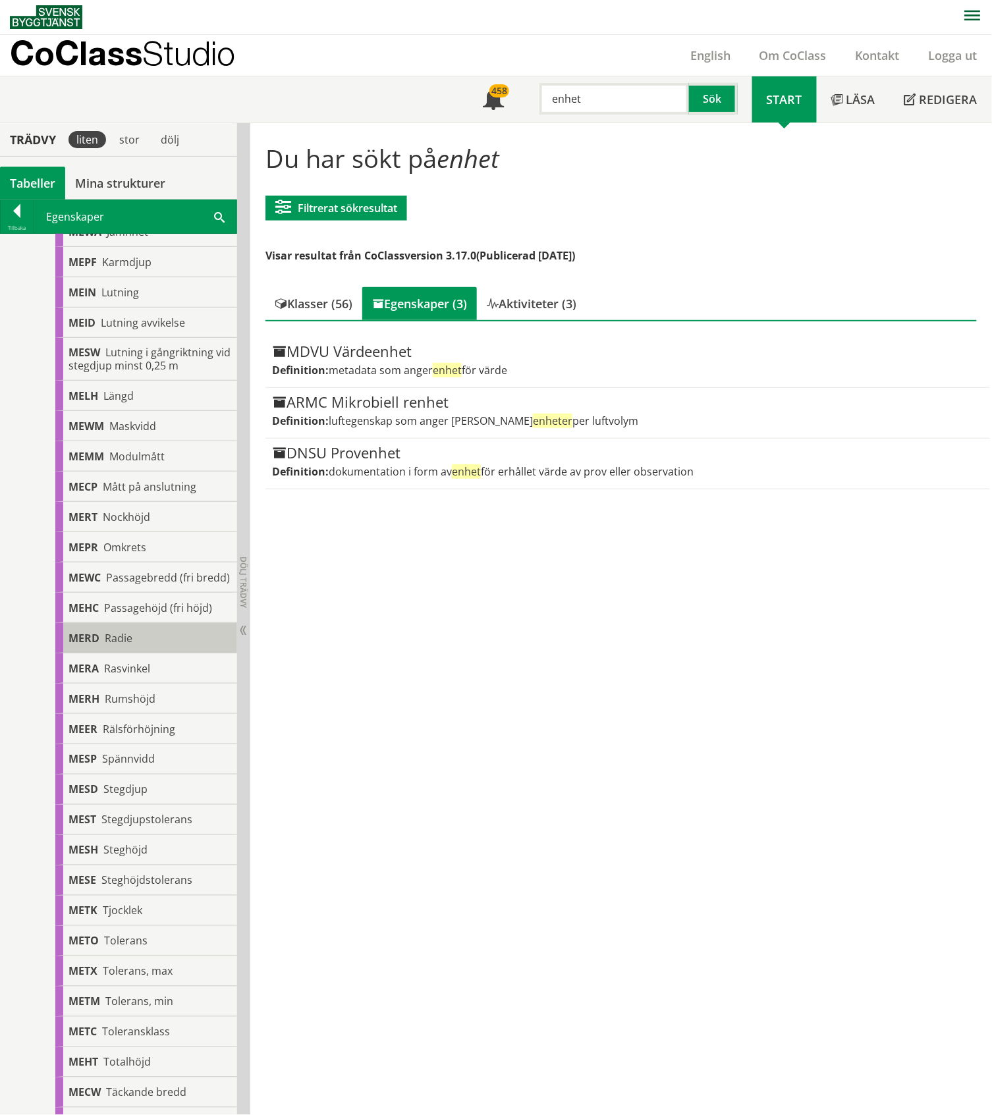
scroll to position [4194, 0]
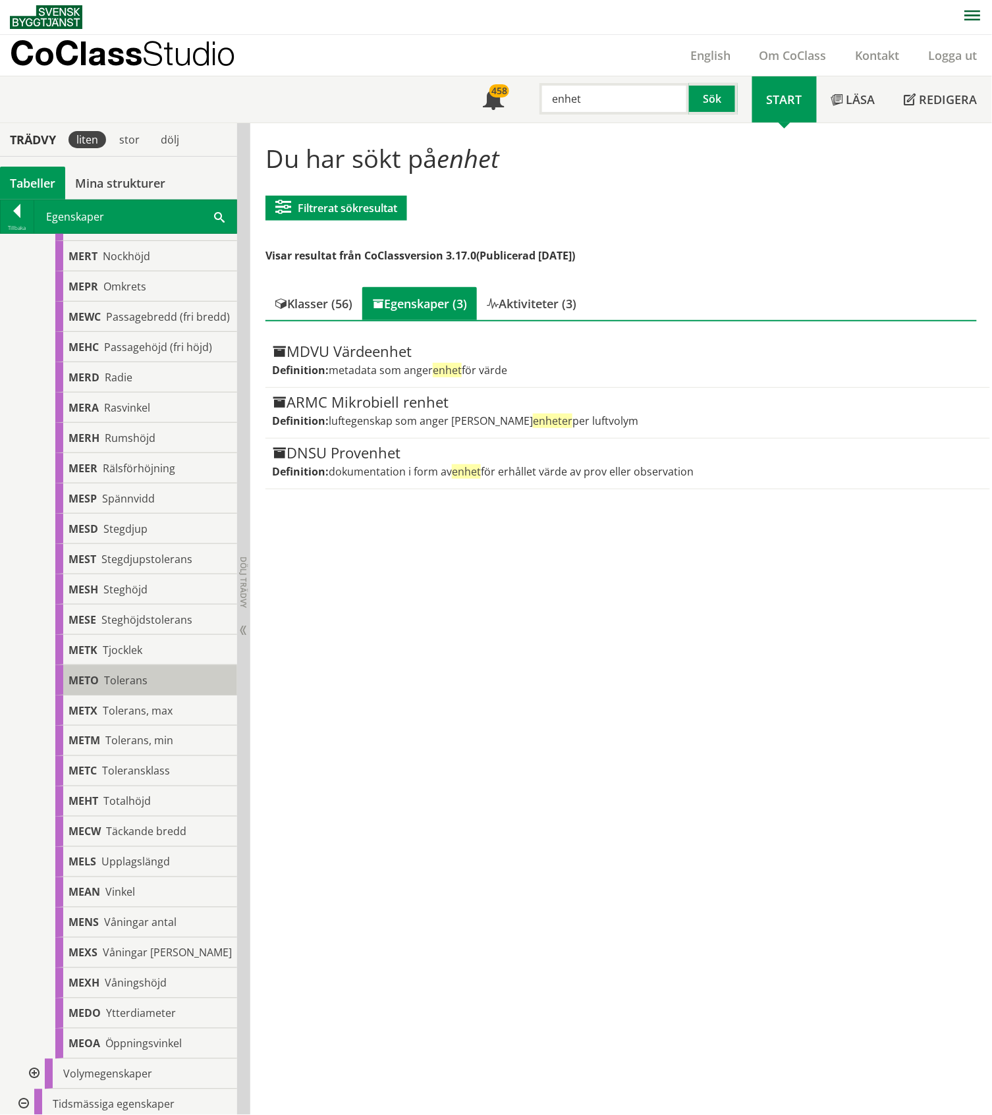
click at [130, 519] on span "Tolerans" at bounding box center [125, 680] width 43 height 14
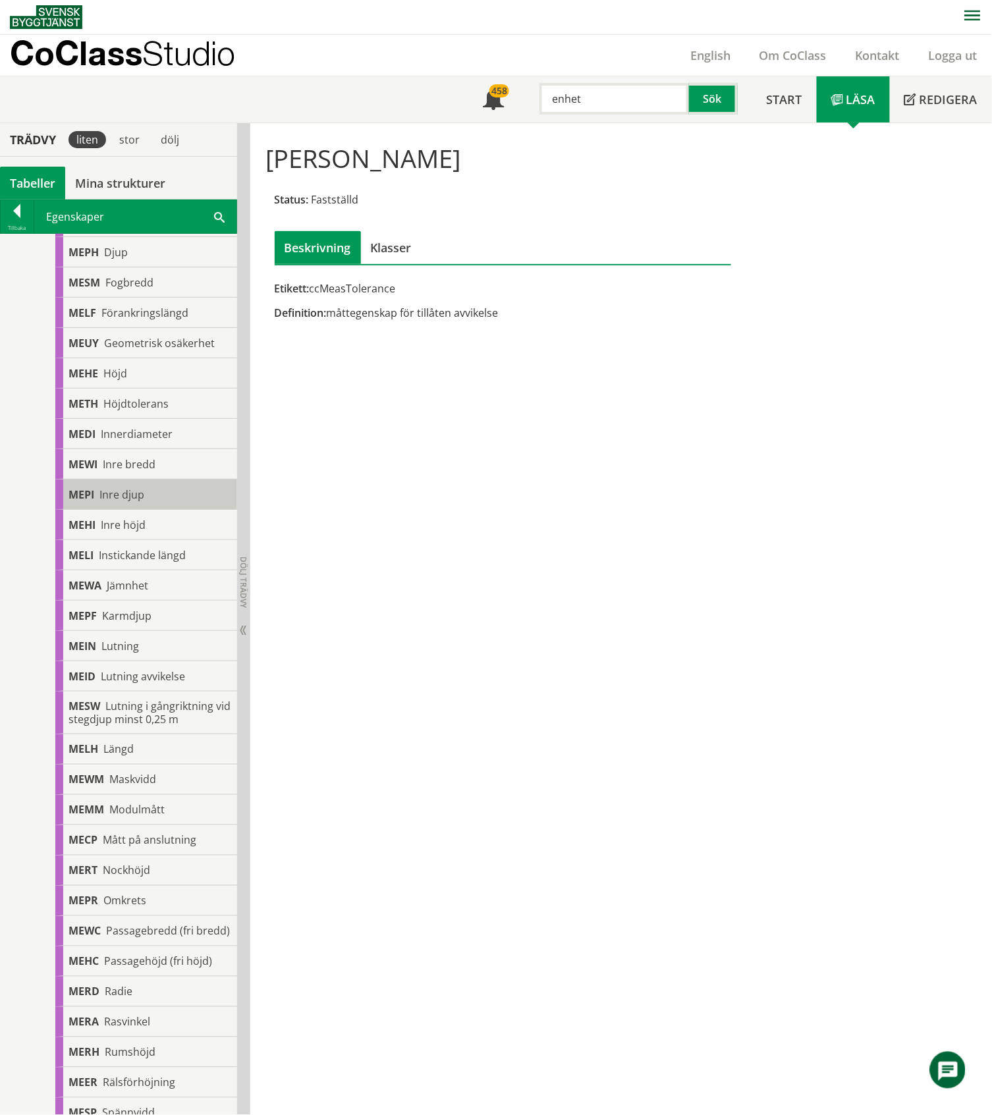
scroll to position [3316, 0]
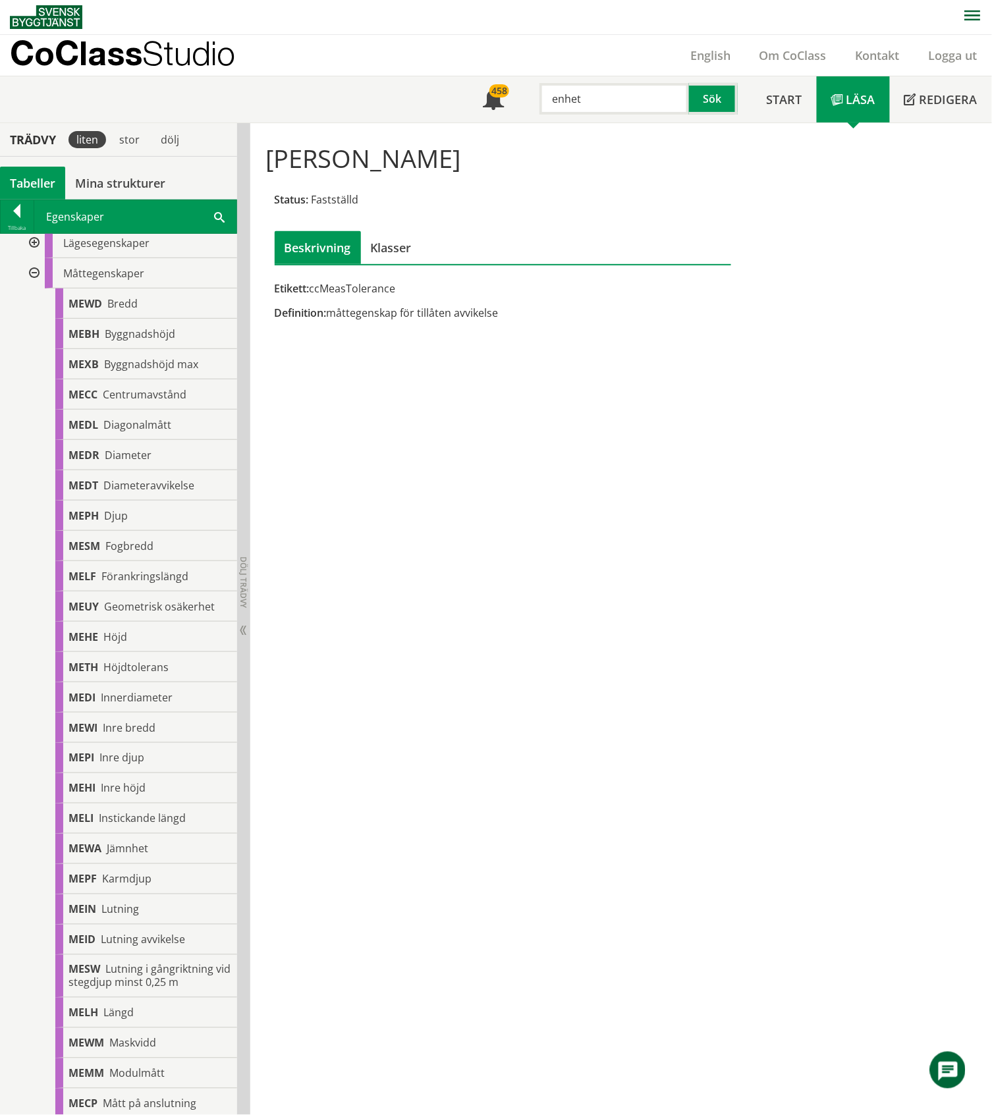
click at [38, 270] on div at bounding box center [33, 273] width 24 height 30
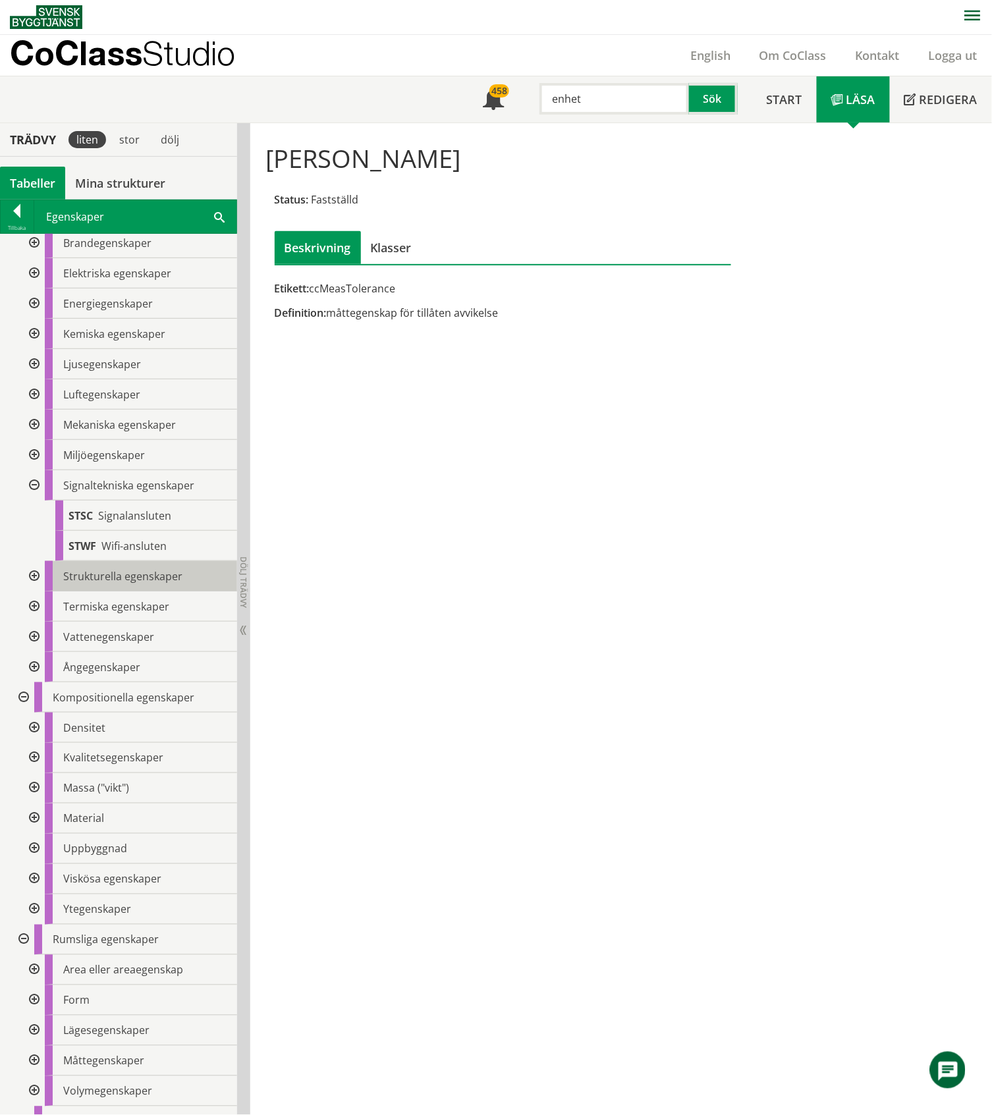
scroll to position [2613, 0]
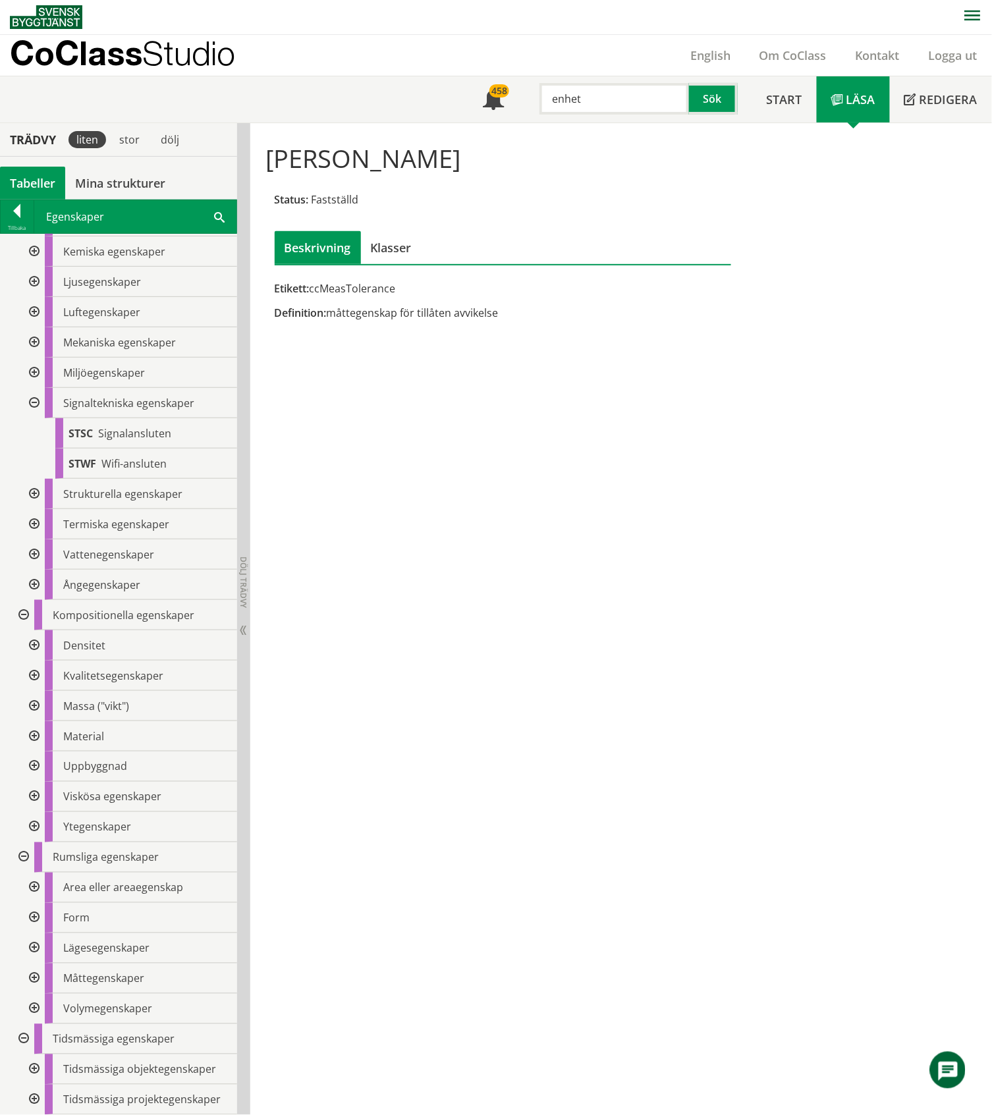
click at [33, 519] on div at bounding box center [33, 1070] width 24 height 30
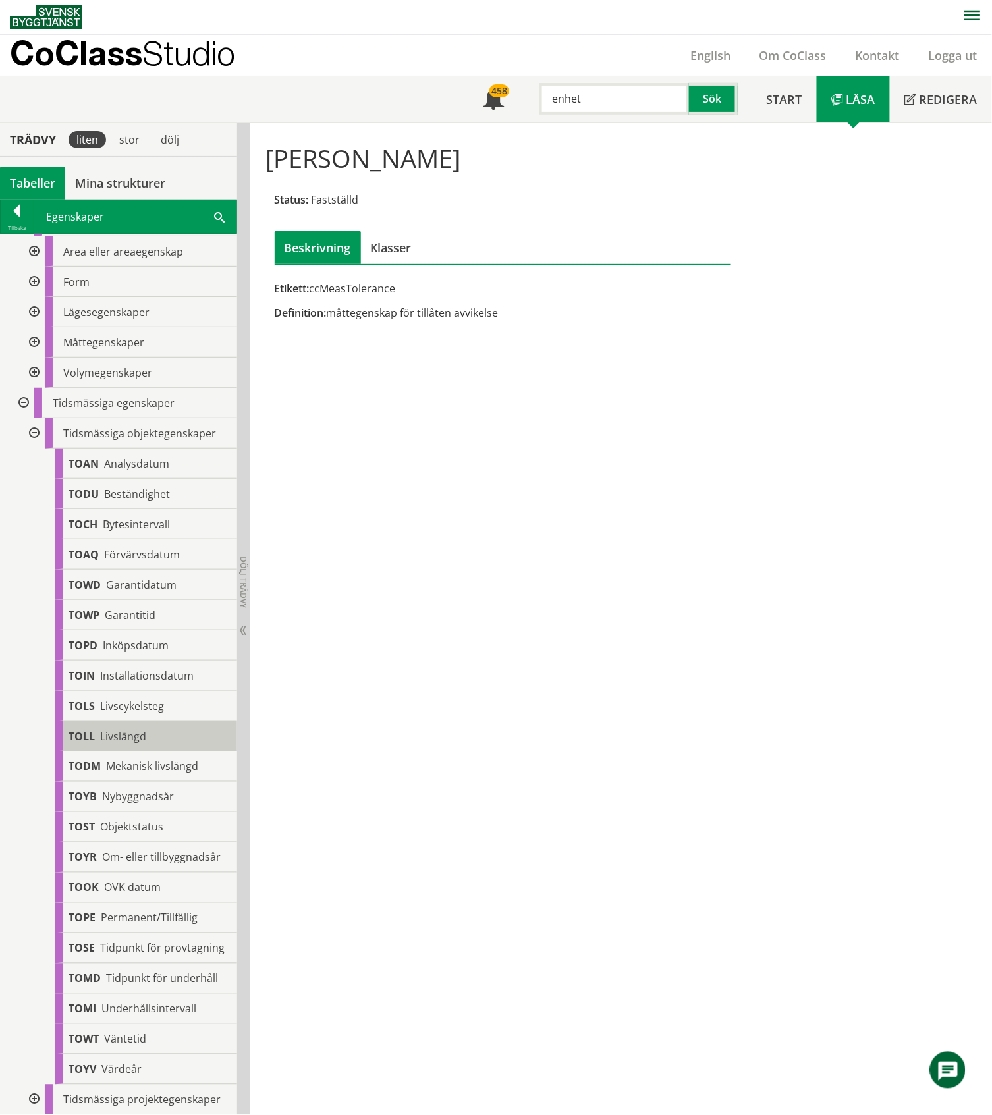
scroll to position [3275, 0]
click at [138, 519] on div "TOSE Tidpunkt för provtagning" at bounding box center [146, 949] width 182 height 30
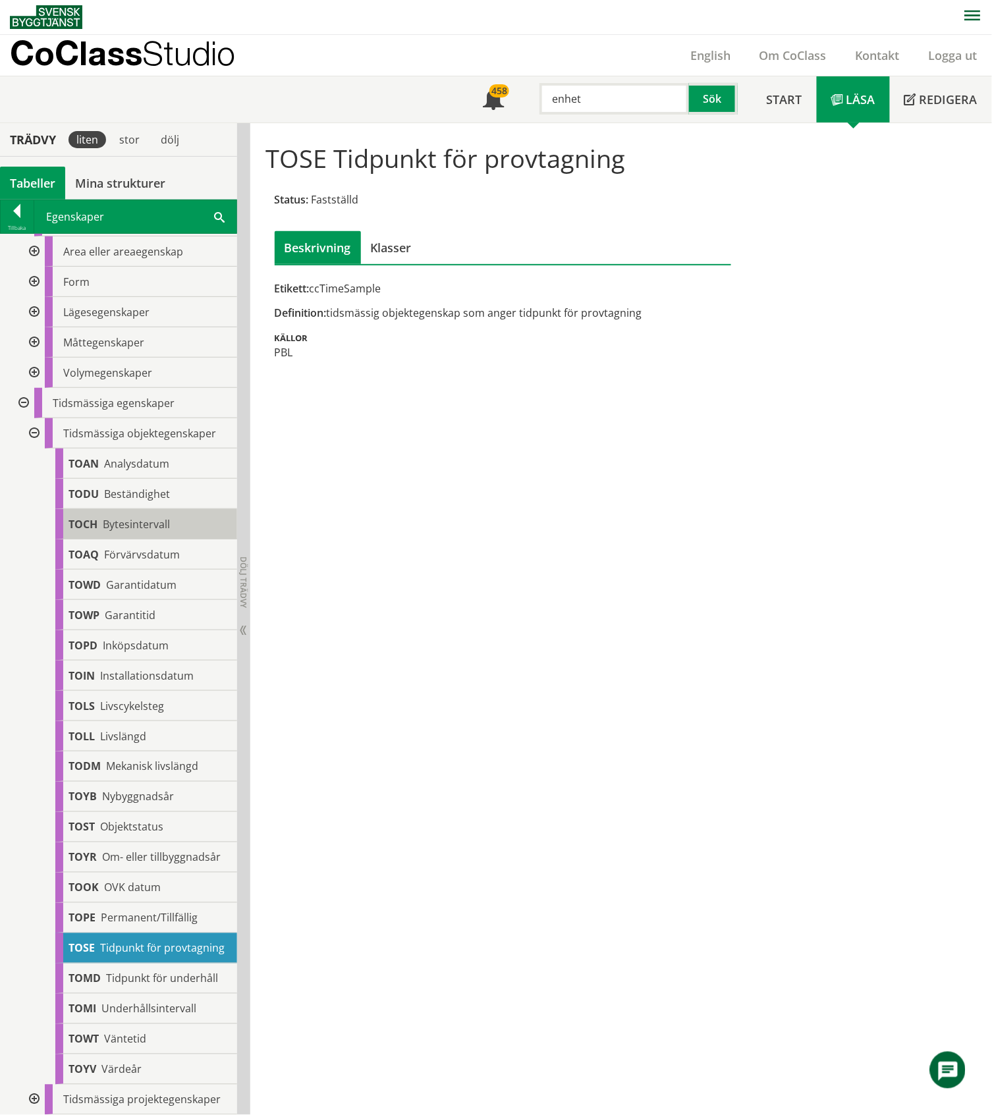
click at [128, 517] on span "Bytesintervall" at bounding box center [136, 524] width 67 height 14
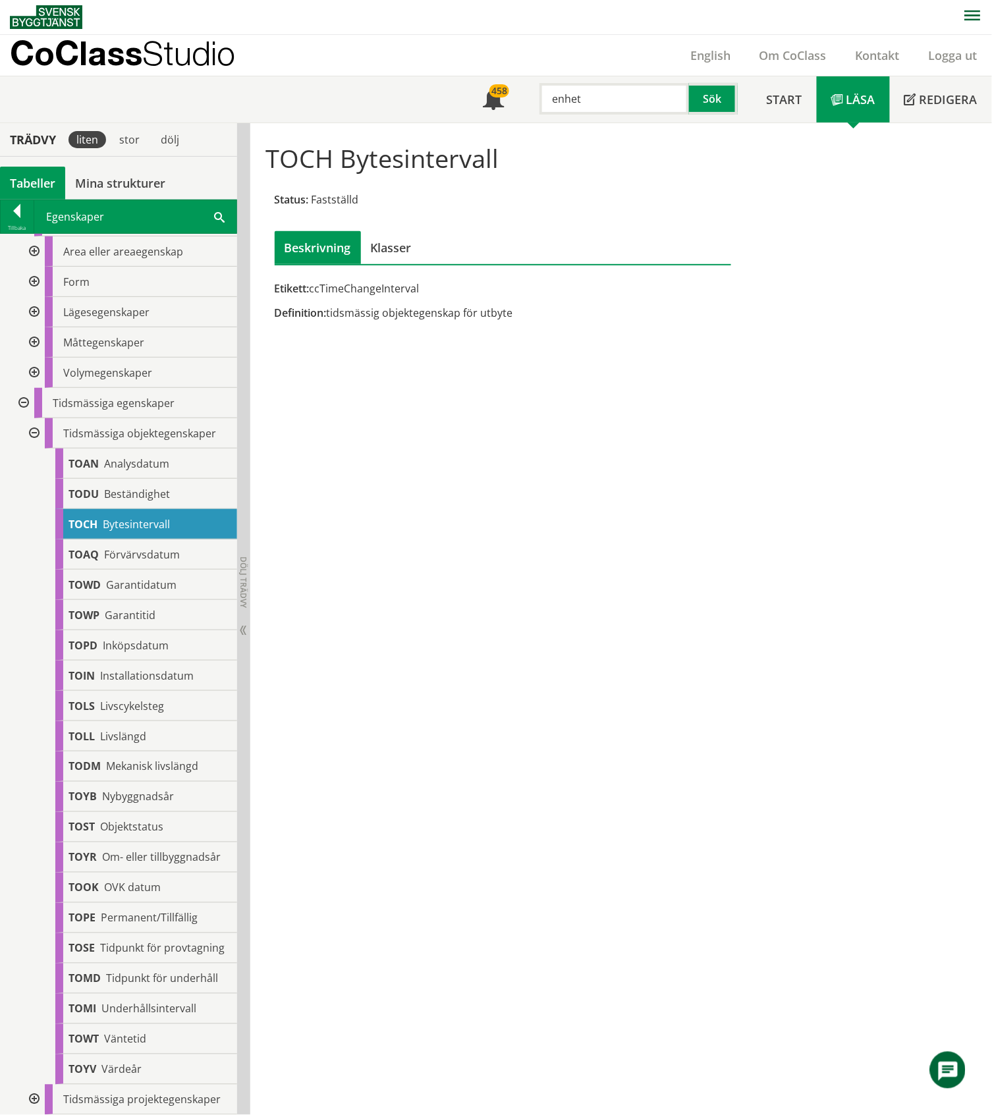
click at [30, 418] on div at bounding box center [33, 433] width 24 height 30
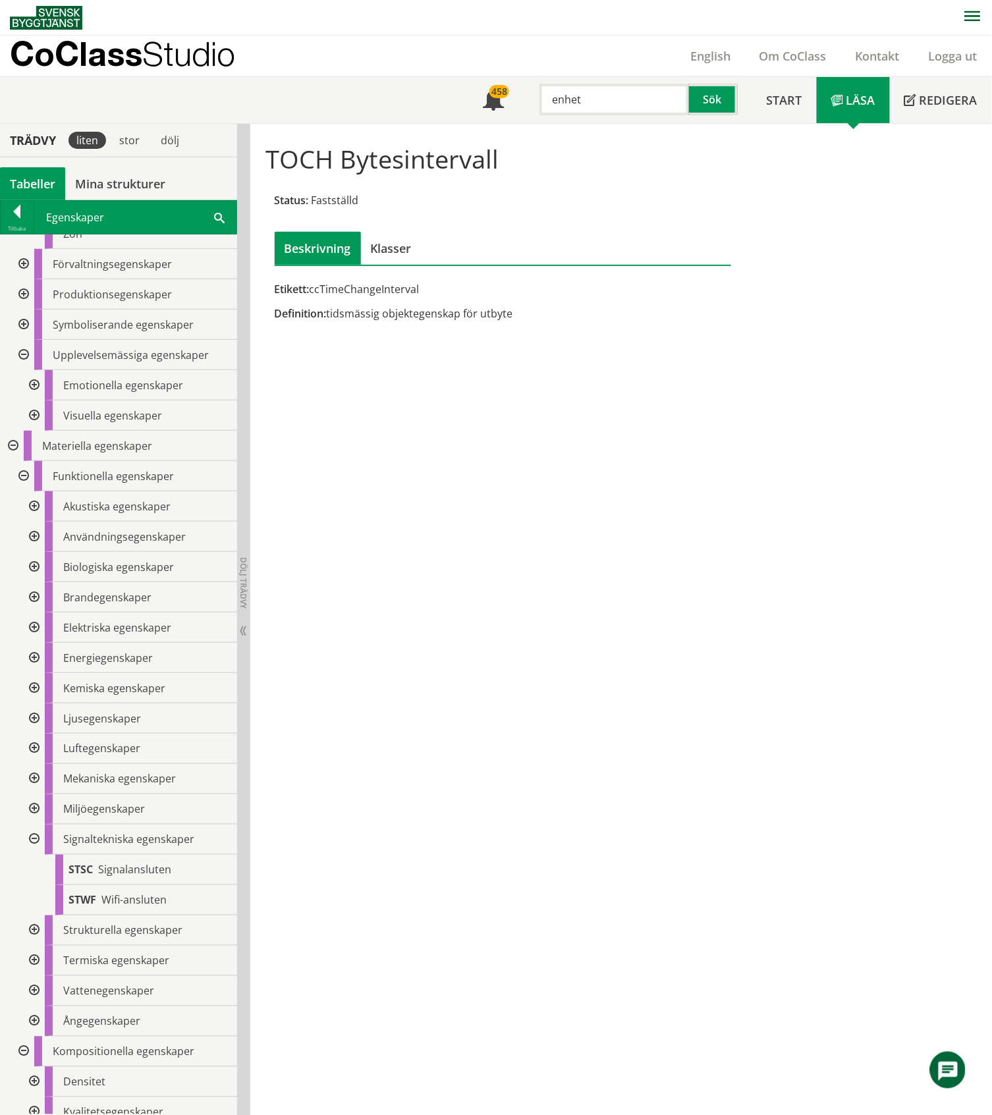
click at [34, 519] on div at bounding box center [33, 840] width 24 height 30
click at [32, 519] on div at bounding box center [33, 901] width 24 height 30
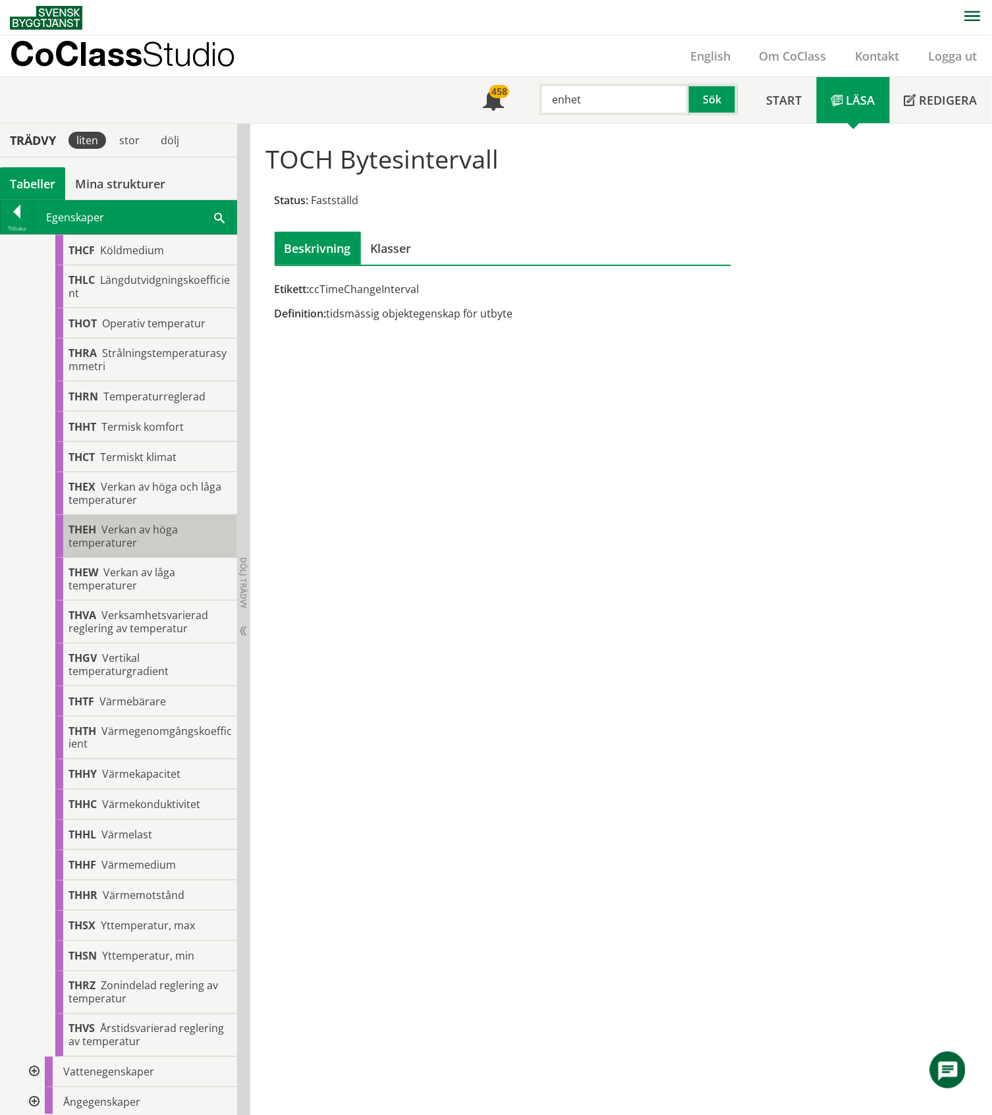
scroll to position [3052, 0]
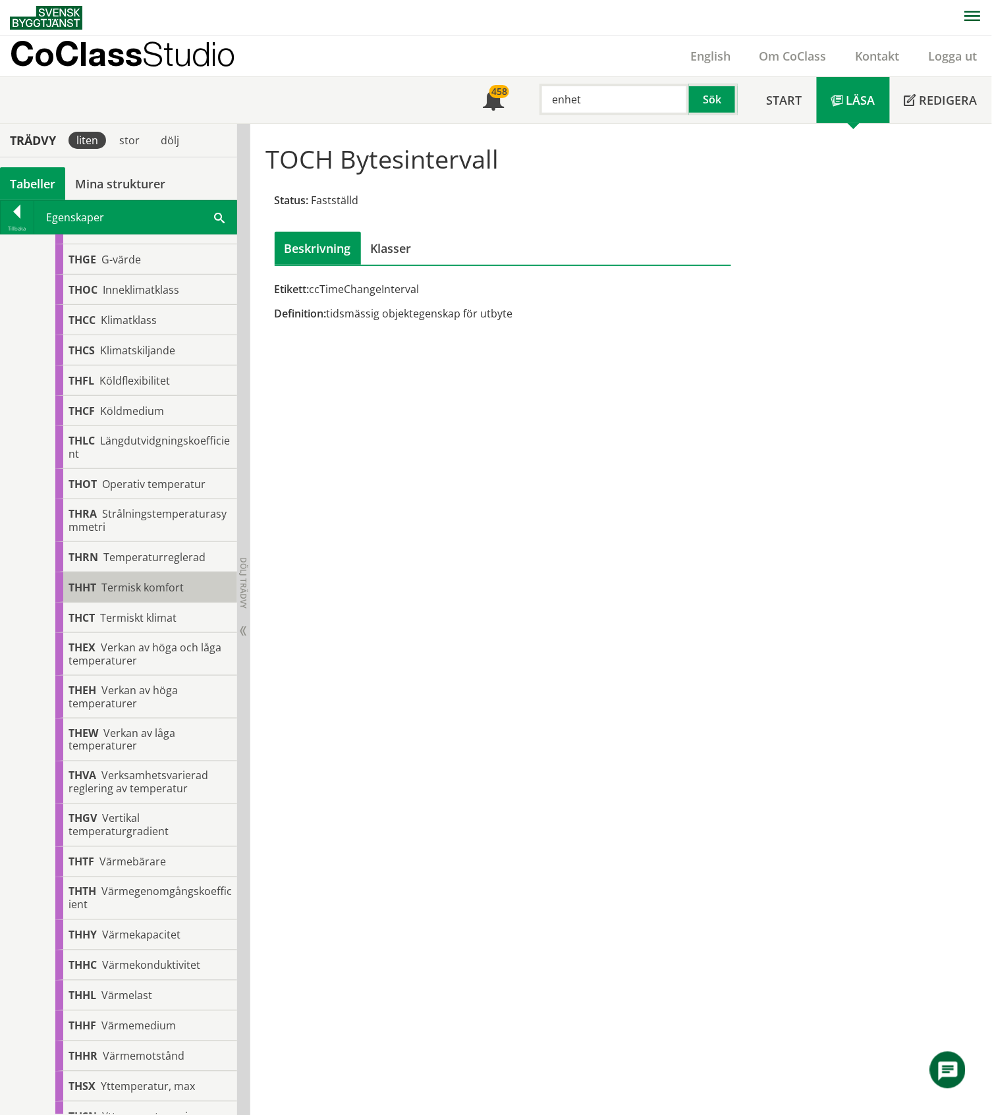
click at [166, 519] on span "Termisk komfort" at bounding box center [142, 587] width 82 height 14
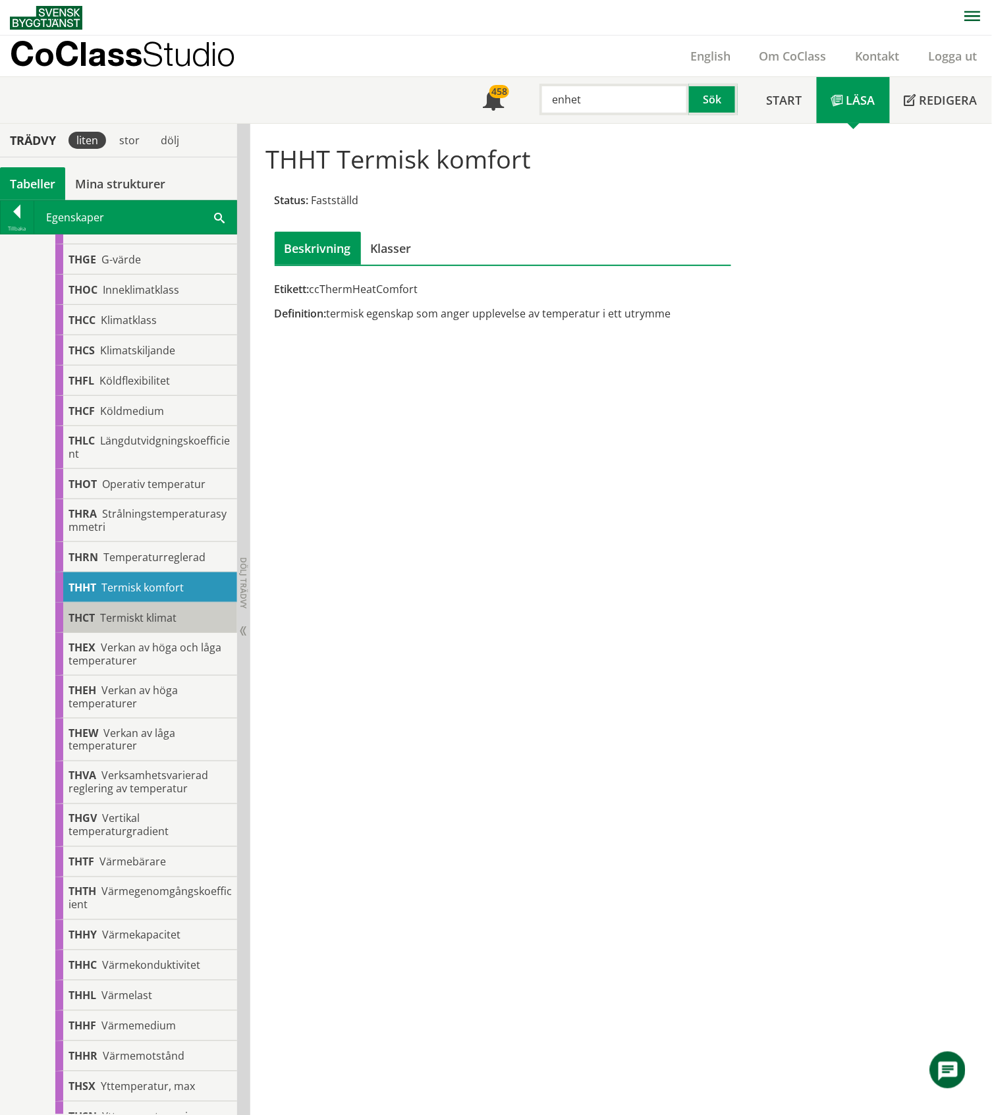
click at [132, 519] on span "Termiskt klimat" at bounding box center [138, 618] width 76 height 14
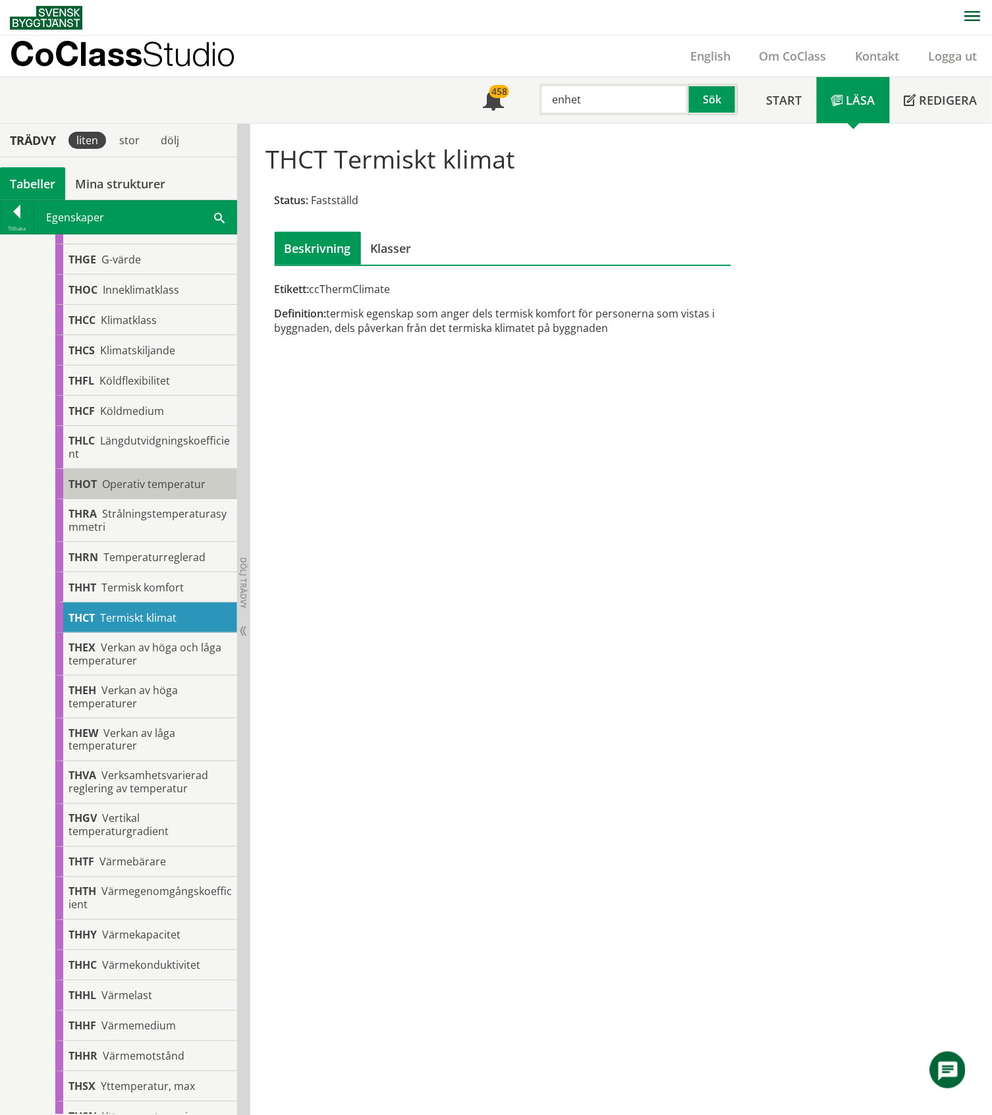
click at [119, 488] on span "Operativ temperatur" at bounding box center [153, 484] width 103 height 14
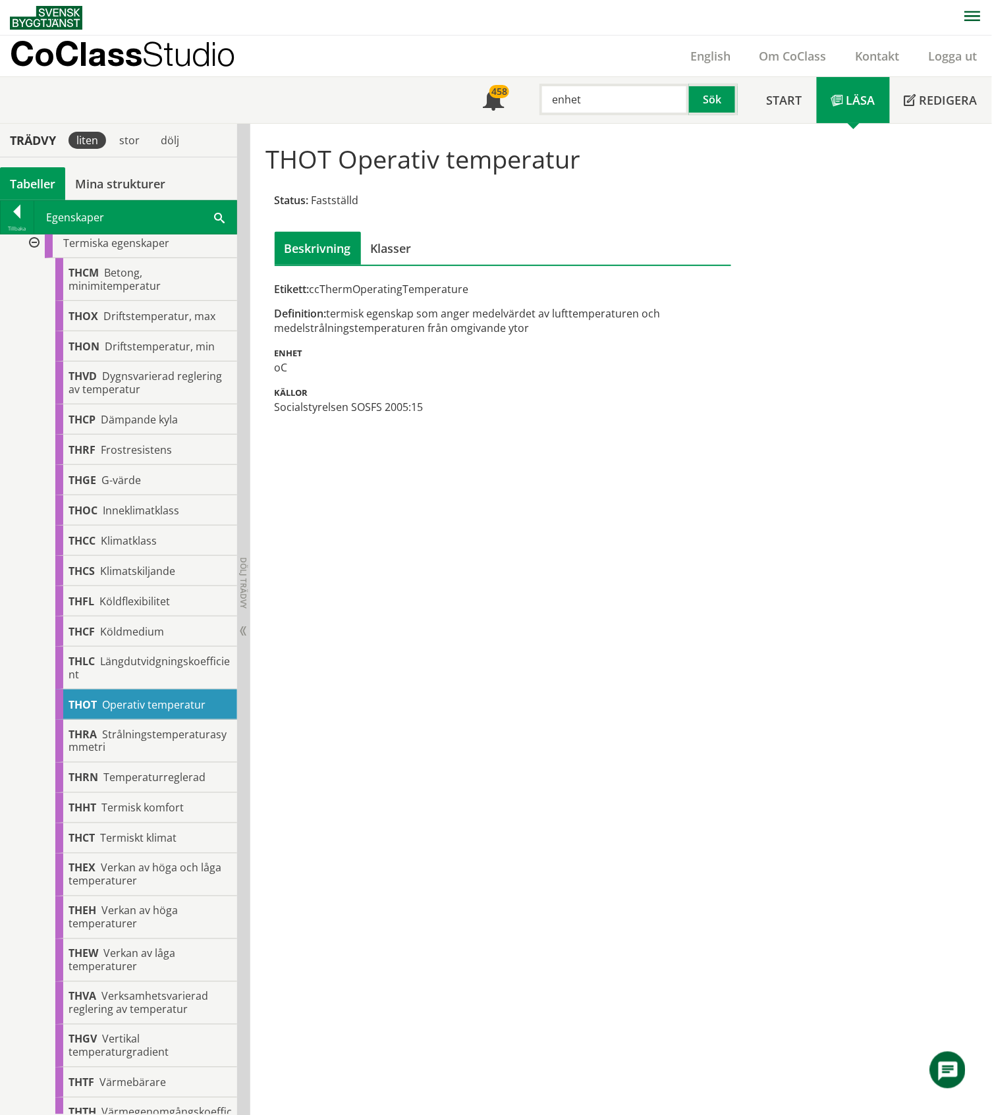
scroll to position [2689, 0]
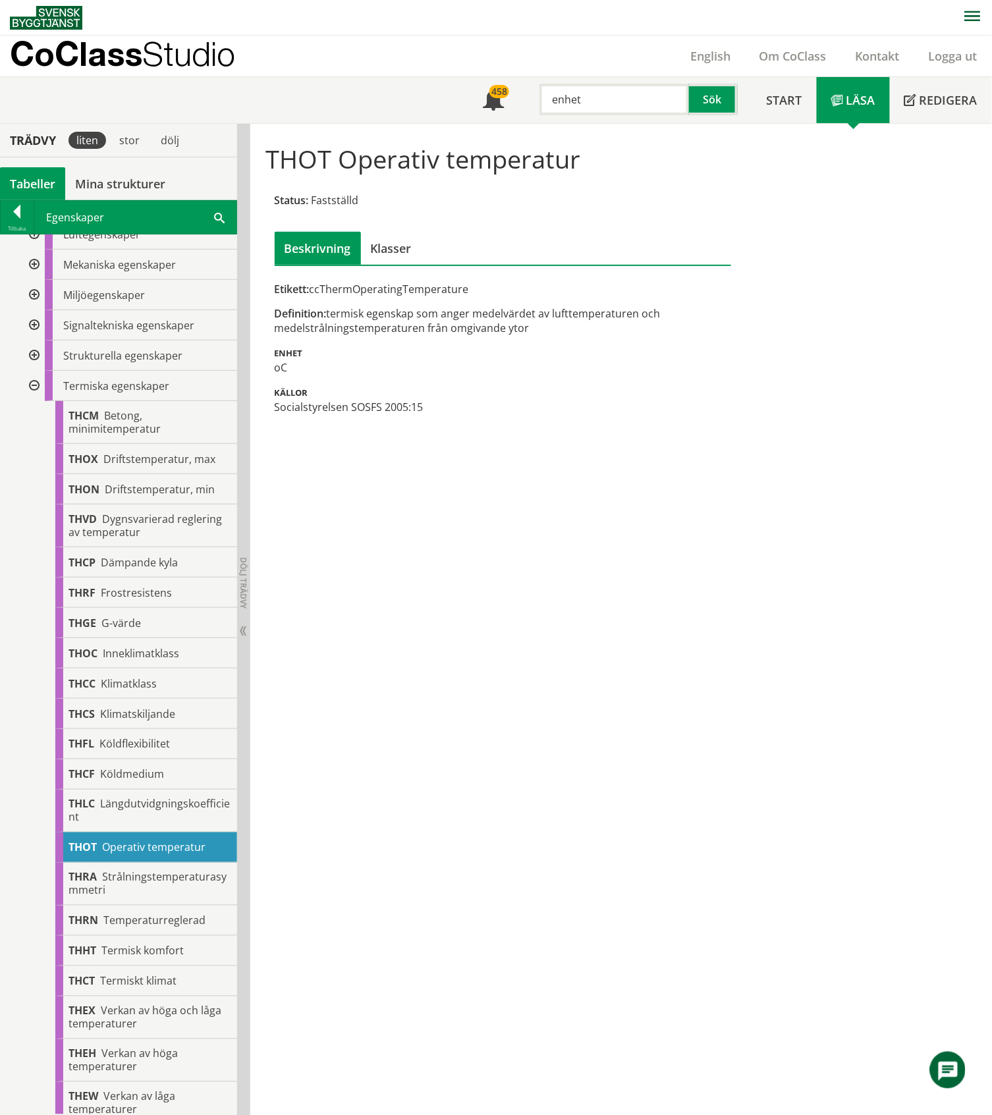
drag, startPoint x: 596, startPoint y: 96, endPoint x: 544, endPoint y: 96, distance: 52.0
click at [544, 96] on input "enhet" at bounding box center [615, 100] width 150 height 32
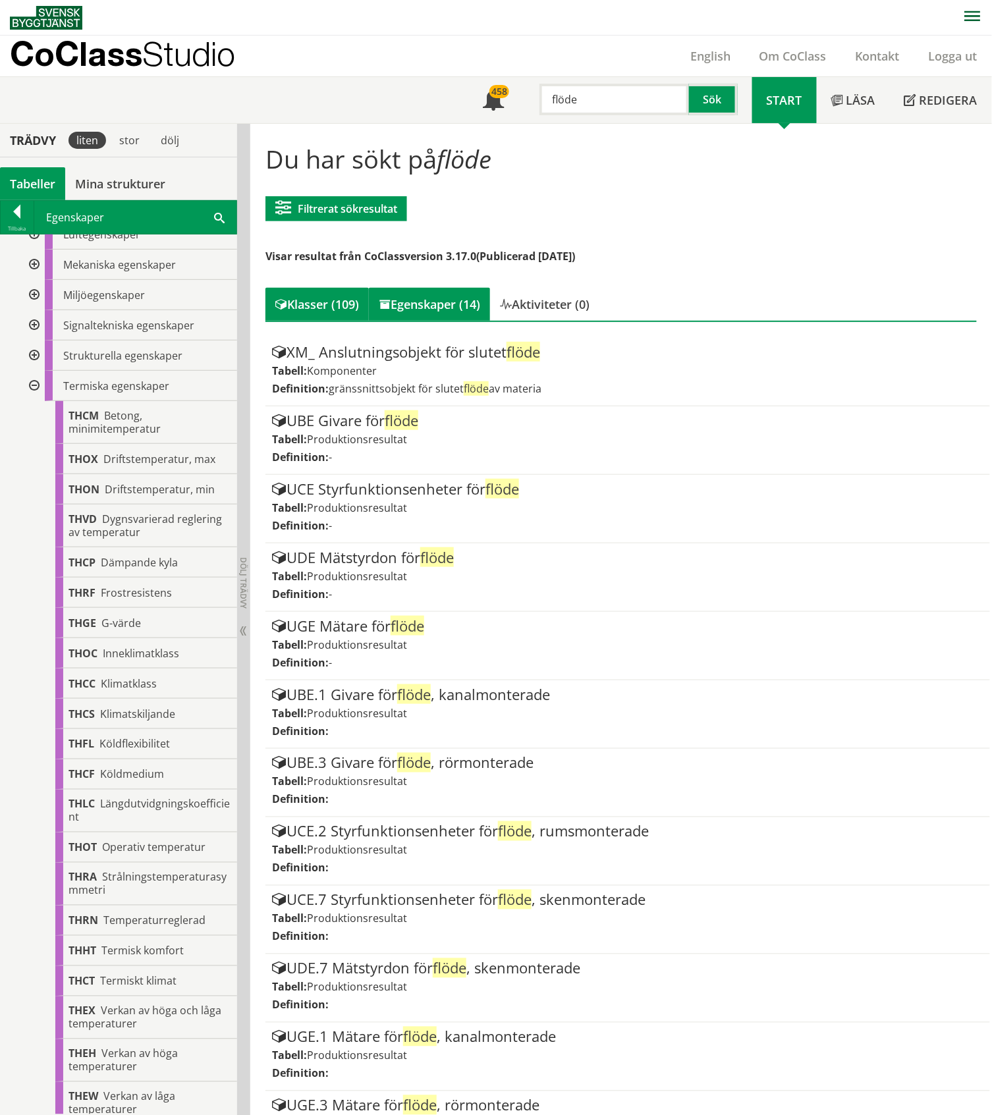
click at [423, 294] on div "Egenskaper (14)" at bounding box center [429, 304] width 121 height 33
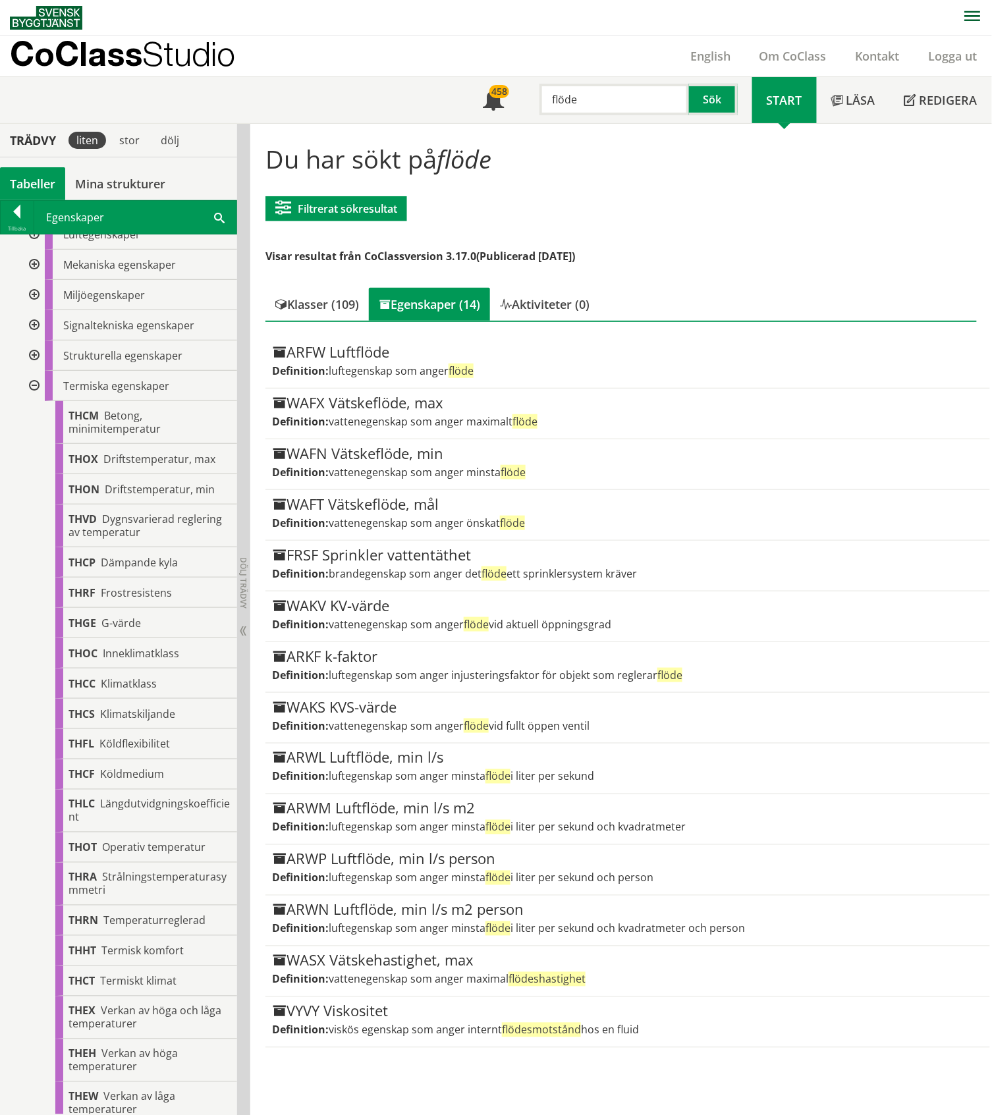
drag, startPoint x: 580, startPoint y: 100, endPoint x: 546, endPoint y: 98, distance: 33.7
click at [546, 98] on input "flöde" at bounding box center [615, 100] width 150 height 32
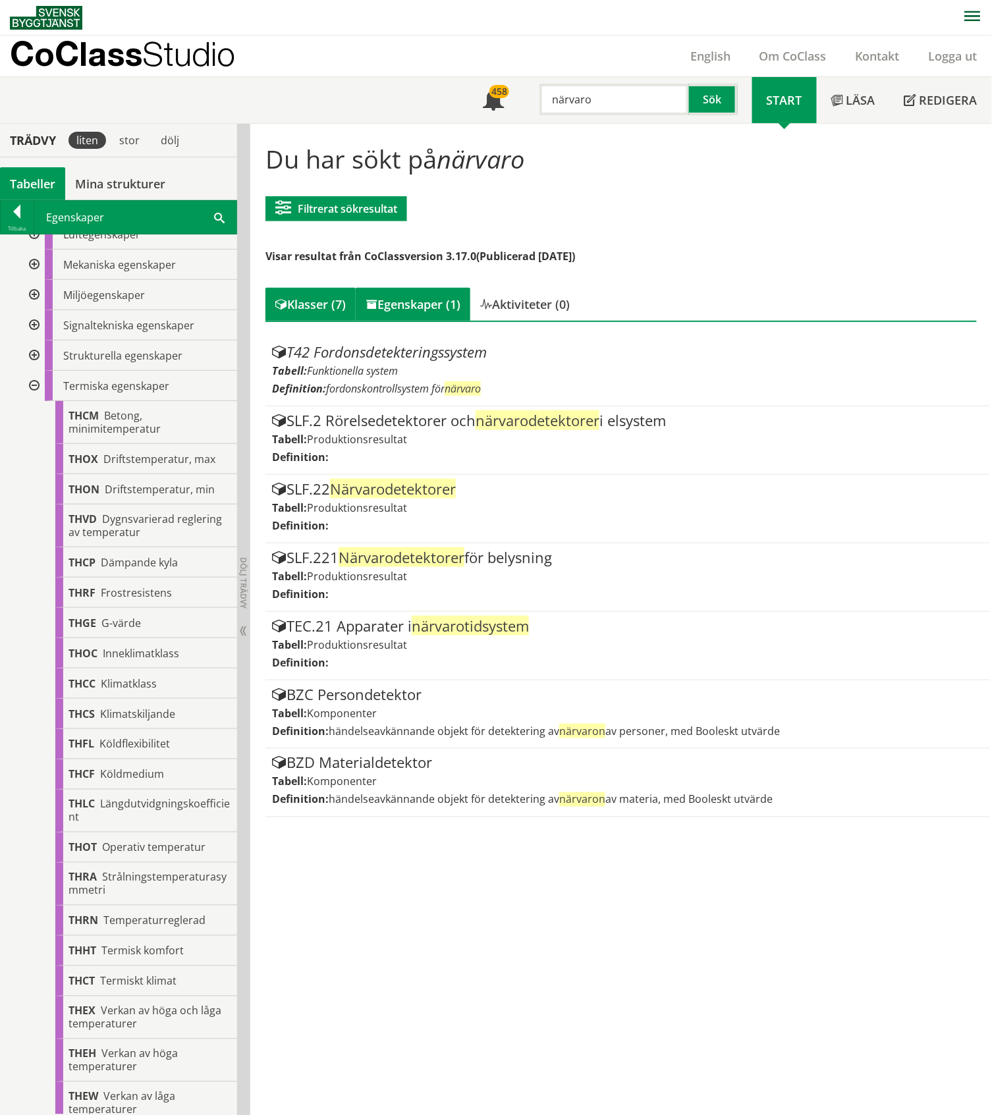
click at [405, 298] on div "Egenskaper (1)" at bounding box center [413, 304] width 115 height 33
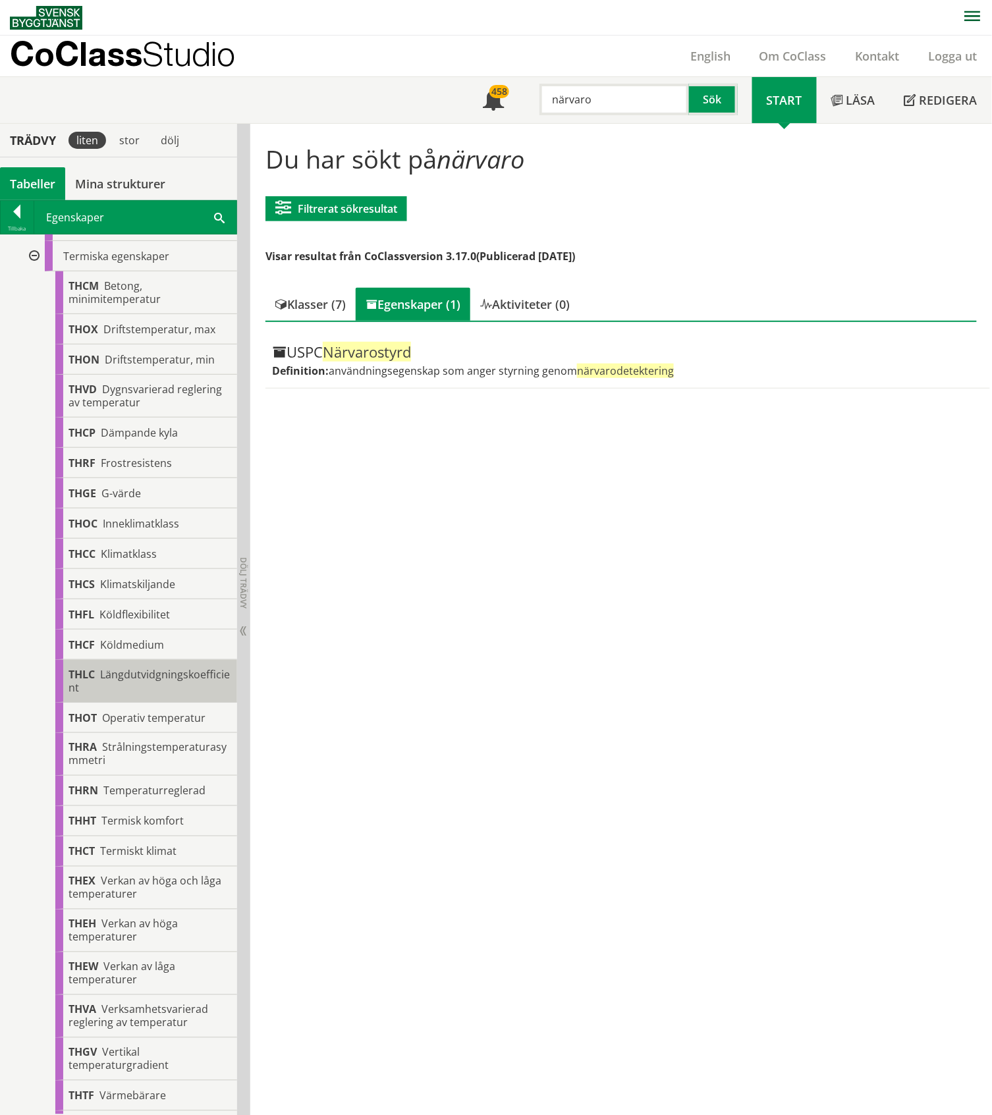
scroll to position [2601, 0]
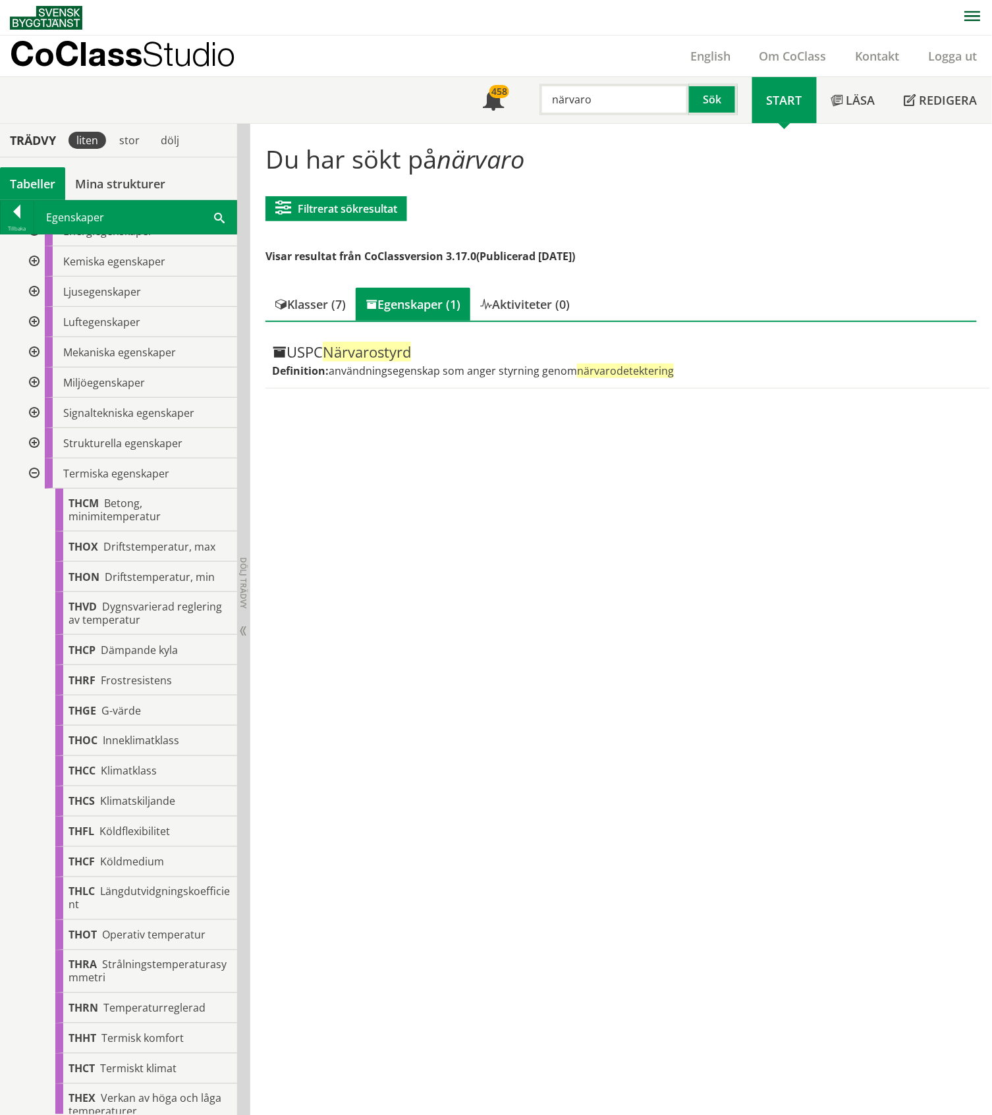
drag, startPoint x: 599, startPoint y: 96, endPoint x: 546, endPoint y: 93, distance: 53.5
click at [546, 93] on input "närvaro" at bounding box center [615, 100] width 150 height 32
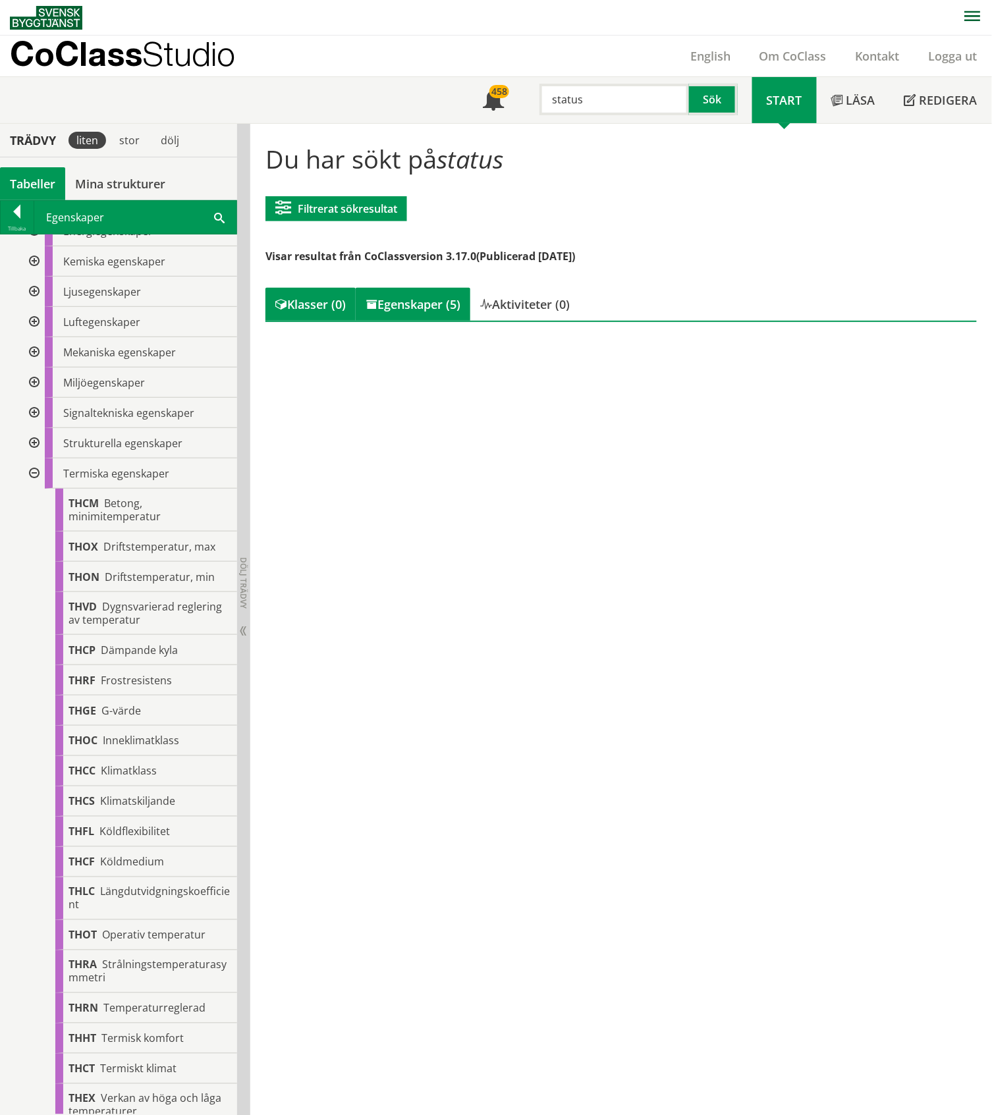
click at [411, 300] on div "Egenskaper (5)" at bounding box center [413, 304] width 115 height 33
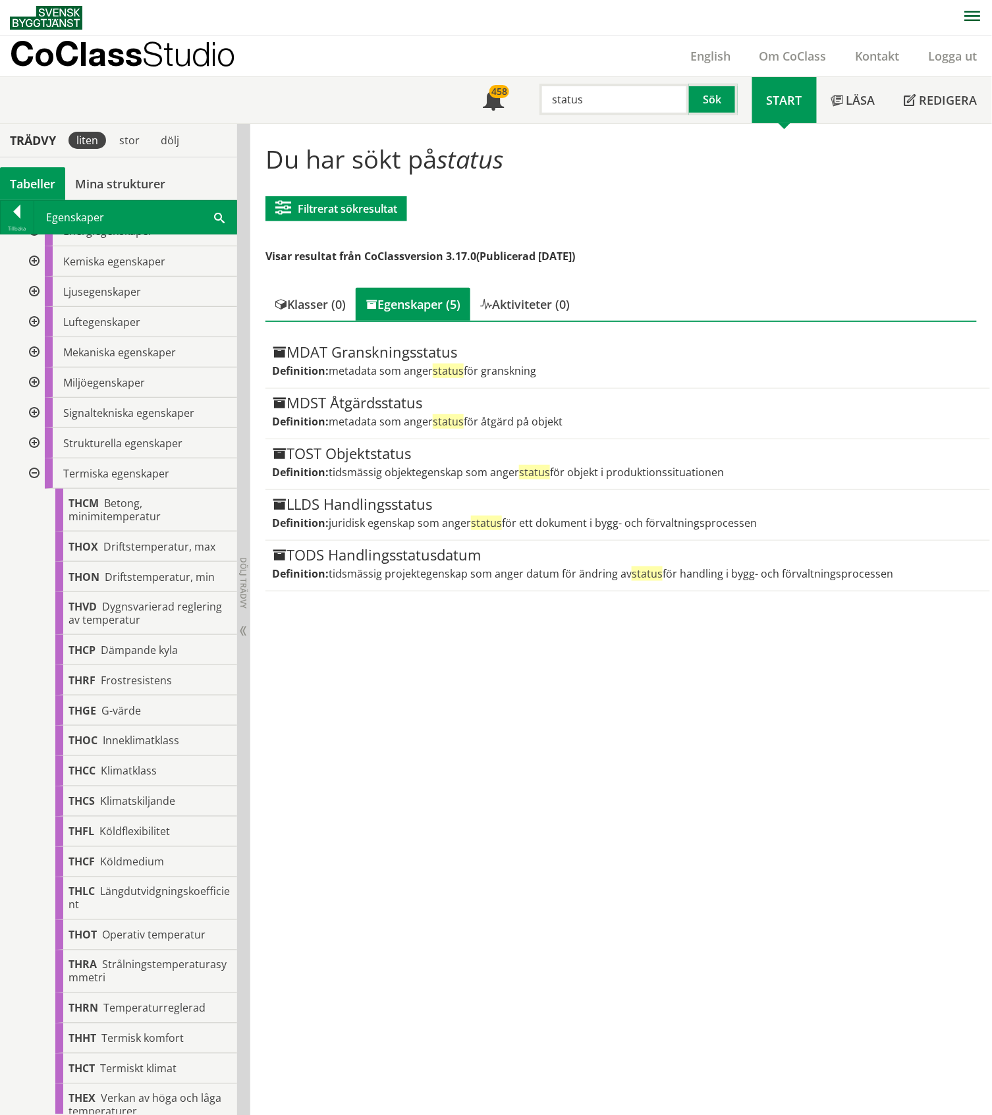
click at [618, 106] on input "status" at bounding box center [615, 100] width 150 height 32
drag, startPoint x: 588, startPoint y: 98, endPoint x: 547, endPoint y: 98, distance: 41.5
click at [547, 98] on input "status" at bounding box center [615, 100] width 150 height 32
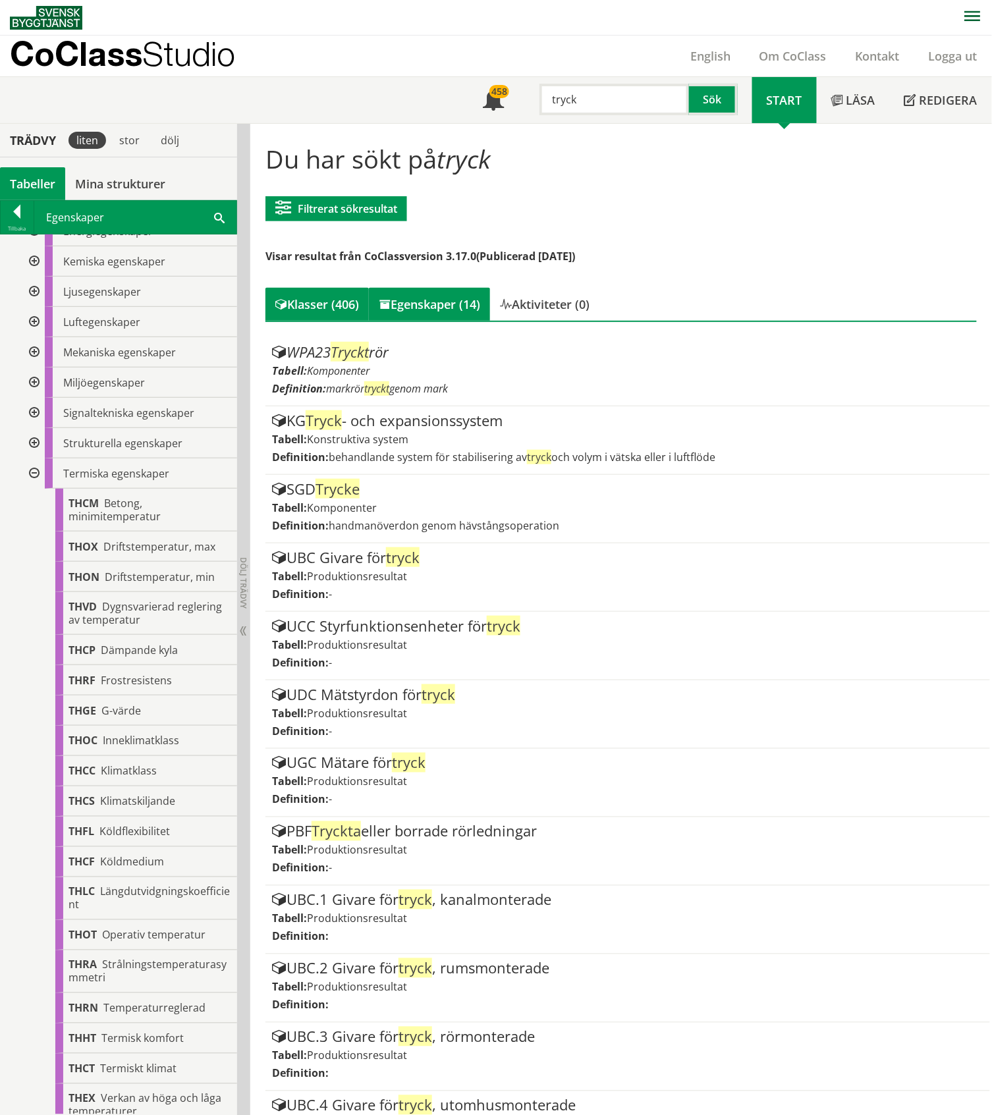
click at [447, 300] on div "Egenskaper (14)" at bounding box center [429, 304] width 121 height 33
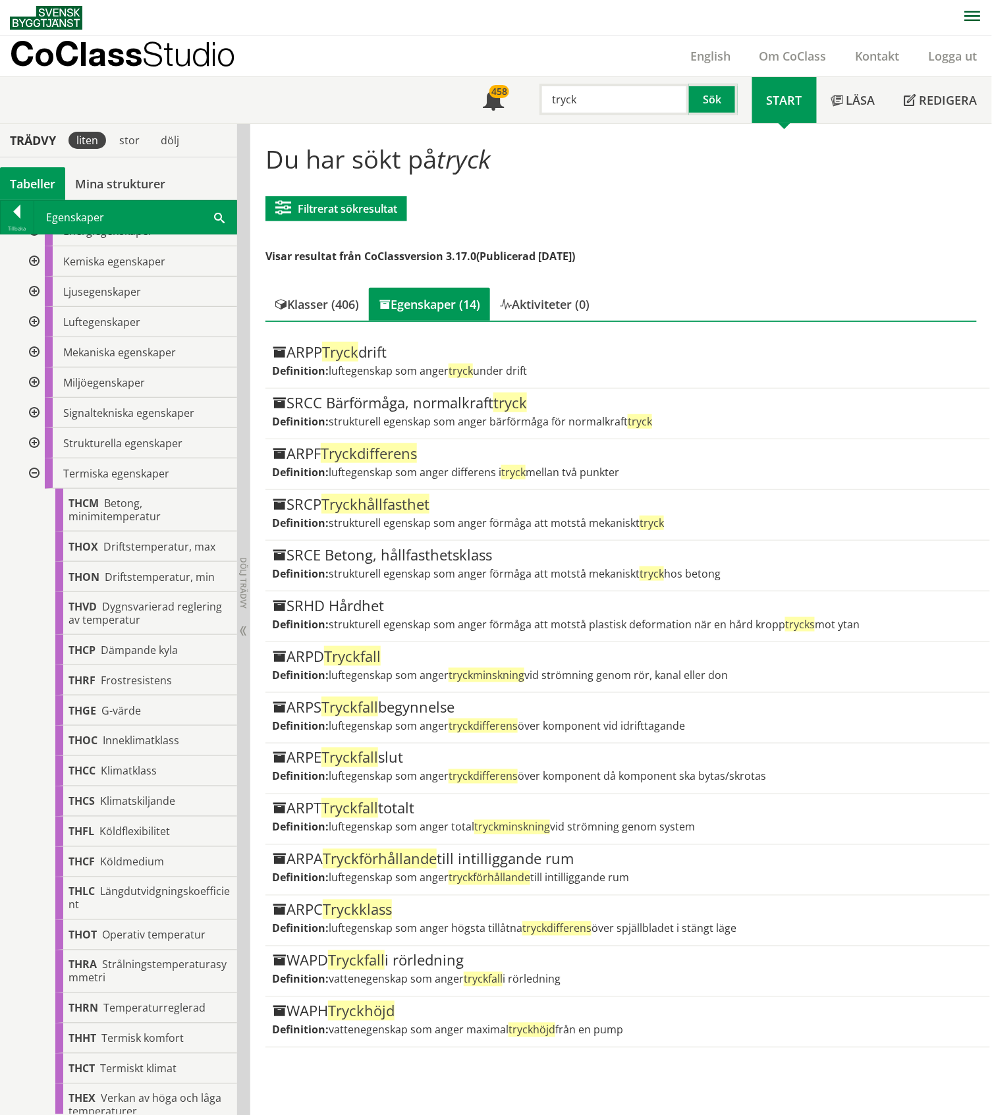
drag, startPoint x: 580, startPoint y: 103, endPoint x: 544, endPoint y: 100, distance: 37.0
click at [544, 100] on input "tryck" at bounding box center [615, 100] width 150 height 32
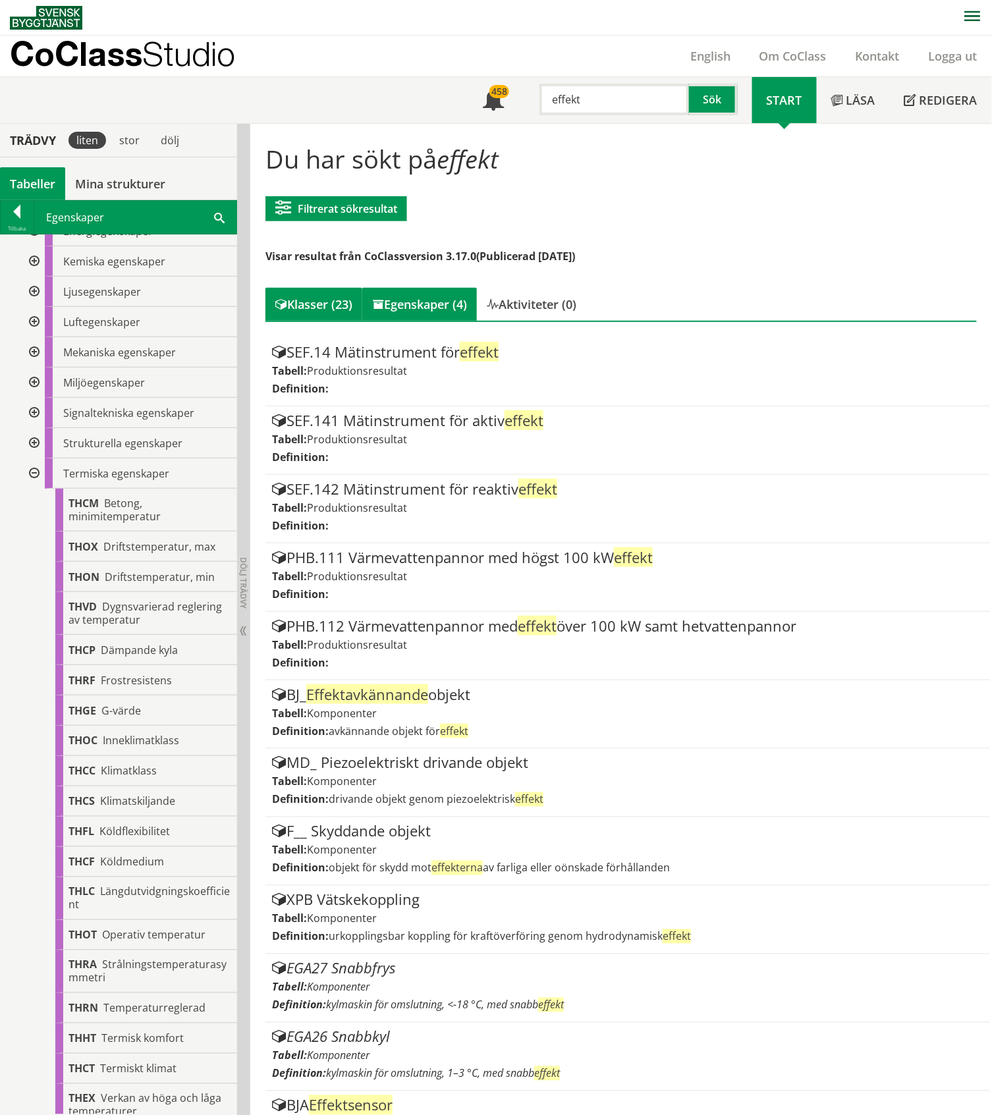
click at [415, 306] on div "Egenskaper (4)" at bounding box center [419, 304] width 115 height 33
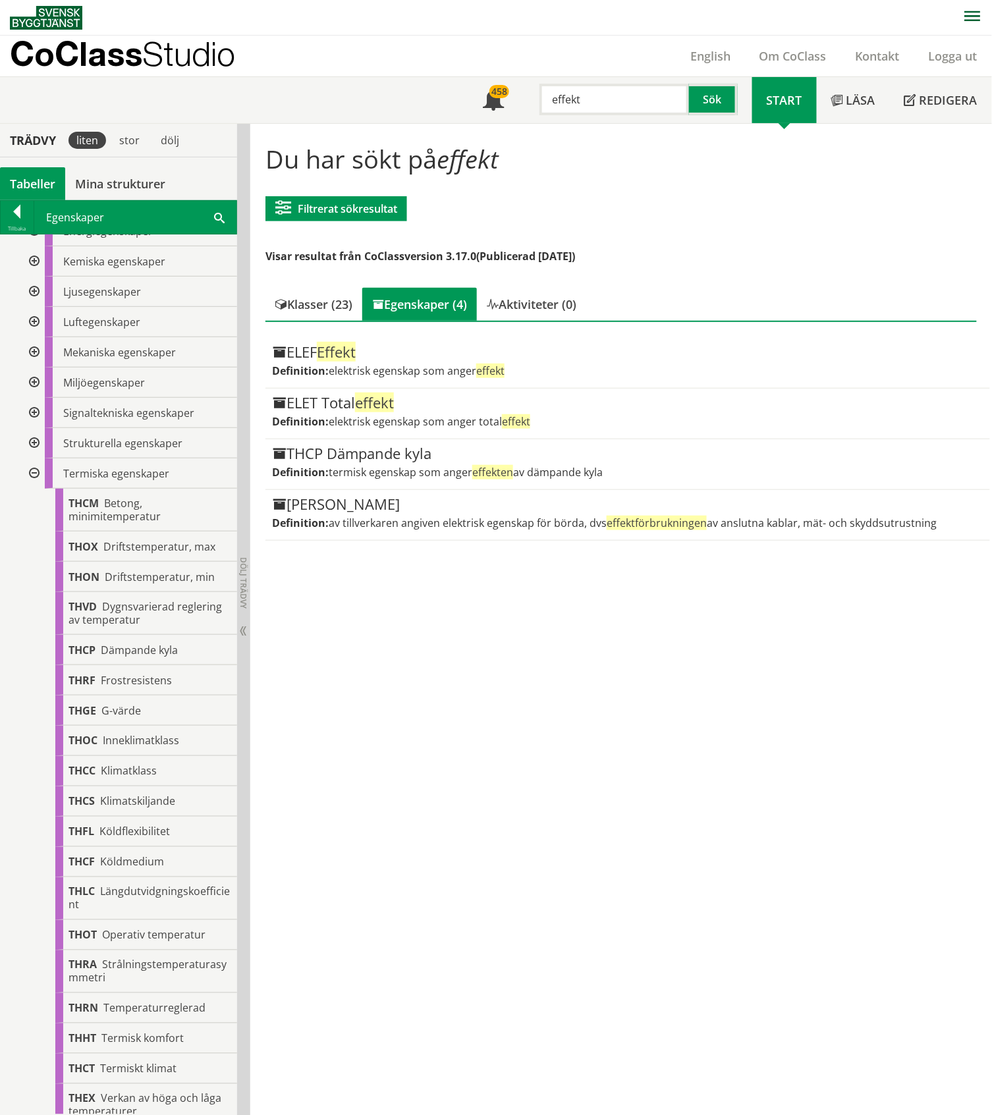
drag, startPoint x: 585, startPoint y: 96, endPoint x: 533, endPoint y: 107, distance: 53.1
click at [533, 107] on div "effekt" at bounding box center [608, 100] width 150 height 32
type input "beteckning"
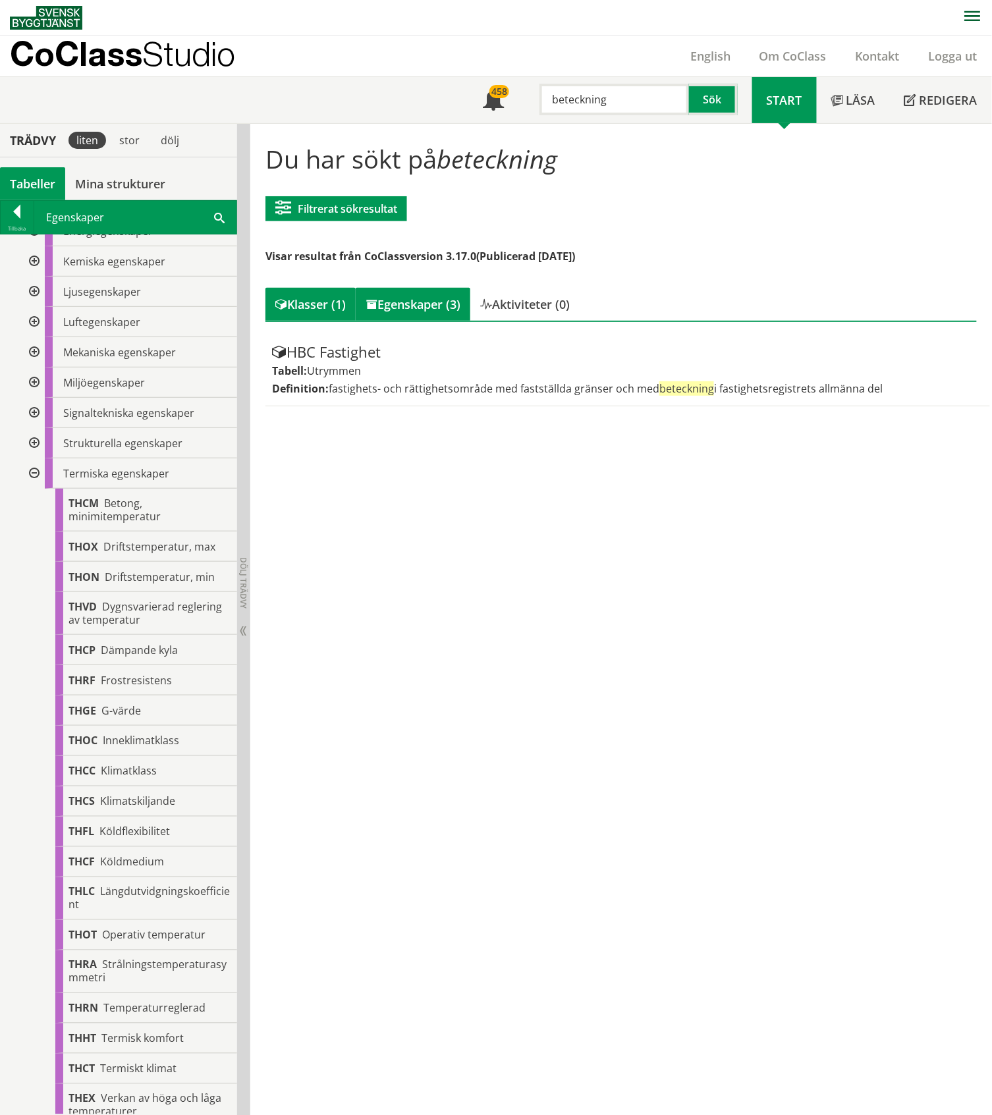
click at [437, 300] on div "Egenskaper (3)" at bounding box center [413, 304] width 115 height 33
